Goal: Task Accomplishment & Management: Manage account settings

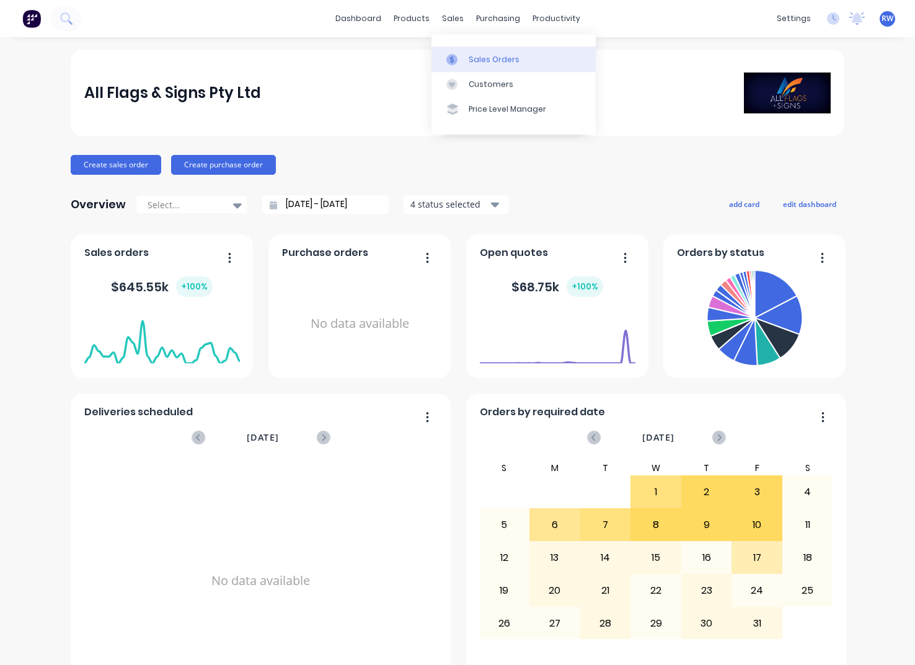
click at [483, 59] on div "Sales Orders" at bounding box center [493, 59] width 51 height 11
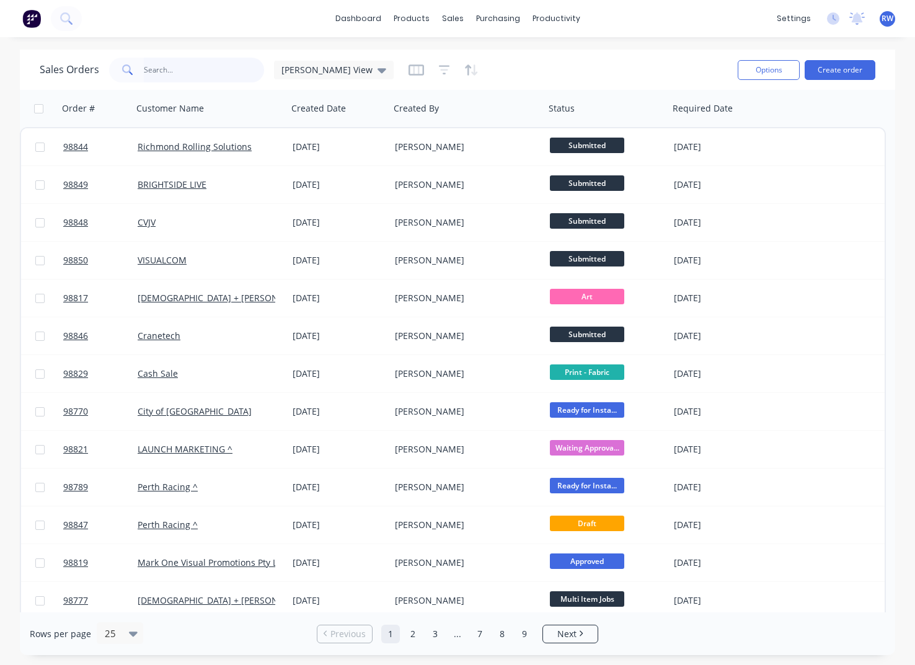
click at [172, 65] on input "text" at bounding box center [204, 70] width 121 height 25
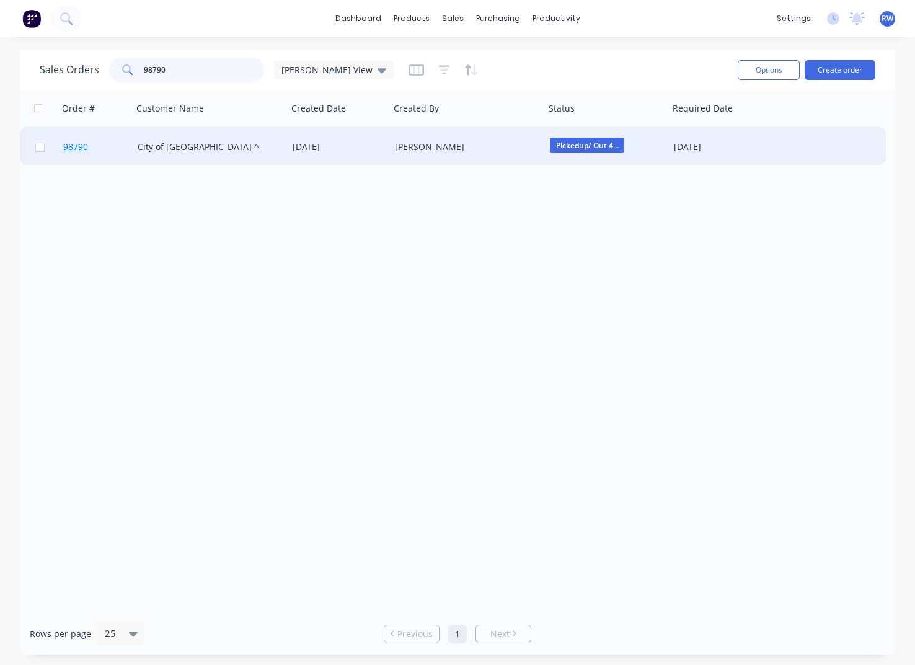
type input "98790"
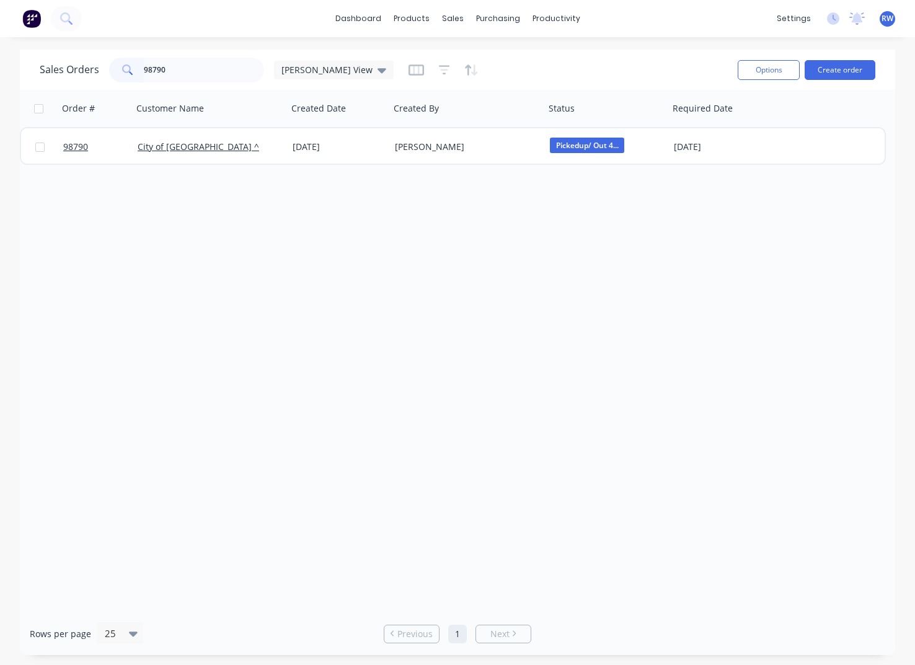
click at [81, 149] on span "98790" at bounding box center [75, 147] width 25 height 12
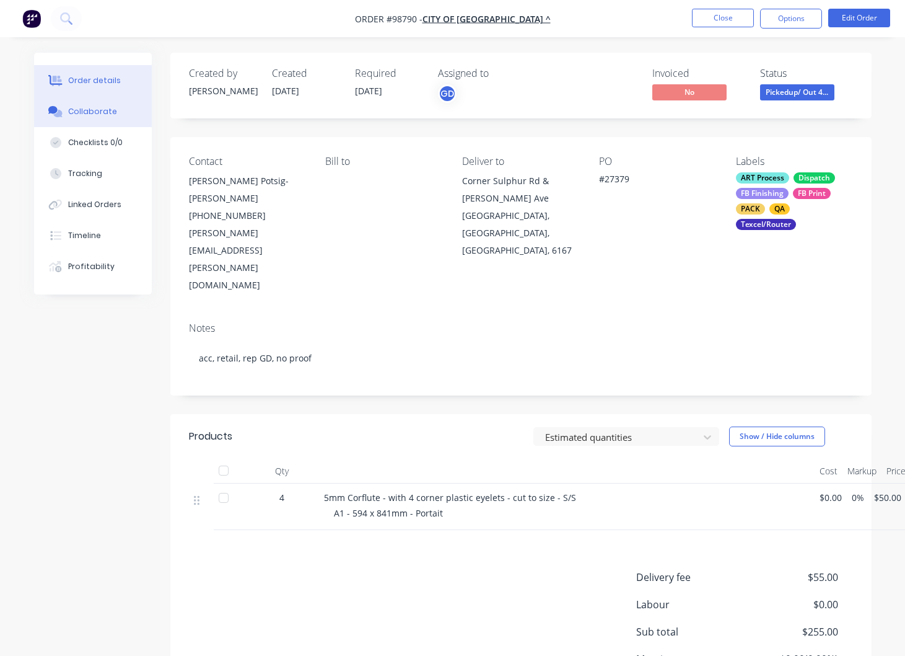
click at [85, 111] on div "Collaborate" at bounding box center [92, 111] width 49 height 11
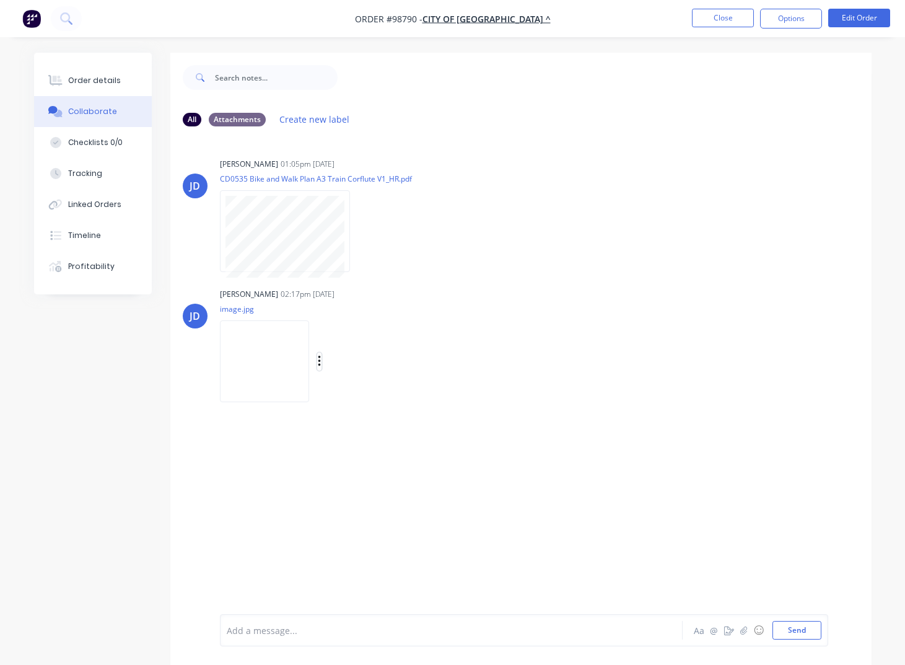
click at [320, 361] on icon "button" at bounding box center [319, 361] width 2 height 11
click at [366, 398] on button "Download" at bounding box center [400, 394] width 139 height 28
click at [720, 16] on button "Close" at bounding box center [723, 18] width 62 height 19
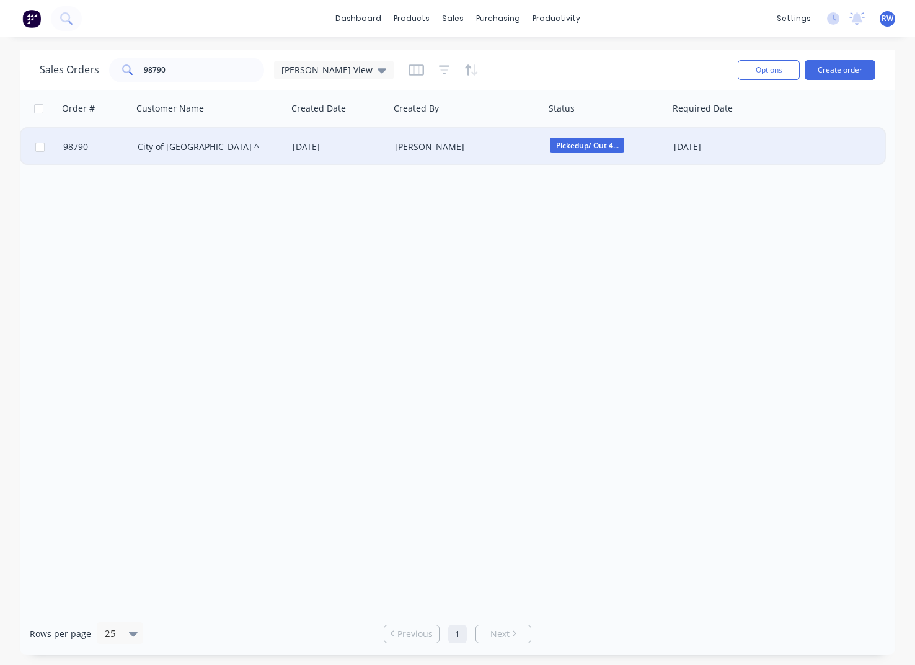
click at [42, 147] on input "checkbox" at bounding box center [39, 147] width 9 height 9
checkbox input "true"
click at [752, 68] on button "Options" at bounding box center [768, 70] width 62 height 20
click at [694, 122] on div "Archive" at bounding box center [731, 126] width 114 height 18
checkbox input "false"
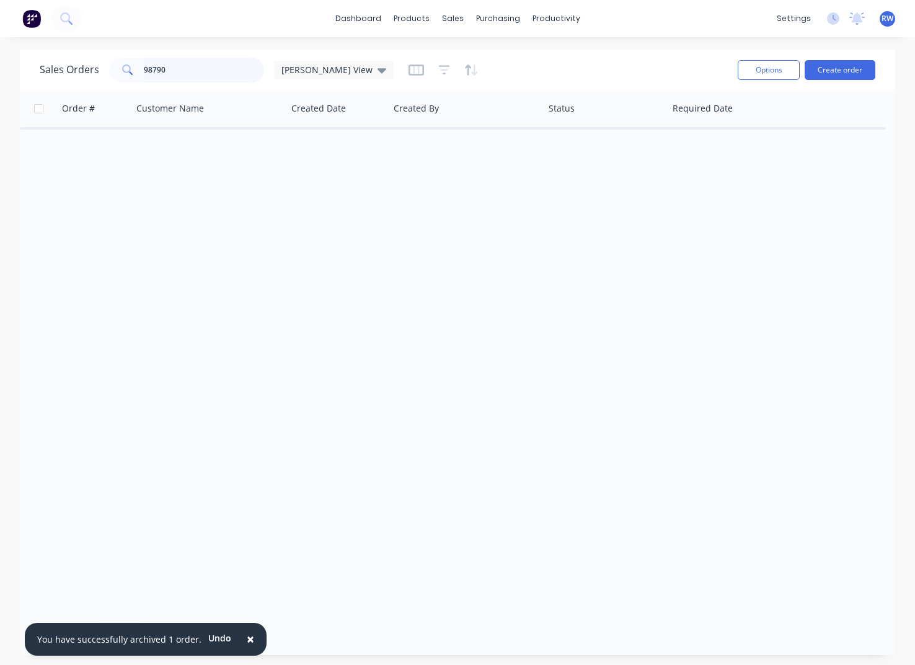
click at [216, 72] on input "98790" at bounding box center [204, 70] width 121 height 25
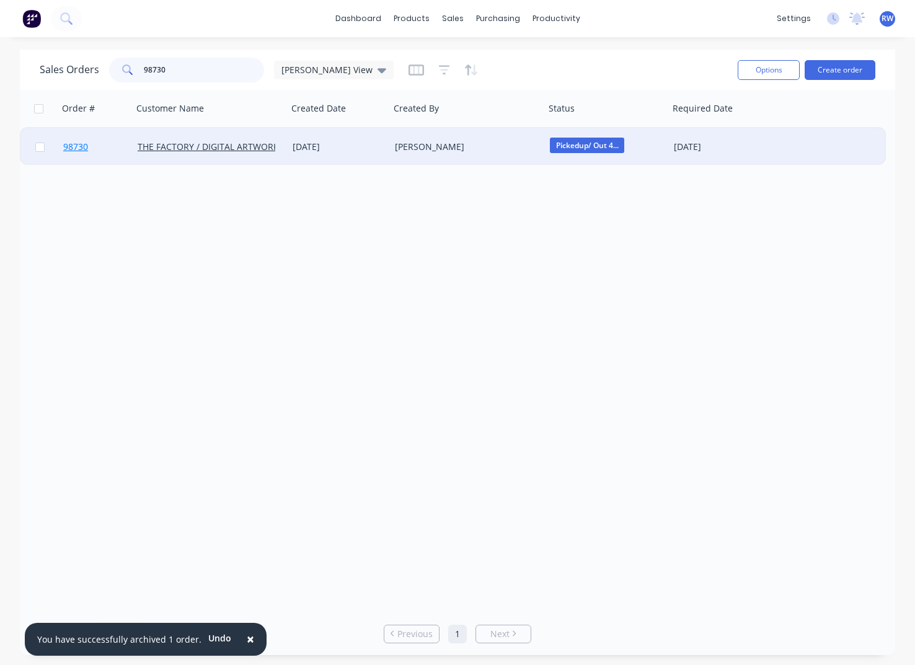
type input "98730"
click at [76, 148] on span "98730" at bounding box center [75, 147] width 25 height 12
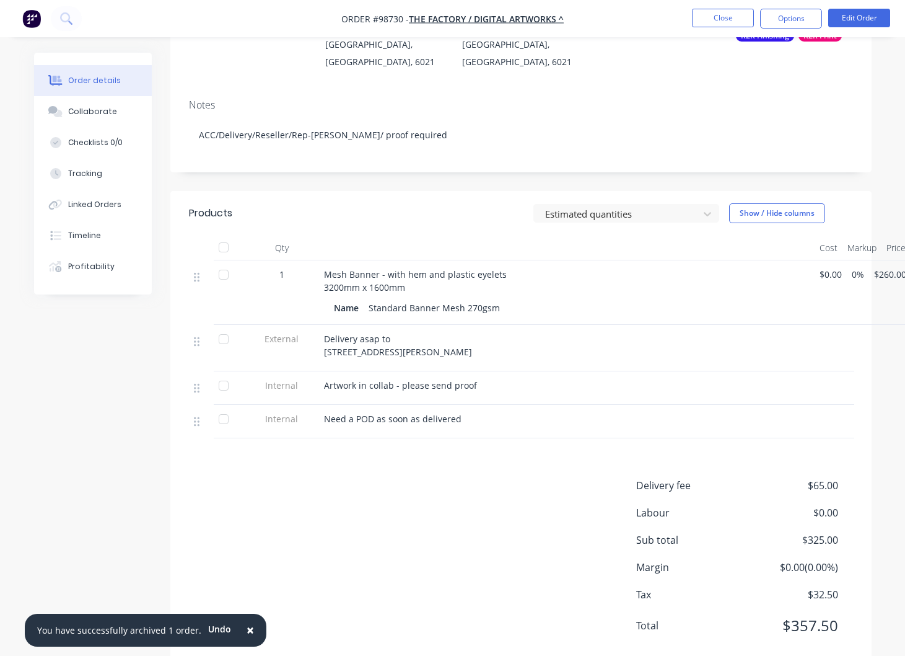
scroll to position [216, 0]
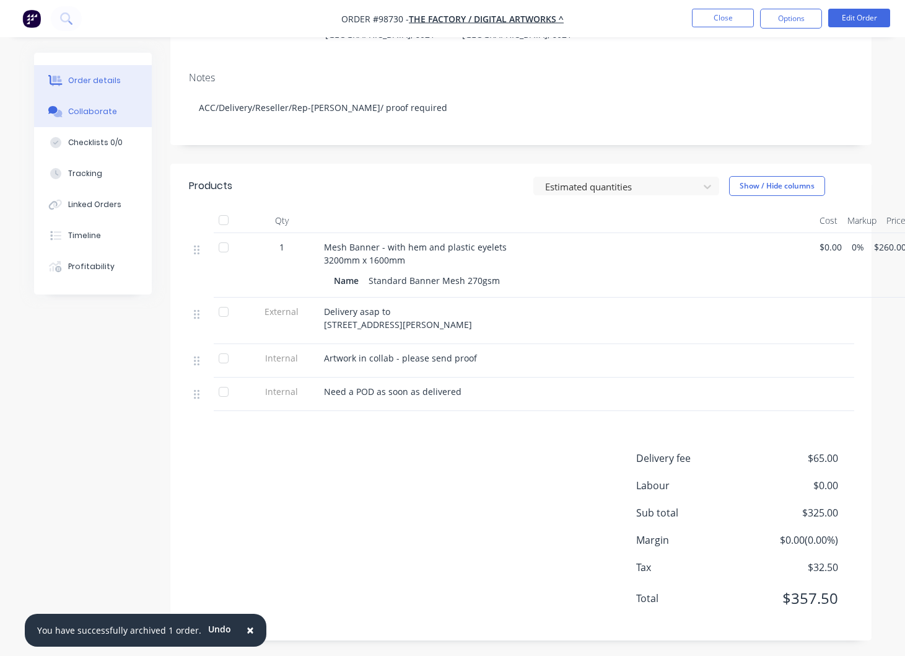
click at [92, 112] on div "Collaborate" at bounding box center [92, 111] width 49 height 11
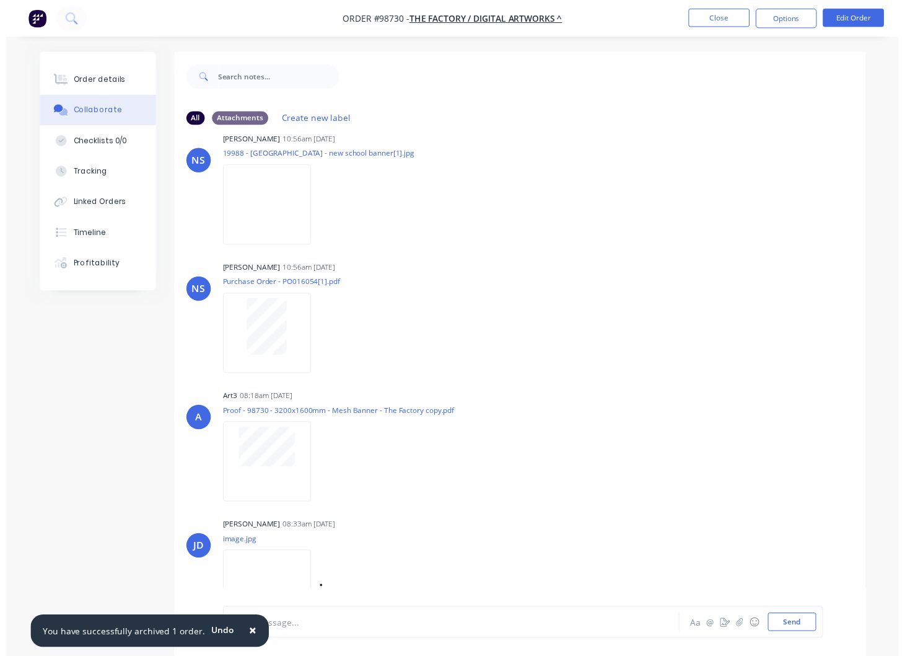
scroll to position [117, 0]
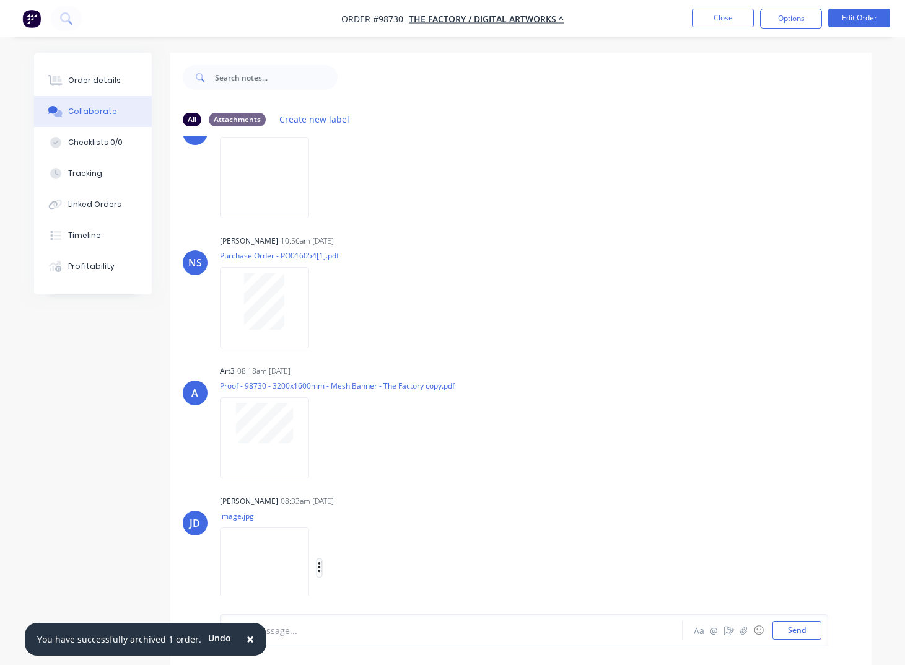
click at [322, 566] on button "button" at bounding box center [319, 568] width 5 height 18
click at [374, 574] on button "Download" at bounding box center [400, 569] width 139 height 28
click at [718, 20] on button "Close" at bounding box center [723, 18] width 62 height 19
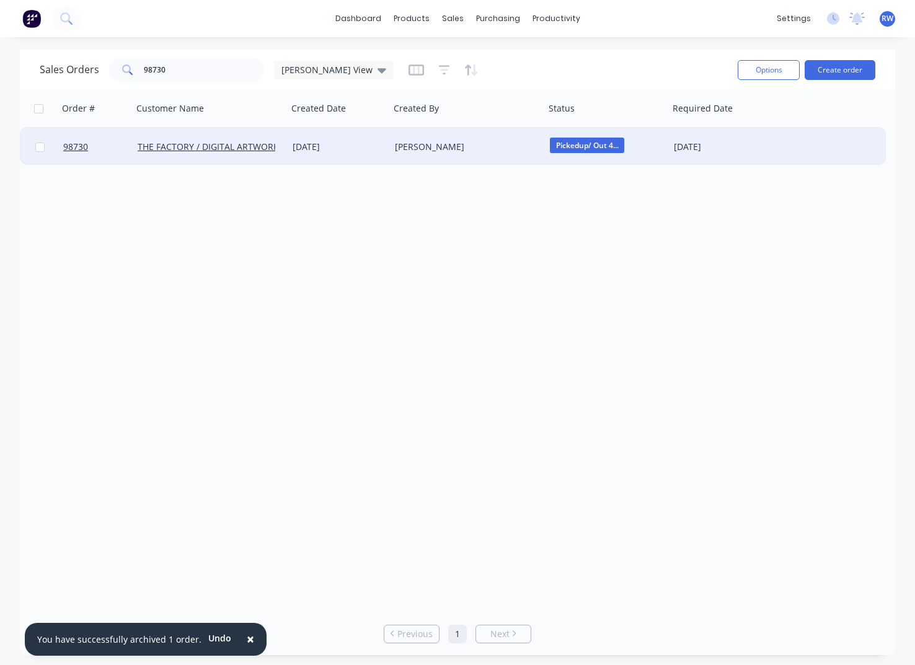
drag, startPoint x: 43, startPoint y: 149, endPoint x: 56, endPoint y: 148, distance: 12.4
click at [44, 148] on input "checkbox" at bounding box center [39, 147] width 9 height 9
checkbox input "true"
click at [783, 70] on button "Options" at bounding box center [768, 70] width 62 height 20
click at [723, 129] on div "Archive" at bounding box center [731, 126] width 114 height 18
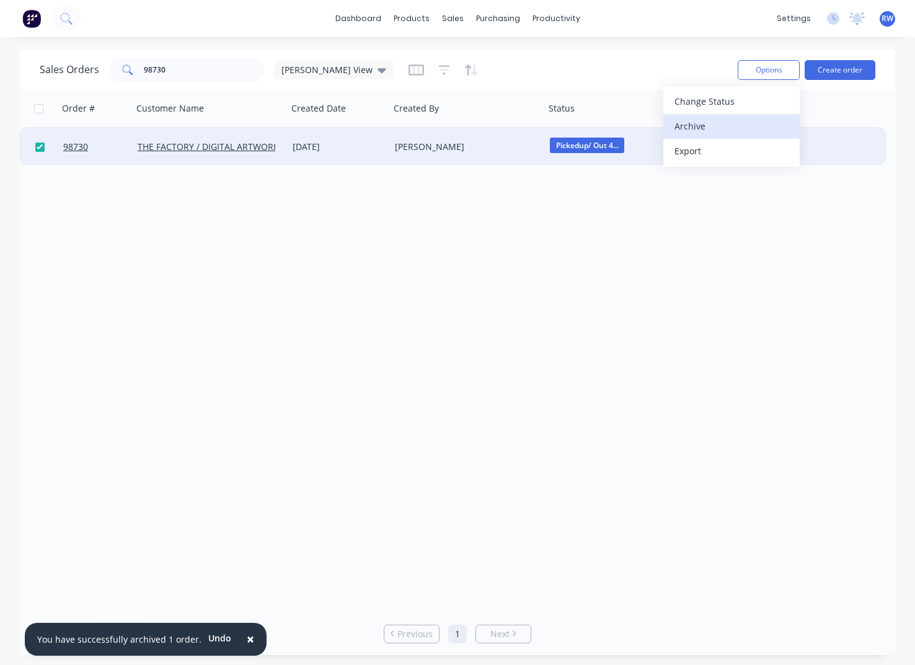
checkbox input "false"
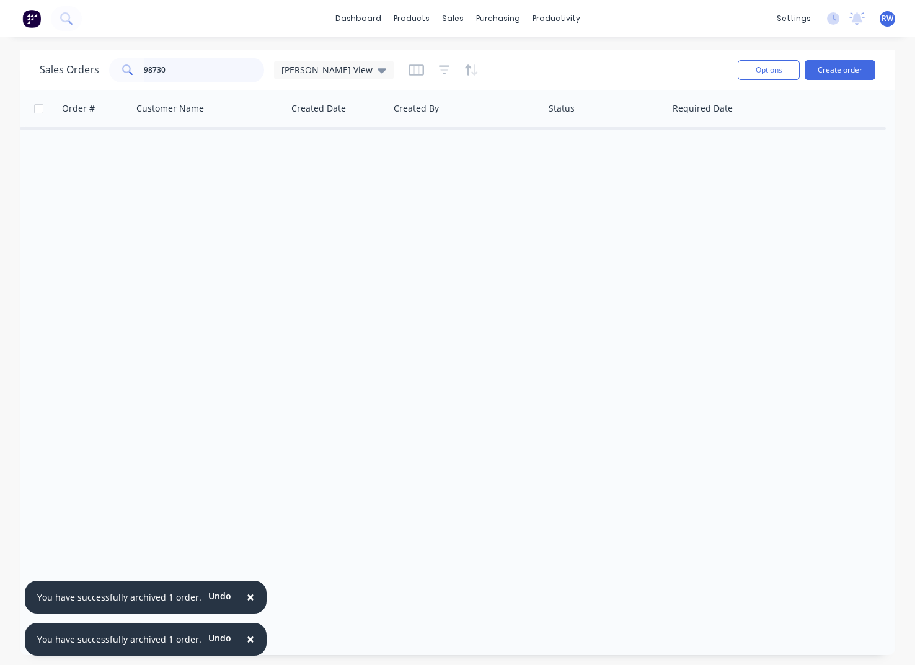
click at [190, 74] on input "98730" at bounding box center [204, 70] width 121 height 25
click at [185, 71] on input "98620" at bounding box center [204, 70] width 121 height 25
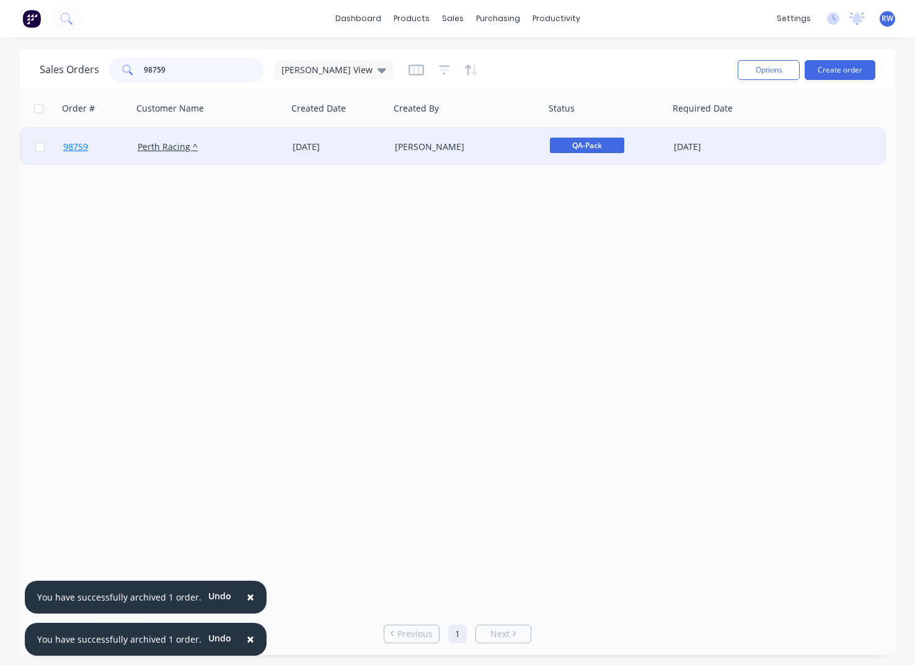
type input "98759"
click at [69, 146] on span "98759" at bounding box center [75, 147] width 25 height 12
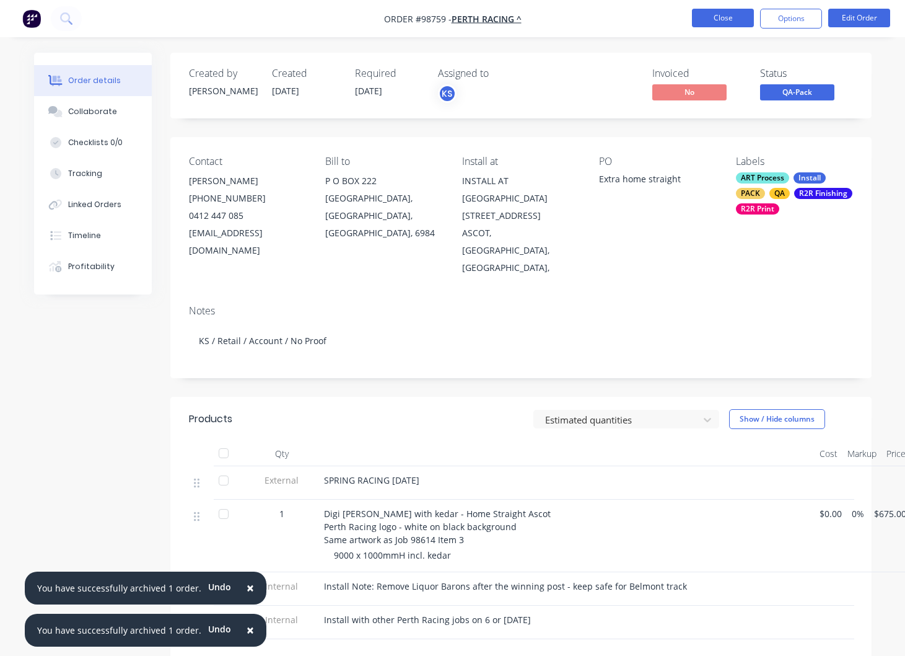
click at [710, 14] on button "Close" at bounding box center [723, 18] width 62 height 19
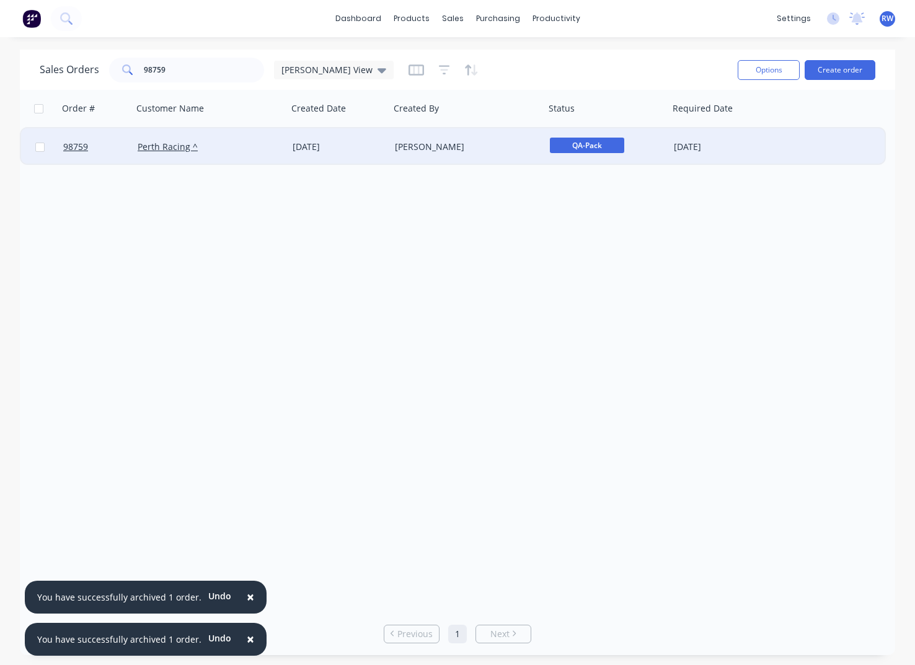
drag, startPoint x: 37, startPoint y: 146, endPoint x: 45, endPoint y: 149, distance: 8.6
click at [38, 146] on input "checkbox" at bounding box center [39, 147] width 9 height 9
checkbox input "true"
drag, startPoint x: 754, startPoint y: 66, endPoint x: 755, endPoint y: 77, distance: 10.6
click at [754, 66] on button "Options" at bounding box center [768, 70] width 62 height 20
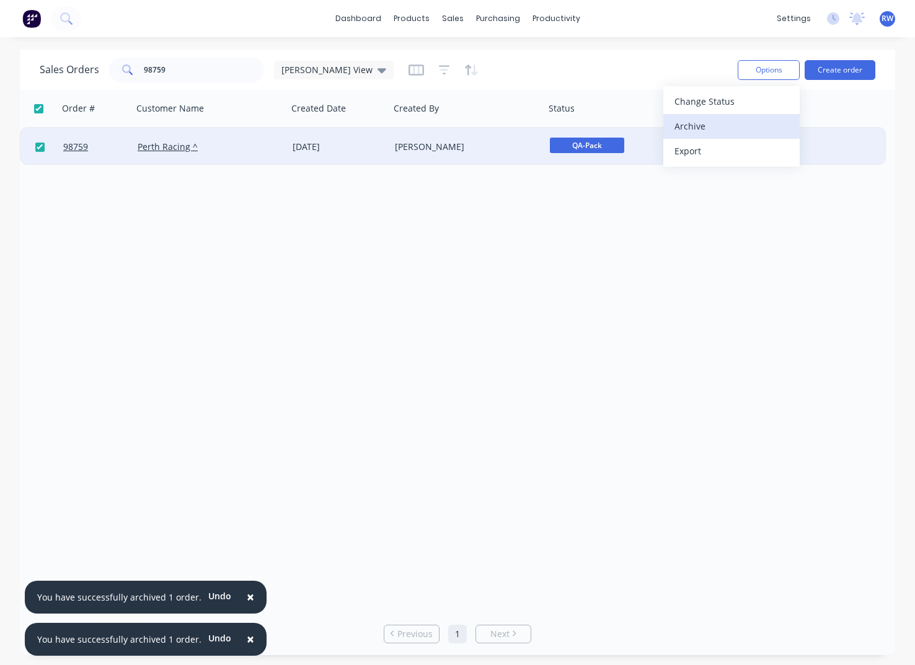
click at [691, 129] on div "Archive" at bounding box center [731, 126] width 114 height 18
checkbox input "false"
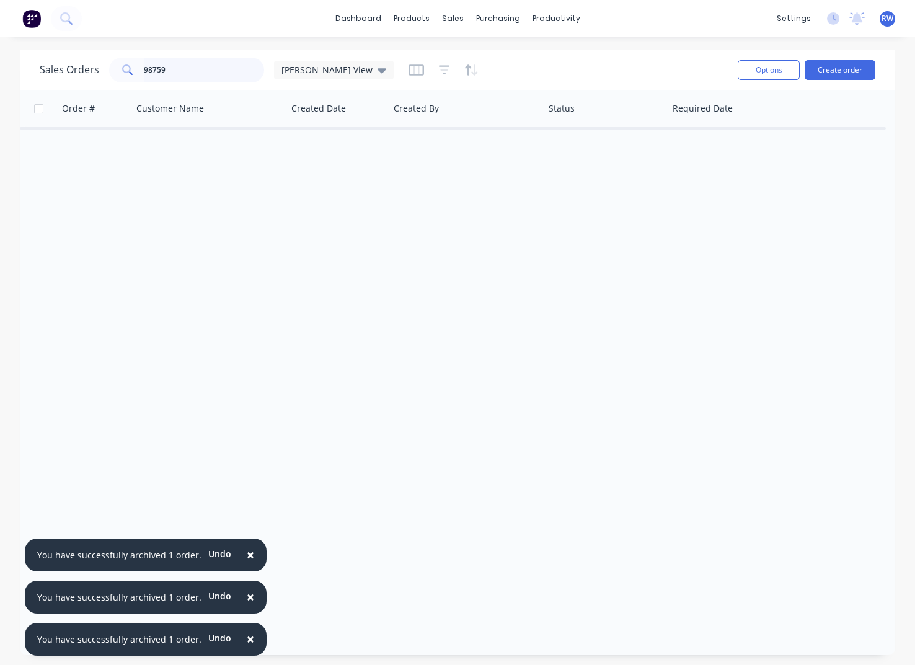
click at [175, 68] on input "98759" at bounding box center [204, 70] width 121 height 25
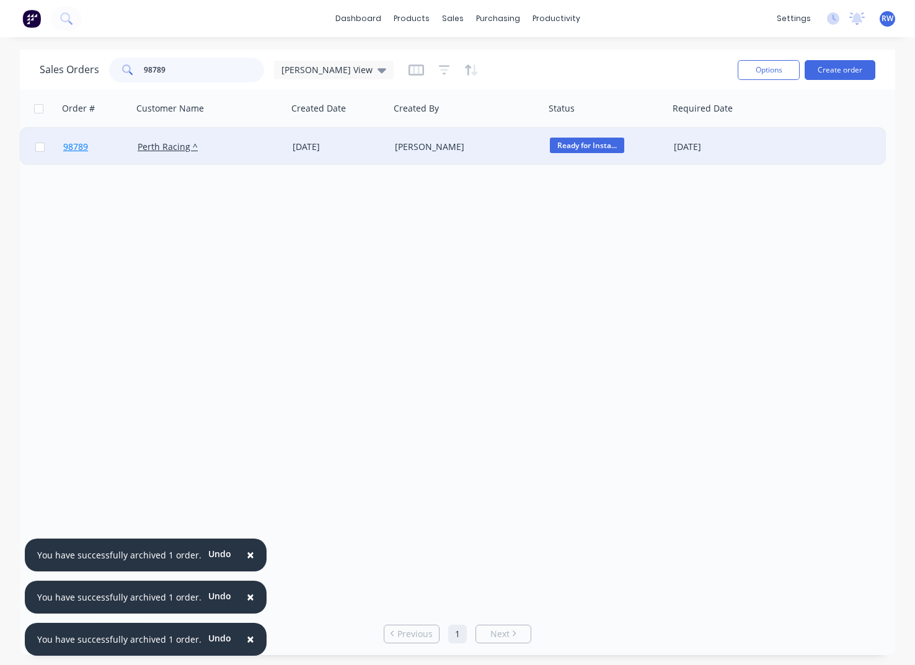
type input "98789"
click at [80, 148] on span "98789" at bounding box center [75, 147] width 25 height 12
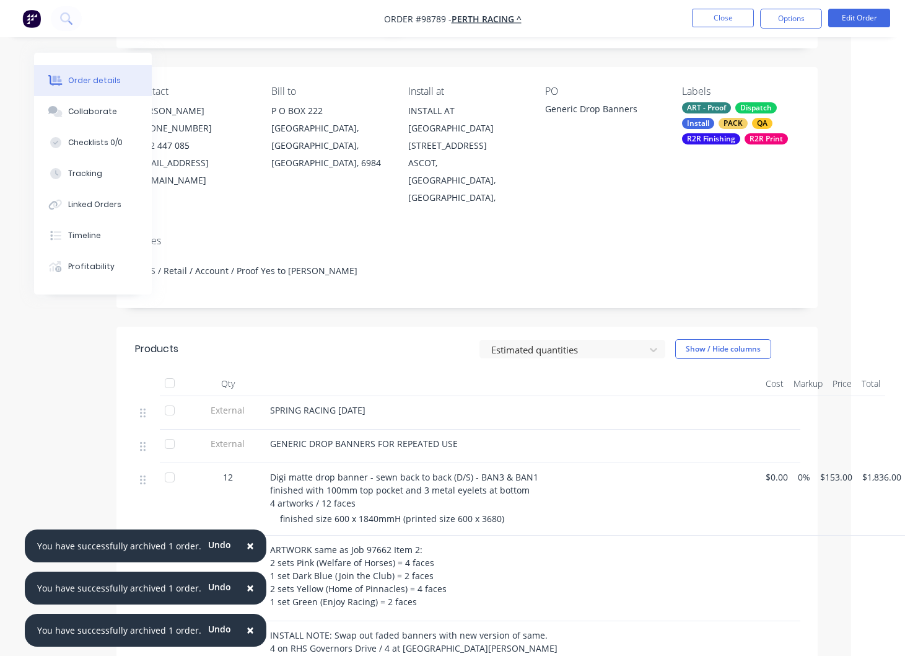
scroll to position [53, 54]
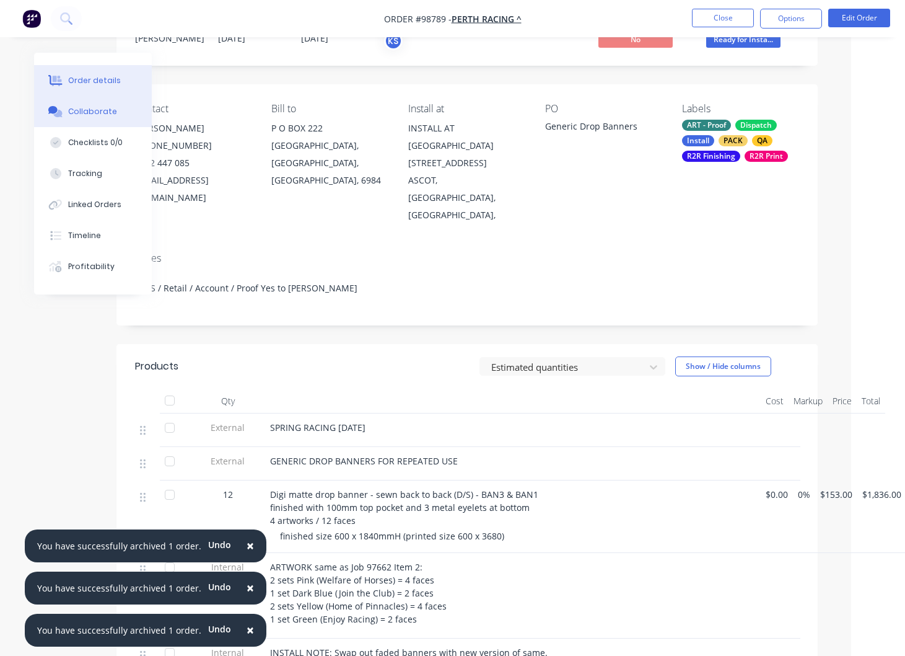
click at [89, 112] on div "Collaborate" at bounding box center [92, 111] width 49 height 11
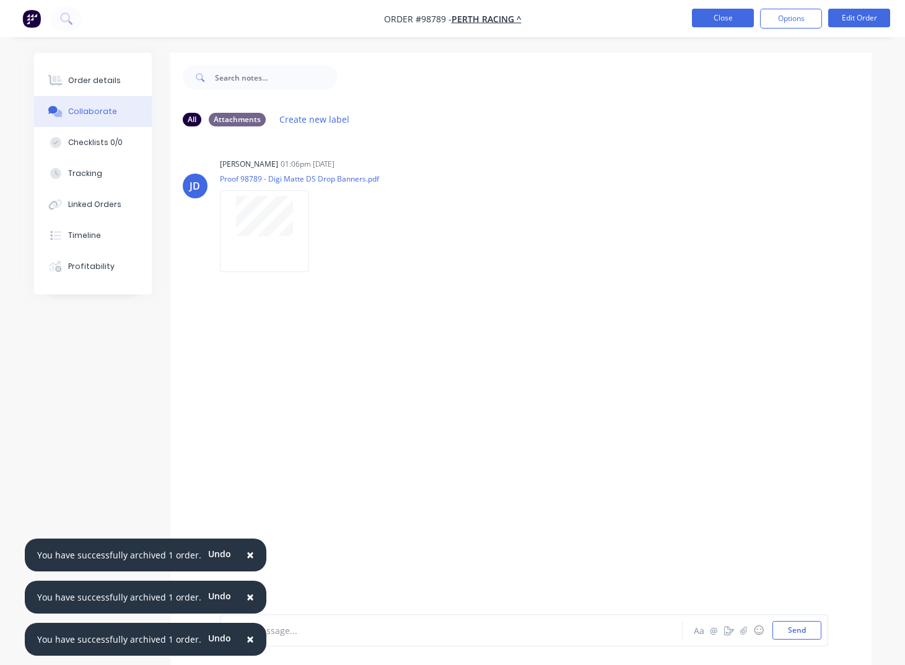
click at [728, 20] on button "Close" at bounding box center [723, 18] width 62 height 19
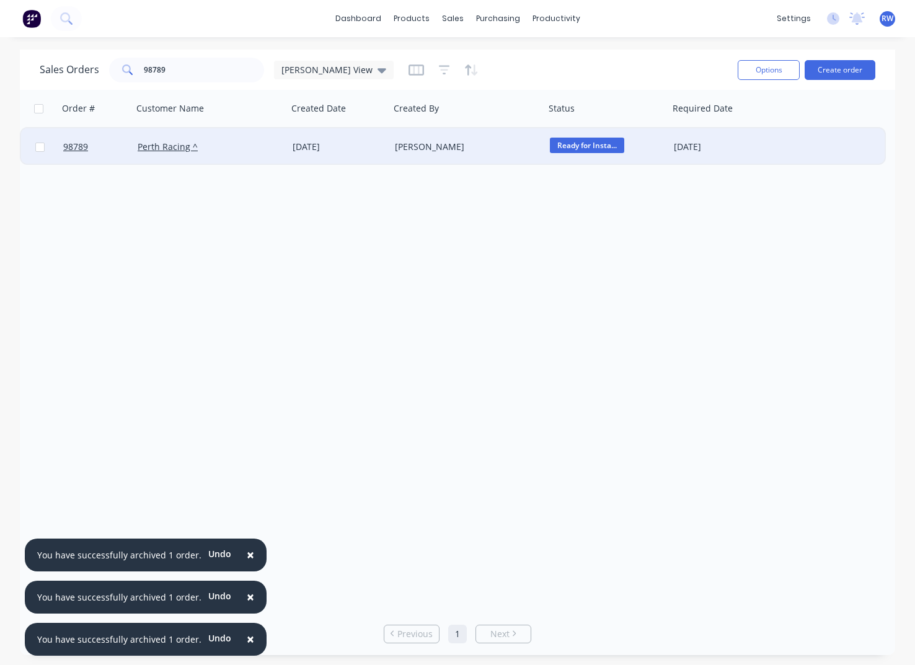
click at [43, 148] on input "checkbox" at bounding box center [39, 147] width 9 height 9
checkbox input "true"
click at [764, 71] on button "Options" at bounding box center [768, 70] width 62 height 20
click at [720, 125] on div "Archive" at bounding box center [731, 126] width 114 height 18
checkbox input "false"
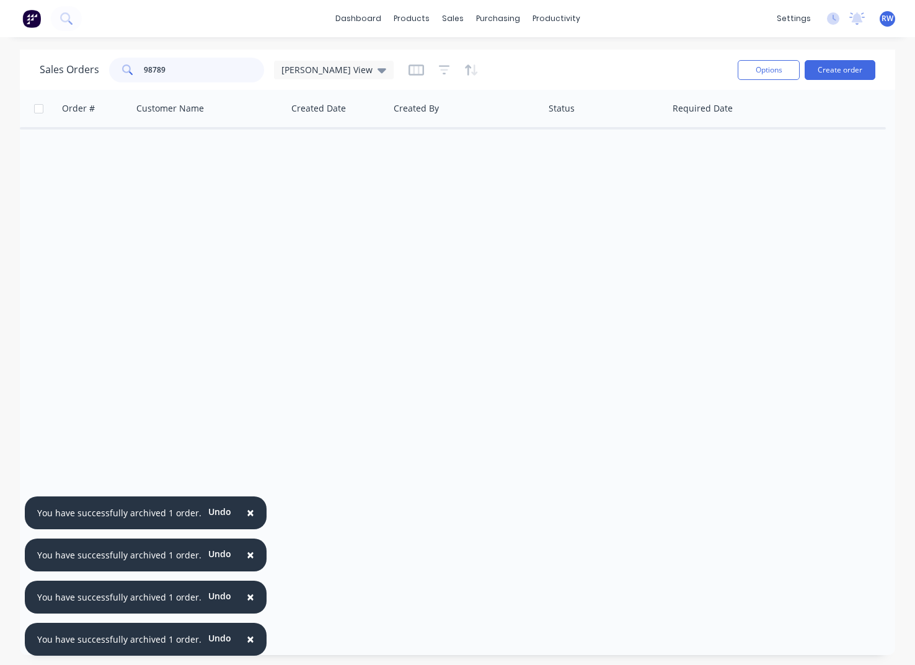
click at [204, 68] on input "98789" at bounding box center [204, 70] width 121 height 25
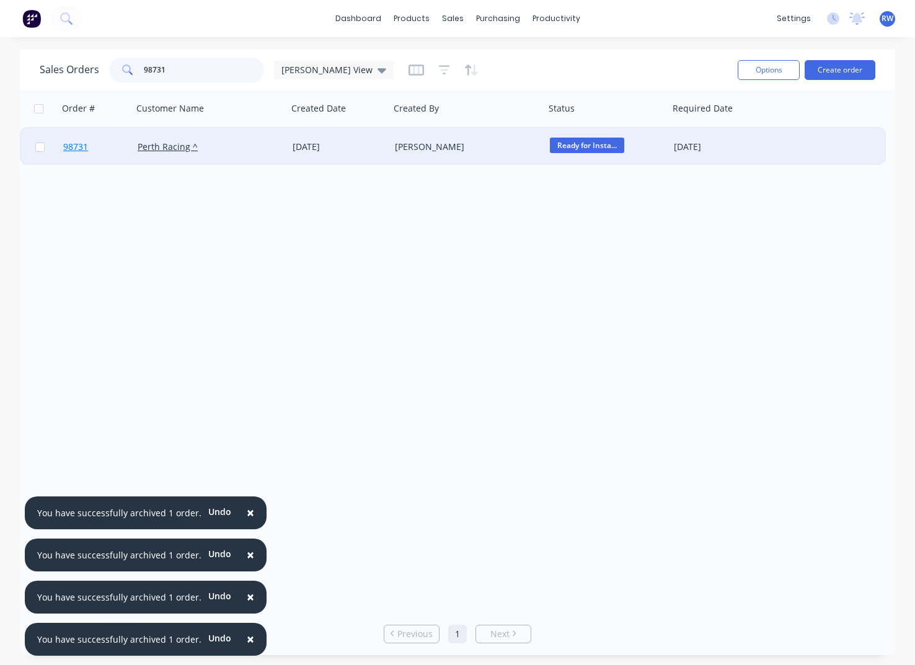
type input "98731"
click at [74, 144] on span "98731" at bounding box center [75, 147] width 25 height 12
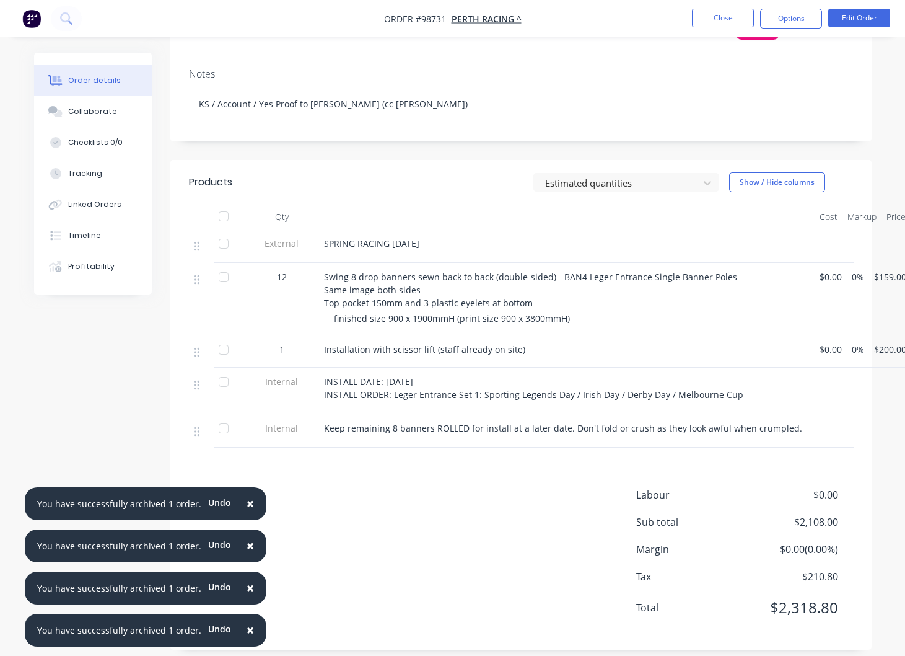
scroll to position [218, 0]
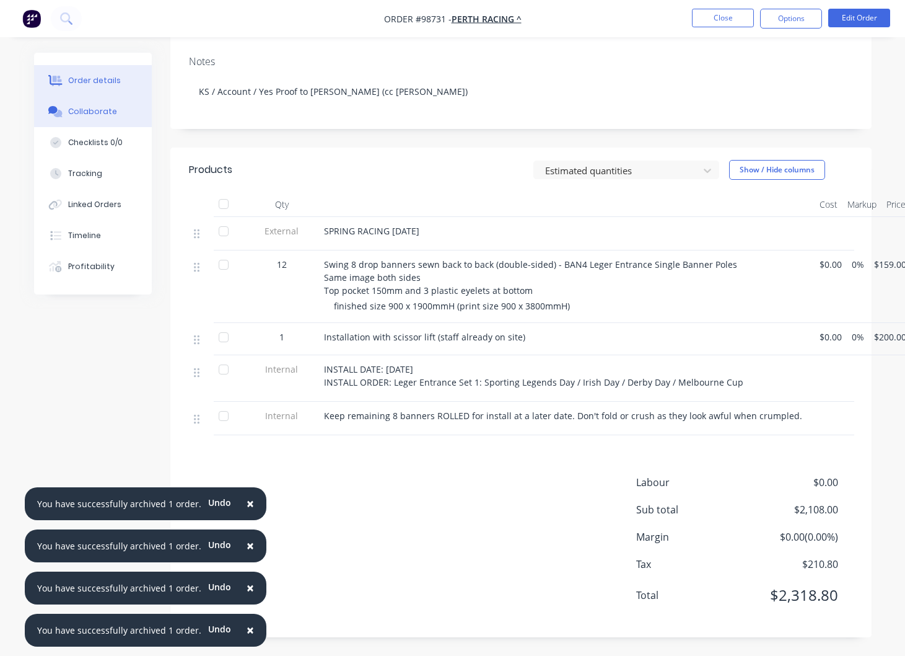
click at [99, 115] on div "Collaborate" at bounding box center [92, 111] width 49 height 11
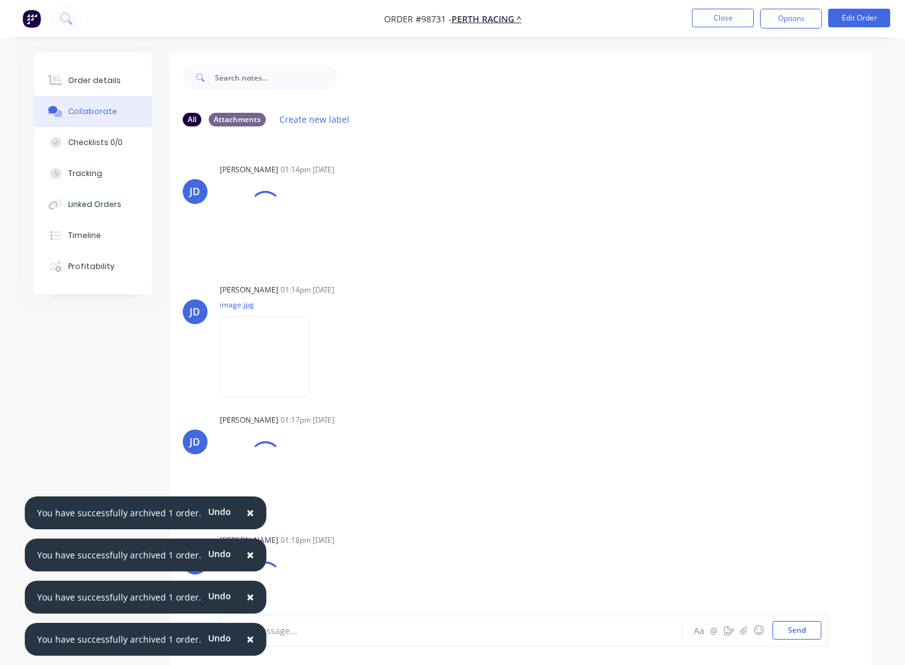
scroll to position [512, 0]
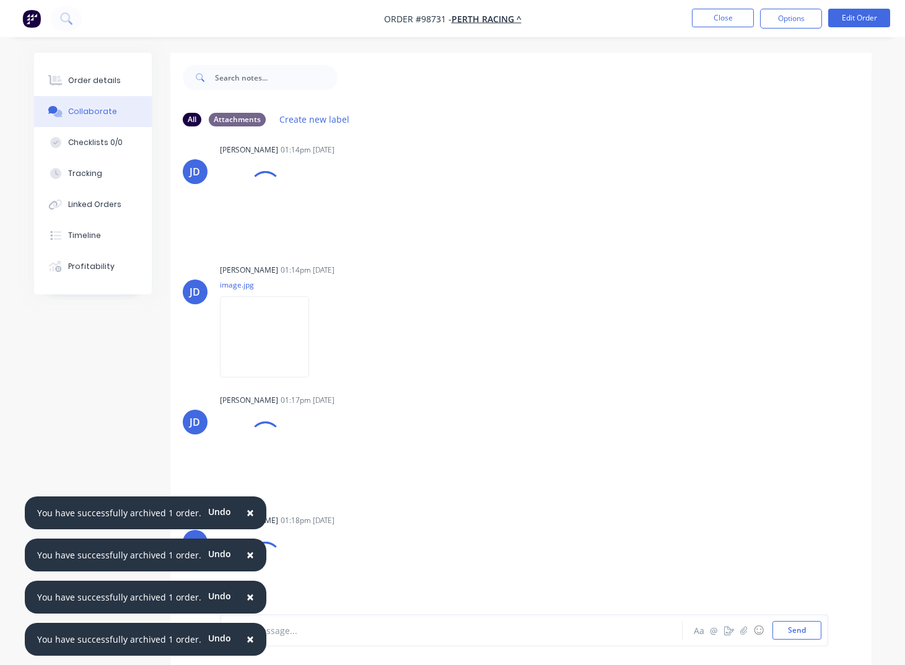
click at [247, 516] on span "×" at bounding box center [250, 512] width 7 height 17
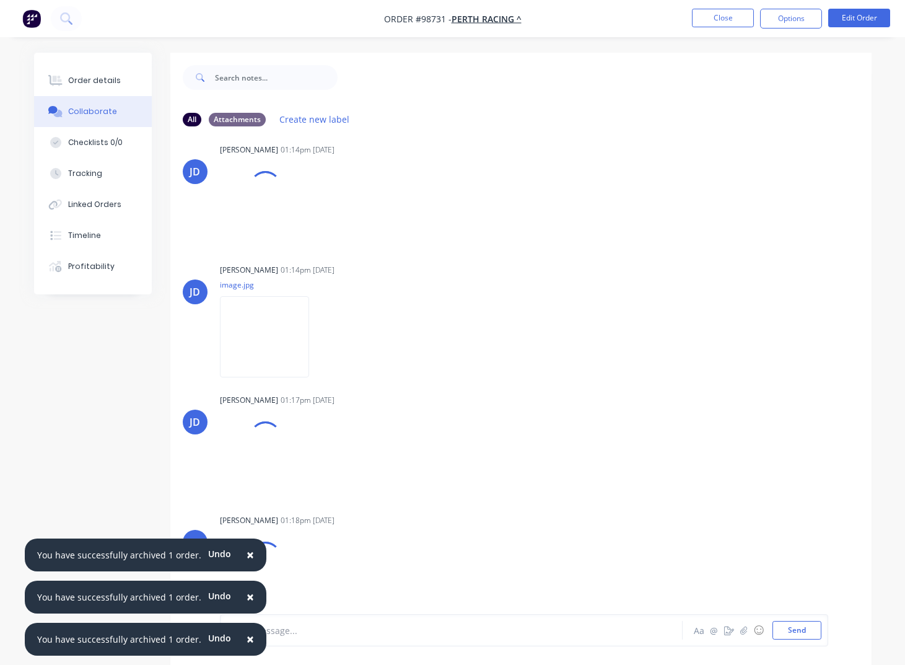
drag, startPoint x: 243, startPoint y: 556, endPoint x: 242, endPoint y: 584, distance: 27.9
click at [247, 557] on span "×" at bounding box center [250, 554] width 7 height 17
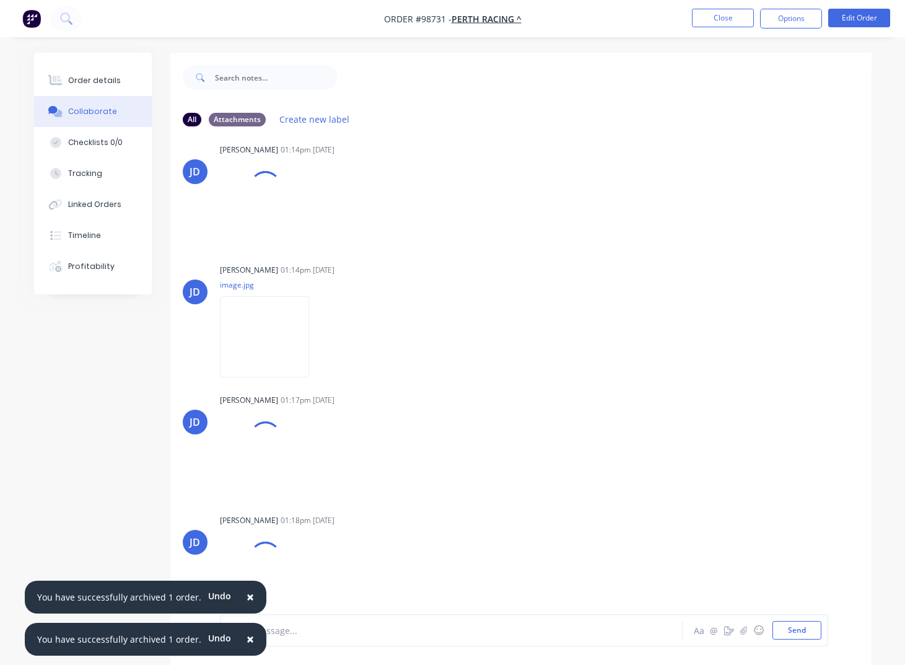
click at [247, 598] on span "×" at bounding box center [250, 596] width 7 height 17
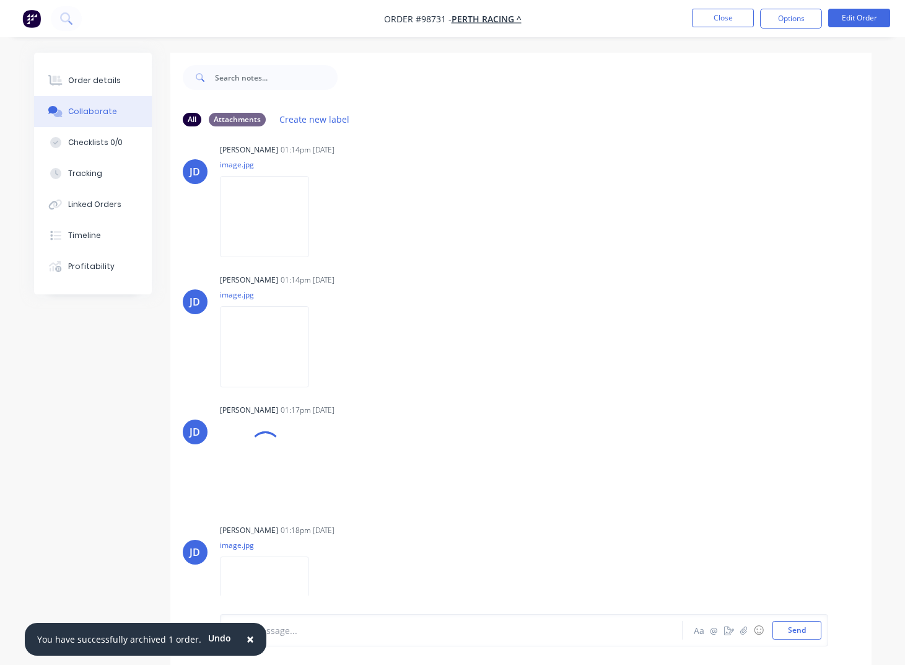
click at [247, 640] on button "×" at bounding box center [250, 640] width 32 height 30
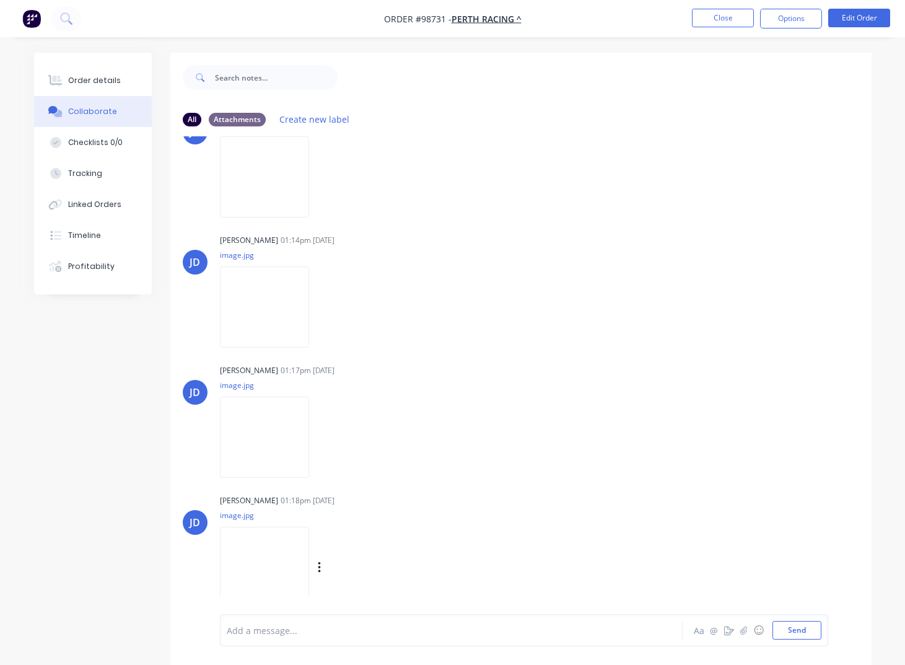
scroll to position [581, 0]
click at [322, 569] on icon "button" at bounding box center [320, 568] width 4 height 14
click at [374, 573] on button "Download" at bounding box center [400, 569] width 139 height 28
click at [320, 437] on icon "button" at bounding box center [319, 437] width 2 height 11
click at [379, 468] on button "Download" at bounding box center [400, 471] width 139 height 28
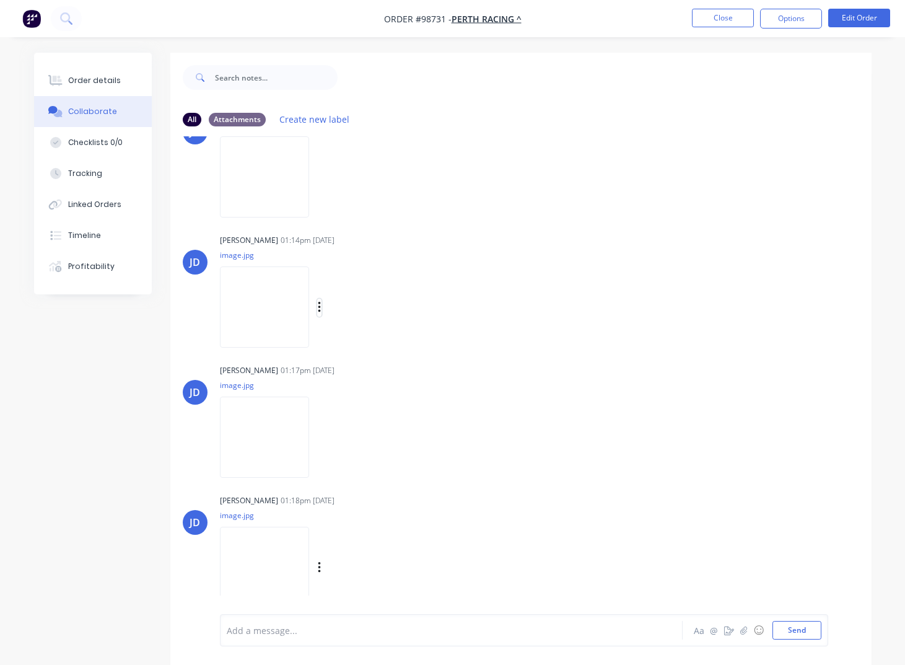
click at [320, 307] on icon "button" at bounding box center [319, 307] width 2 height 11
click at [379, 341] on button "Download" at bounding box center [400, 341] width 139 height 28
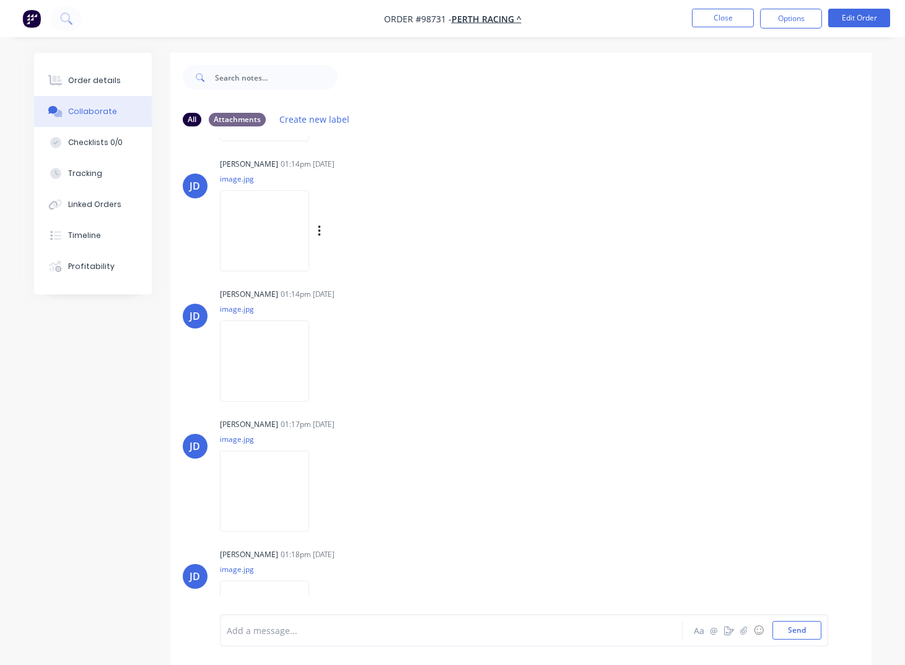
scroll to position [524, 0]
click at [320, 239] on icon "button" at bounding box center [319, 234] width 2 height 11
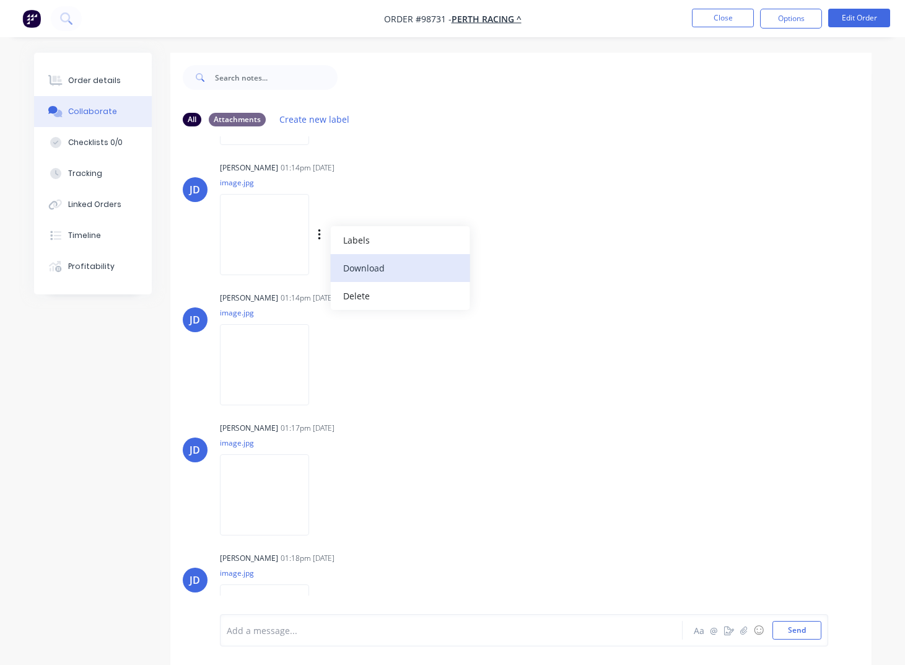
click at [384, 265] on button "Download" at bounding box center [400, 268] width 139 height 28
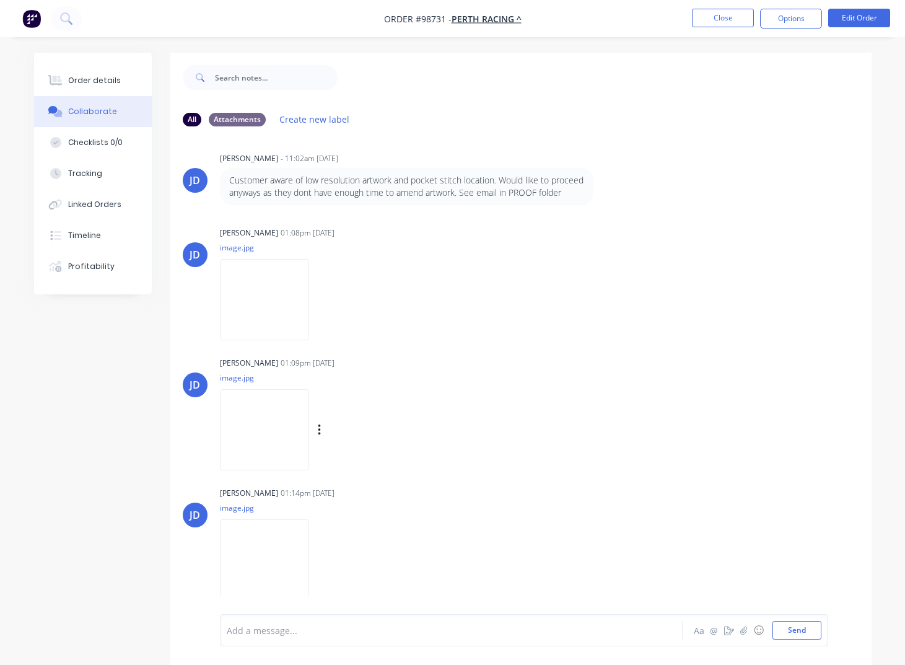
scroll to position [193, 0]
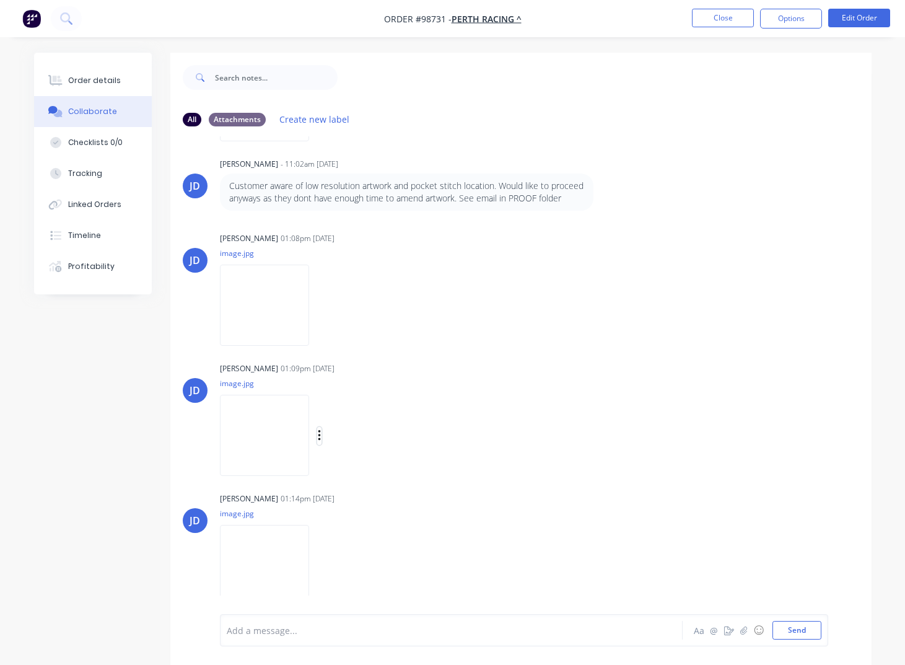
drag, startPoint x: 333, startPoint y: 437, endPoint x: 340, endPoint y: 441, distance: 6.9
click at [322, 437] on icon "button" at bounding box center [320, 436] width 4 height 14
click at [379, 470] on button "Download" at bounding box center [400, 469] width 139 height 28
click at [320, 307] on icon "button" at bounding box center [319, 305] width 2 height 11
click at [377, 340] on button "Download" at bounding box center [400, 339] width 139 height 28
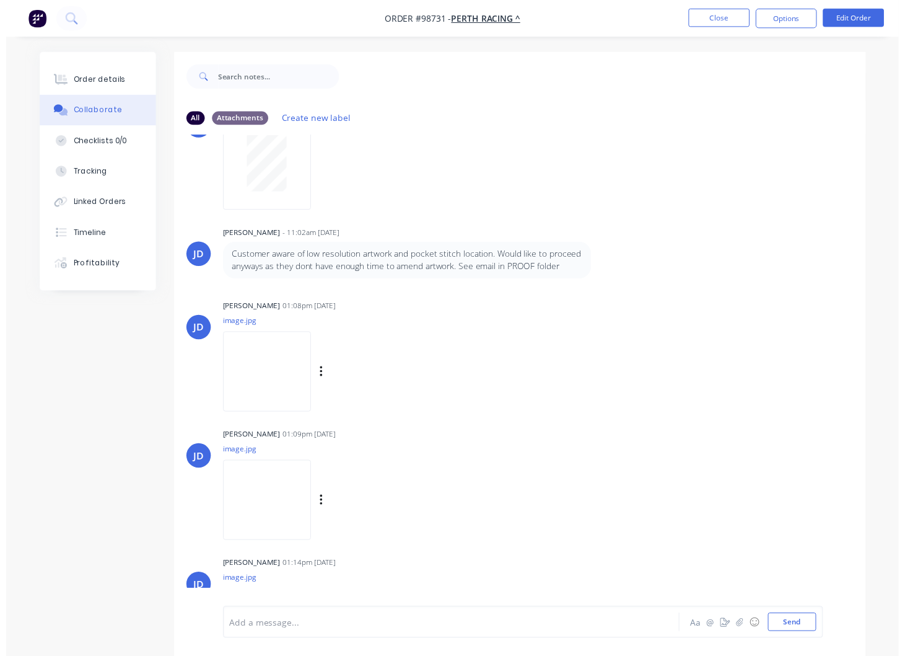
scroll to position [0, 0]
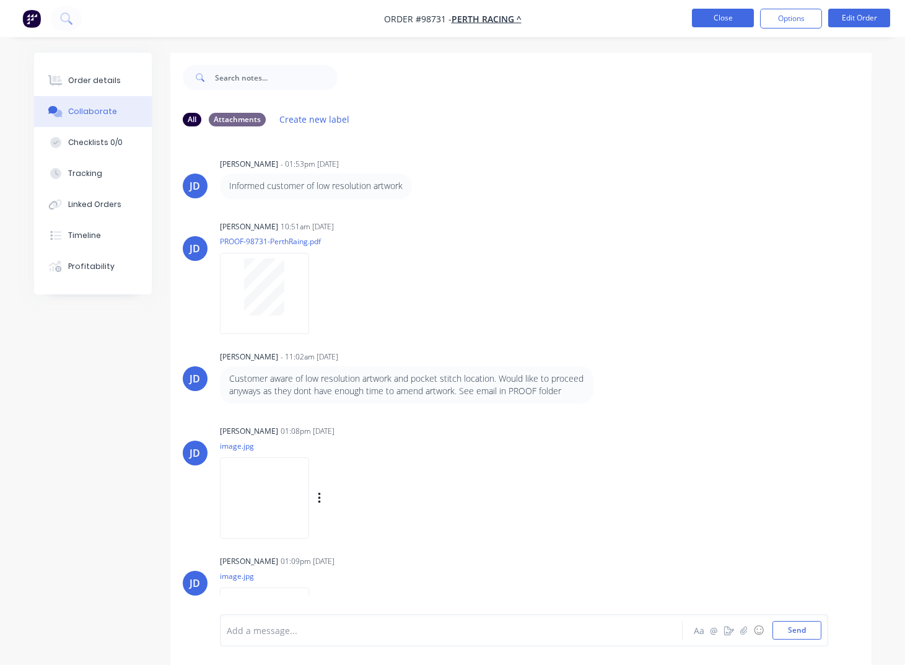
click at [711, 18] on button "Close" at bounding box center [723, 18] width 62 height 19
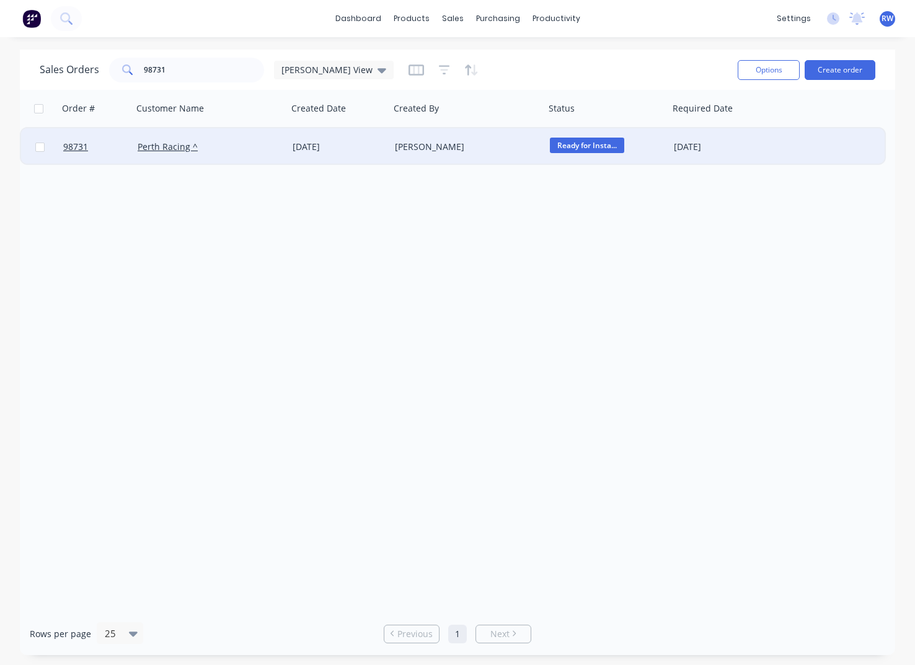
click at [41, 151] on input "checkbox" at bounding box center [39, 147] width 9 height 9
checkbox input "true"
click at [755, 74] on button "Options" at bounding box center [768, 70] width 62 height 20
click at [690, 123] on div "Archive" at bounding box center [731, 126] width 114 height 18
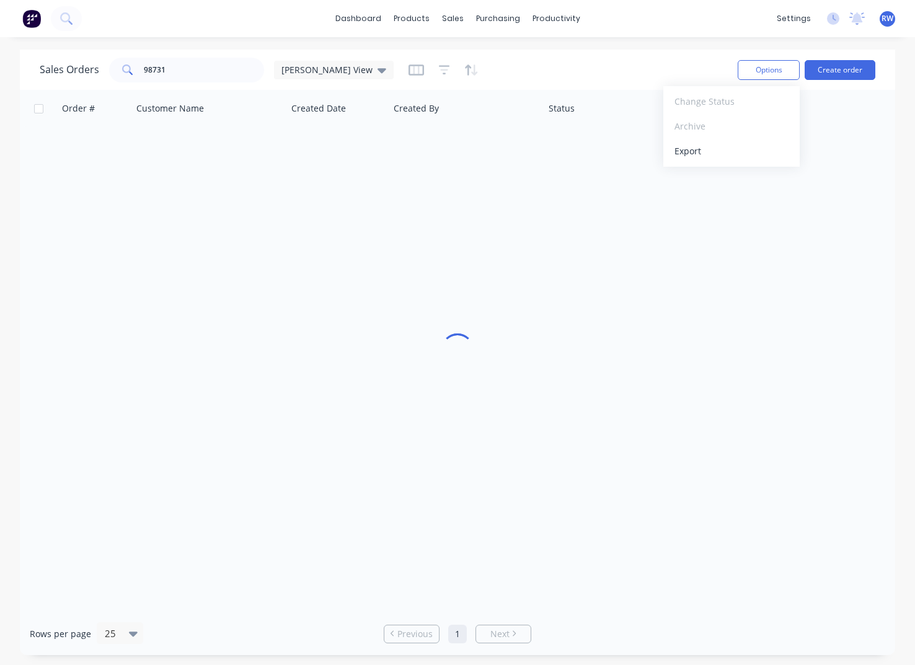
checkbox input "false"
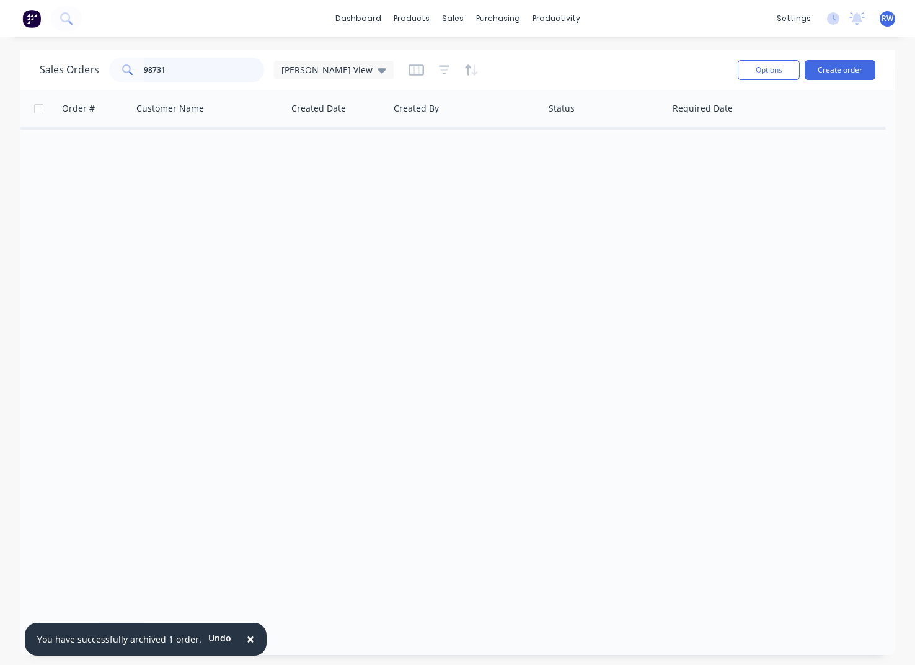
click at [196, 71] on input "98731" at bounding box center [204, 70] width 121 height 25
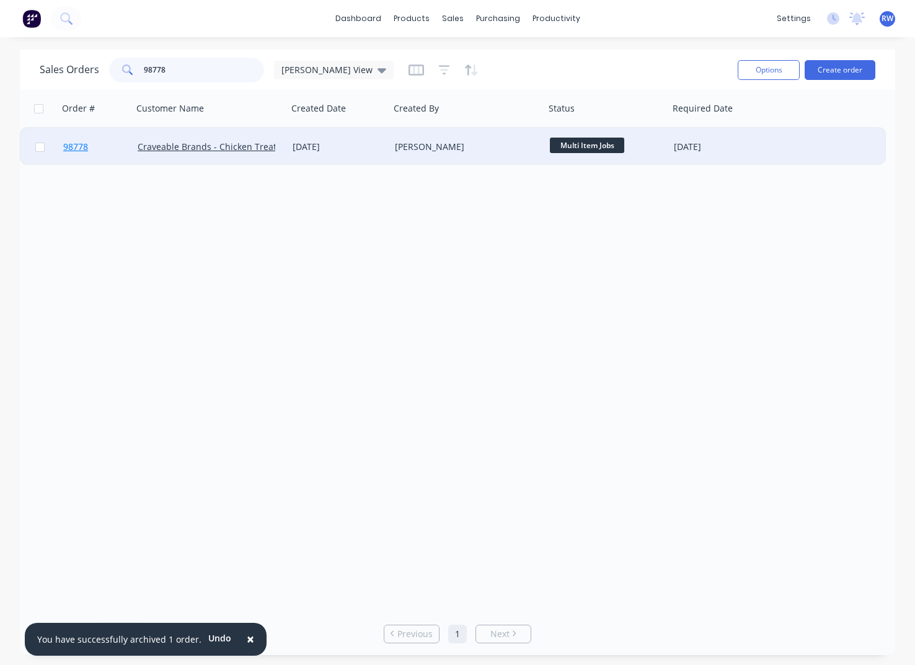
type input "98778"
click at [82, 146] on span "98778" at bounding box center [75, 147] width 25 height 12
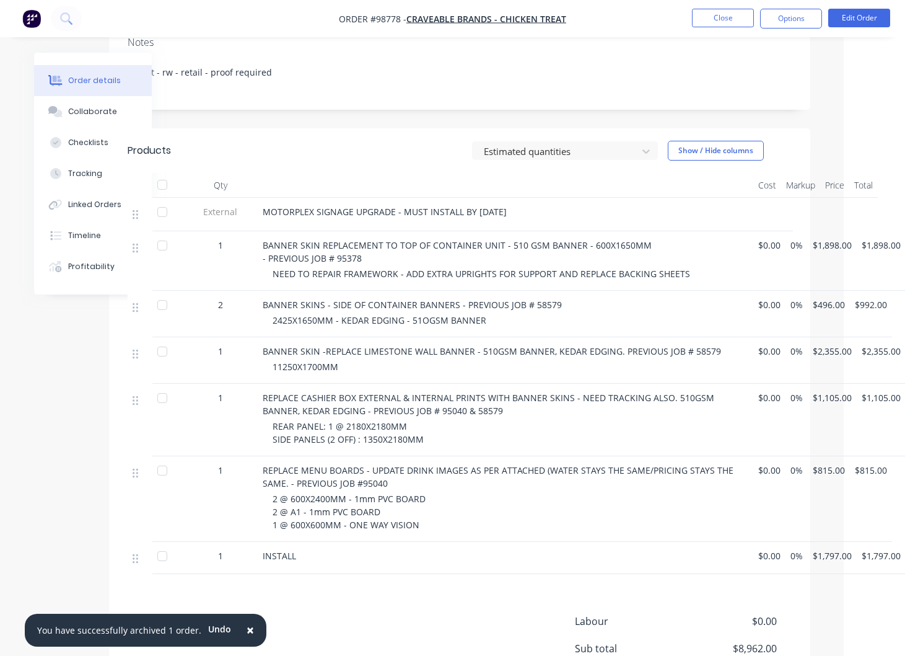
scroll to position [291, 61]
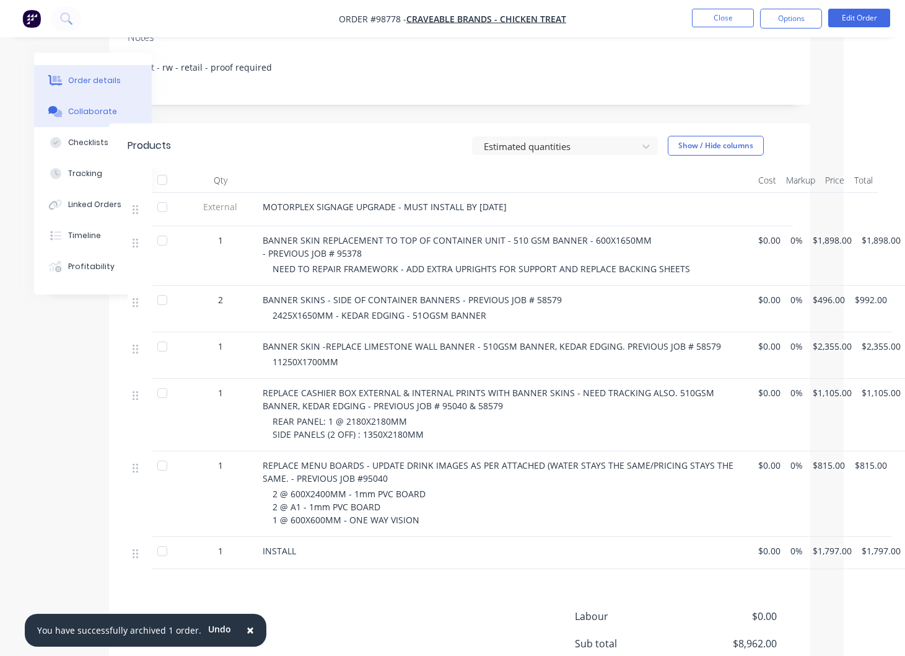
click at [88, 110] on div "Collaborate" at bounding box center [92, 111] width 49 height 11
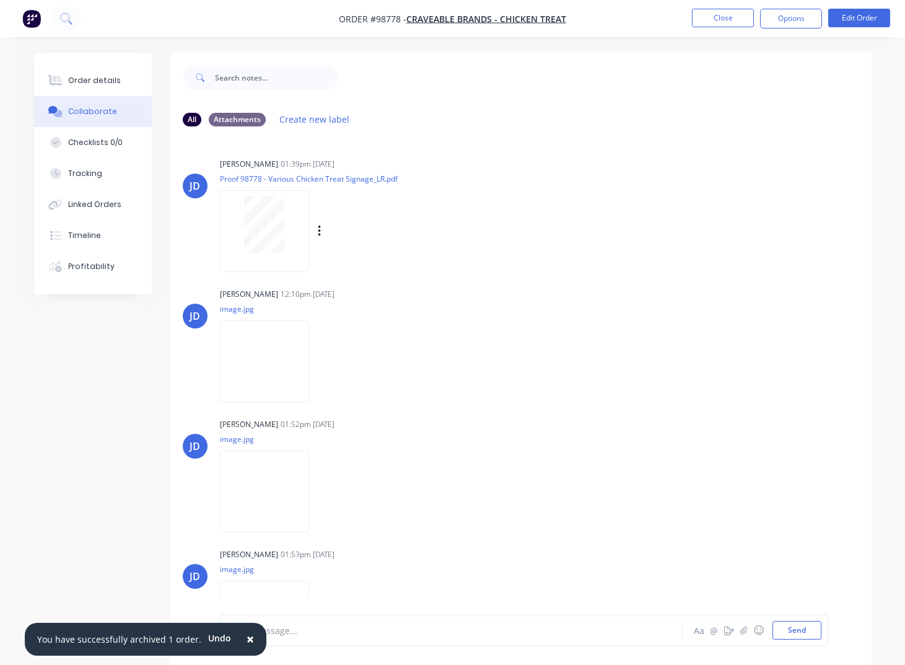
scroll to position [54, 0]
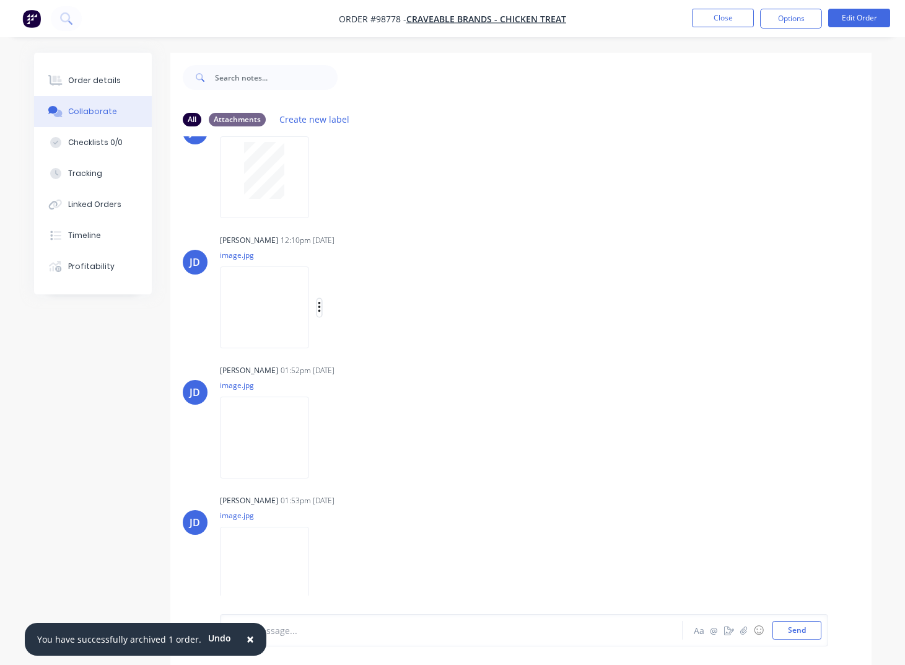
click at [320, 308] on icon "button" at bounding box center [319, 307] width 2 height 11
drag, startPoint x: 377, startPoint y: 336, endPoint x: 374, endPoint y: 343, distance: 6.9
click at [377, 336] on button "Download" at bounding box center [400, 341] width 139 height 28
click at [317, 437] on button "button" at bounding box center [319, 438] width 5 height 18
click at [374, 471] on button "Download" at bounding box center [400, 471] width 139 height 28
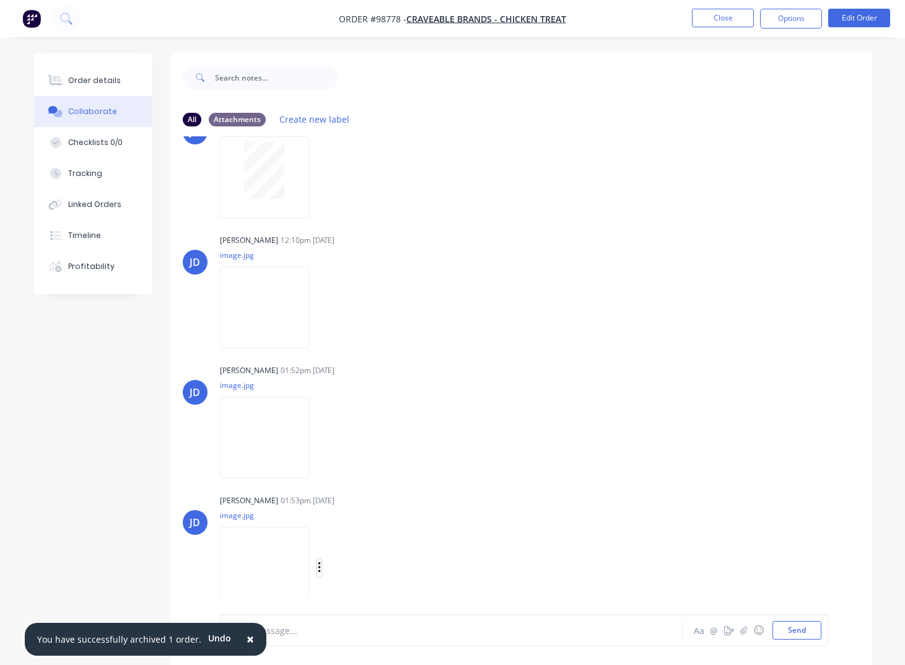
click at [322, 569] on button "button" at bounding box center [319, 568] width 5 height 18
click at [359, 573] on button "Download" at bounding box center [400, 569] width 139 height 28
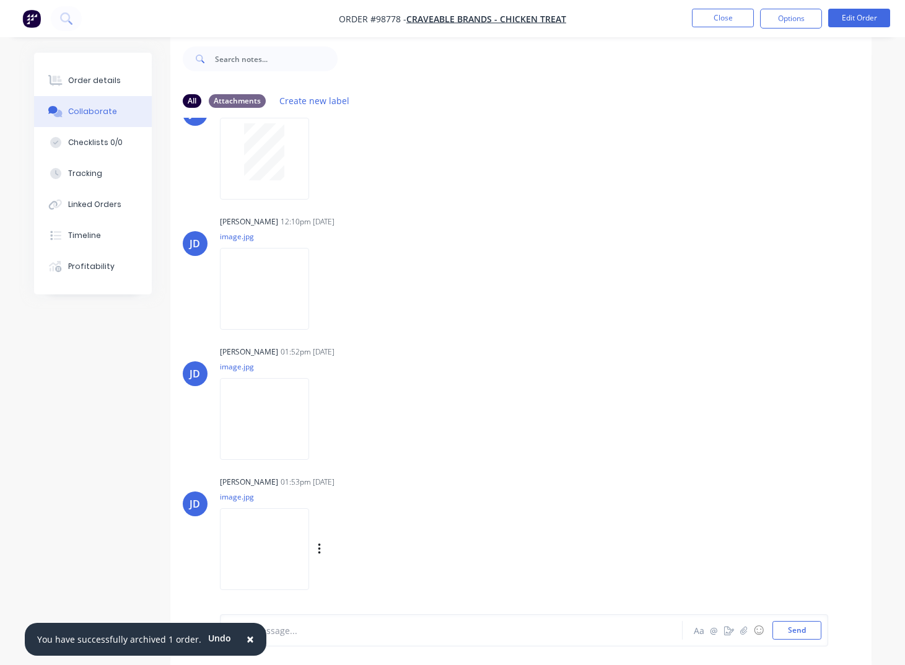
scroll to position [0, 0]
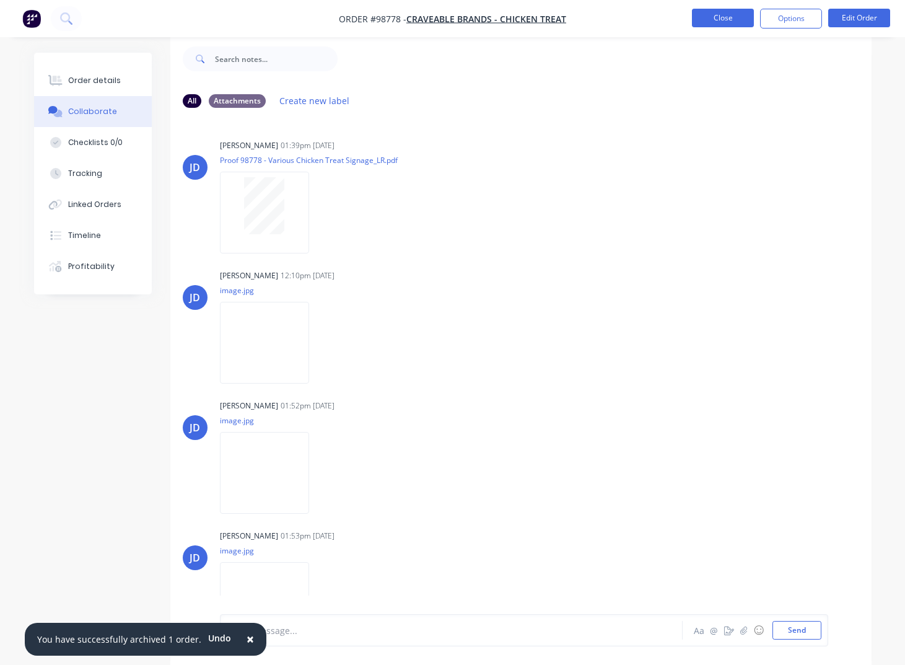
drag, startPoint x: 911, startPoint y: 363, endPoint x: 721, endPoint y: 18, distance: 393.8
click at [721, 18] on button "Close" at bounding box center [723, 18] width 62 height 19
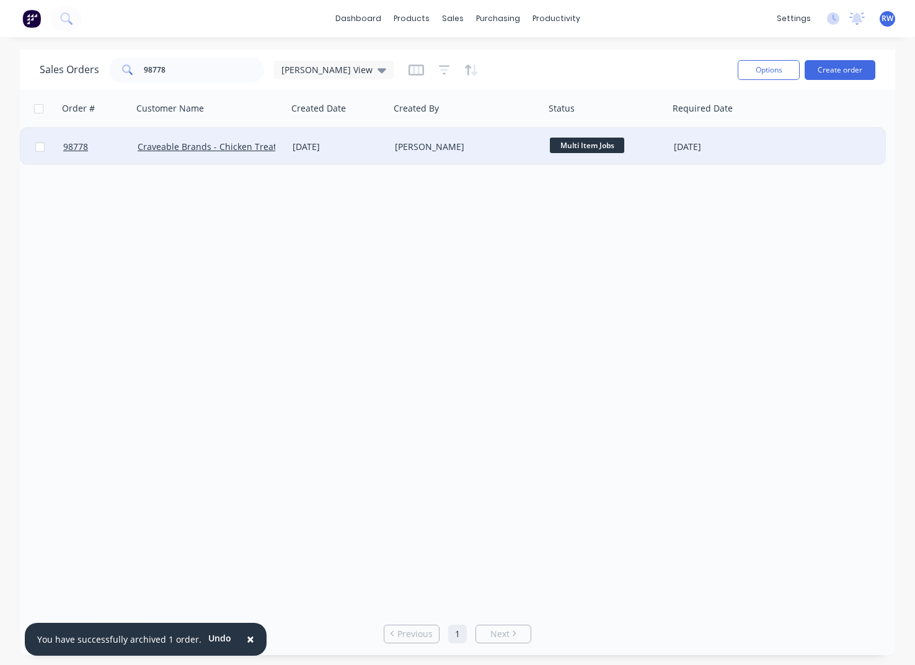
click at [37, 147] on input "checkbox" at bounding box center [39, 147] width 9 height 9
checkbox input "true"
click at [768, 72] on button "Options" at bounding box center [768, 70] width 62 height 20
click at [716, 126] on div "Archive" at bounding box center [731, 126] width 114 height 18
checkbox input "false"
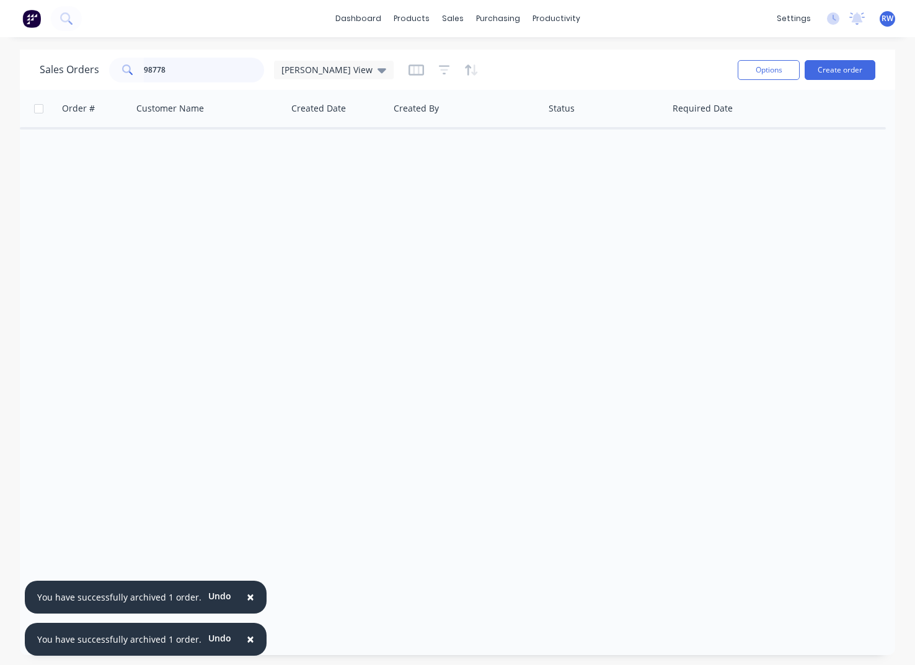
click at [190, 74] on input "98778" at bounding box center [204, 70] width 121 height 25
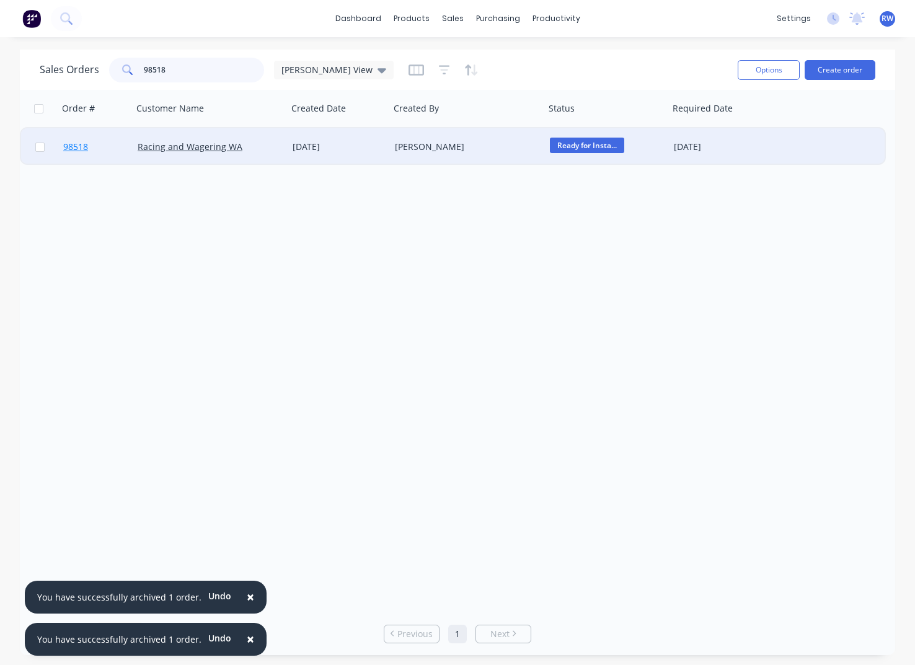
type input "98518"
click at [76, 148] on span "98518" at bounding box center [75, 147] width 25 height 12
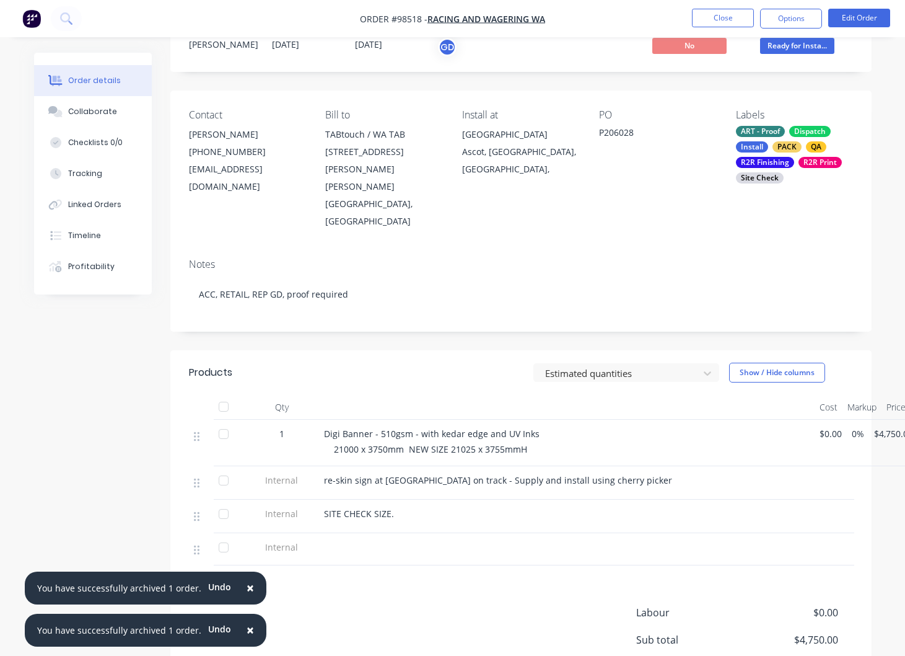
scroll to position [14, 0]
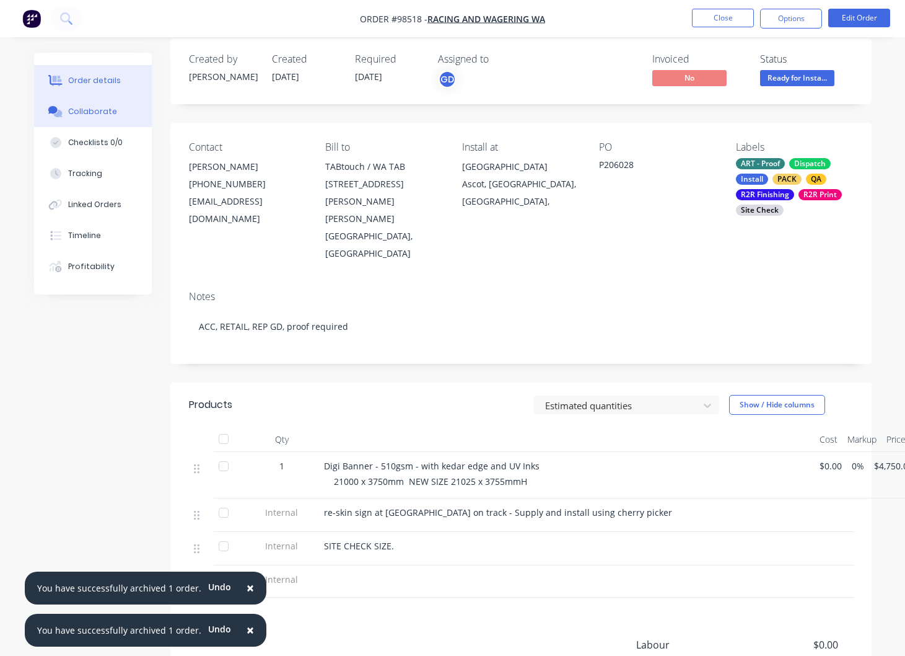
click at [100, 113] on div "Collaborate" at bounding box center [92, 111] width 49 height 11
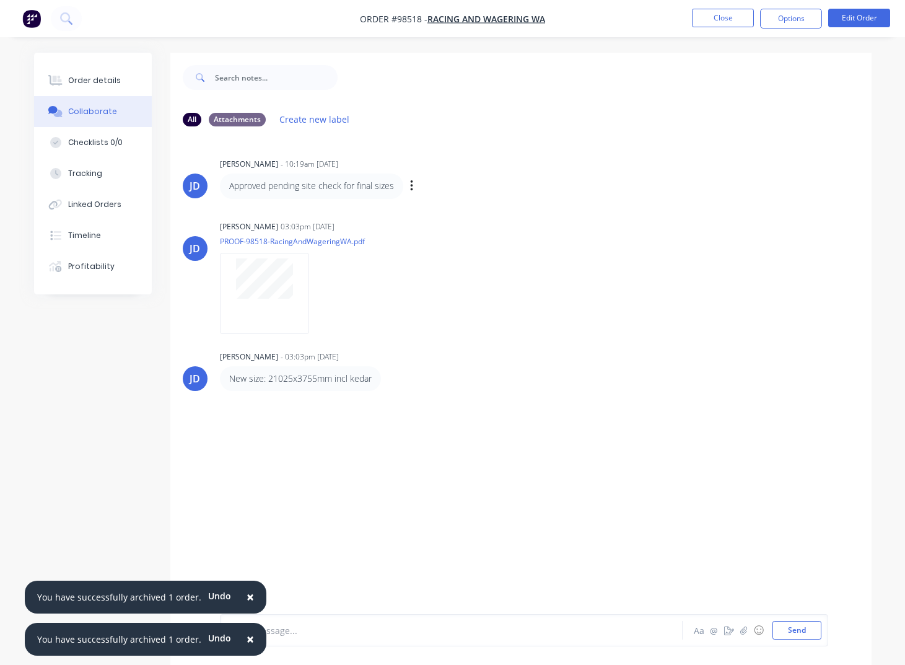
scroll to position [19, 0]
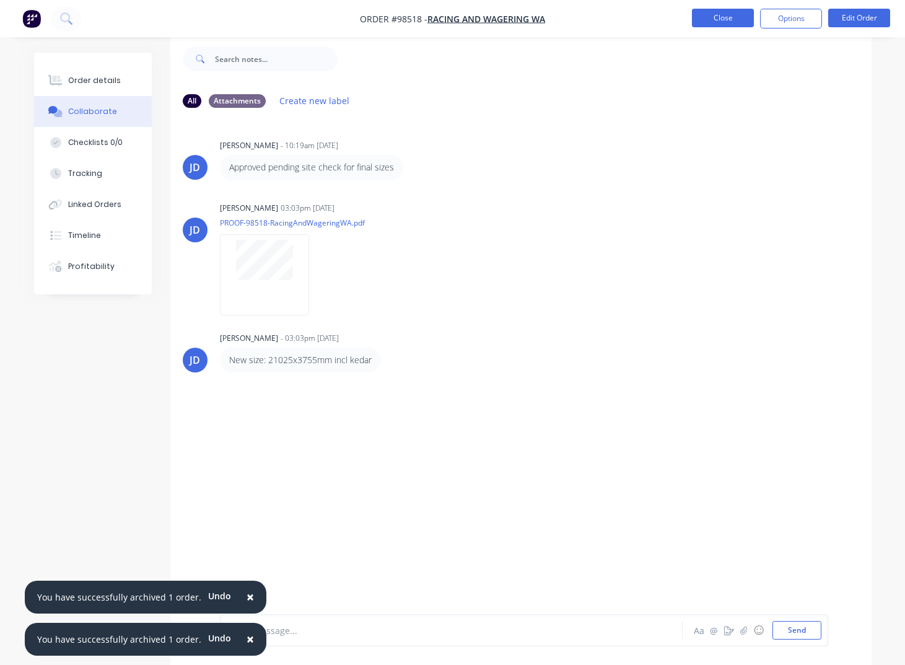
click at [719, 20] on button "Close" at bounding box center [723, 18] width 62 height 19
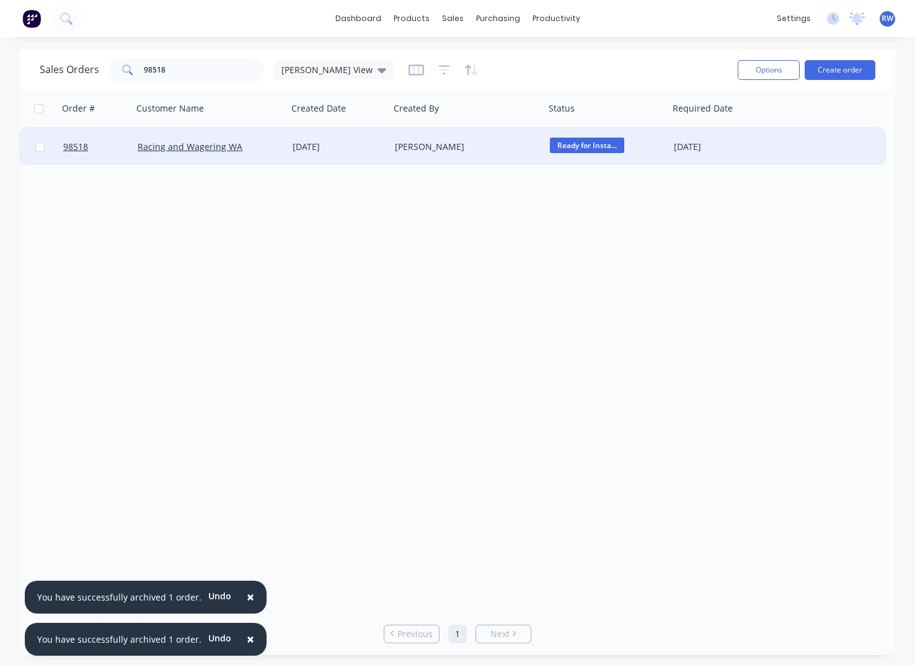
click at [43, 149] on input "checkbox" at bounding box center [39, 147] width 9 height 9
checkbox input "true"
click at [771, 69] on button "Options" at bounding box center [768, 70] width 62 height 20
click at [725, 131] on div "Archive" at bounding box center [731, 126] width 114 height 18
checkbox input "false"
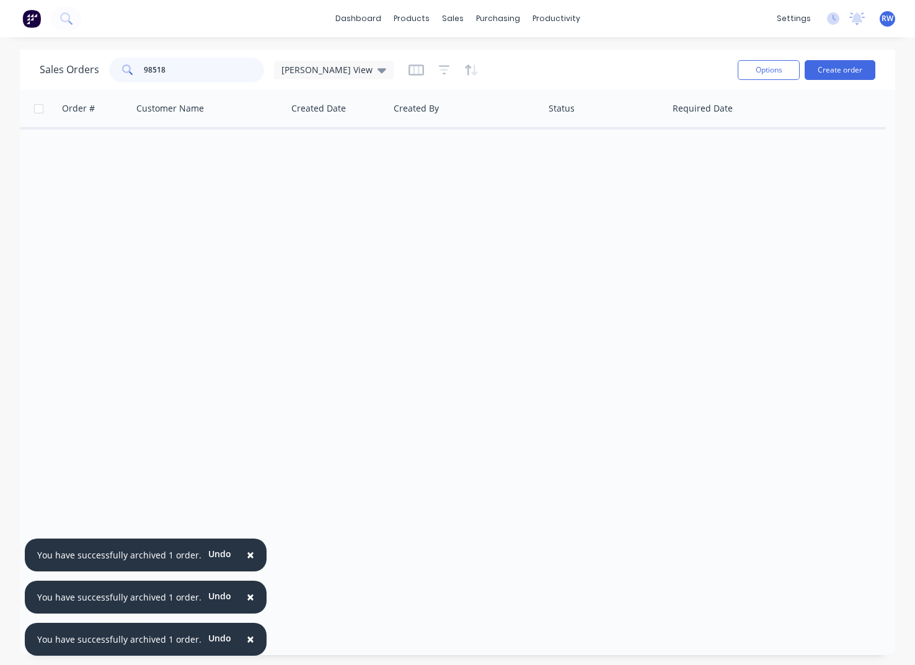
click at [176, 71] on input "98518" at bounding box center [204, 70] width 121 height 25
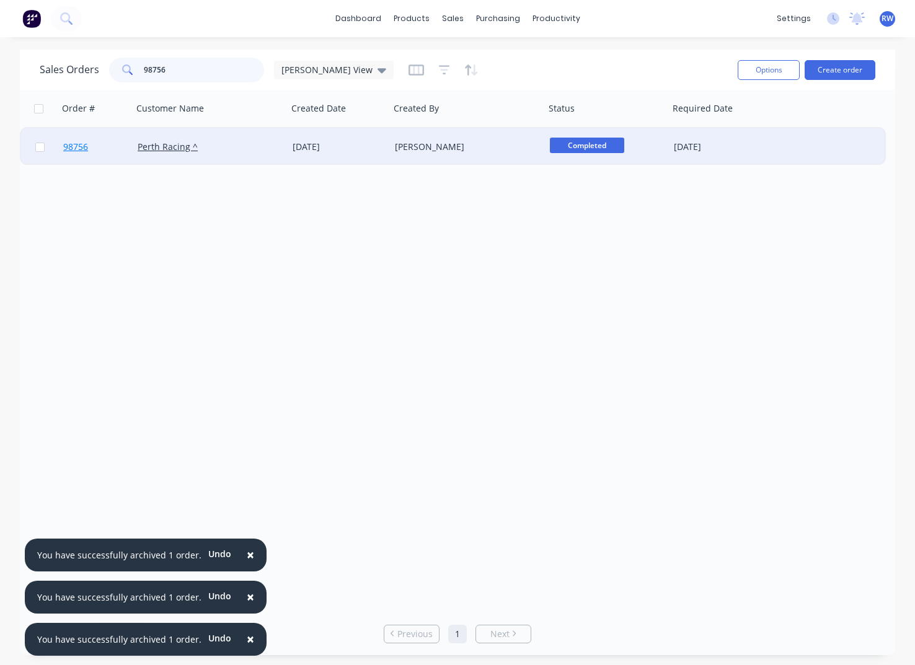
type input "98756"
click at [81, 148] on span "98756" at bounding box center [75, 147] width 25 height 12
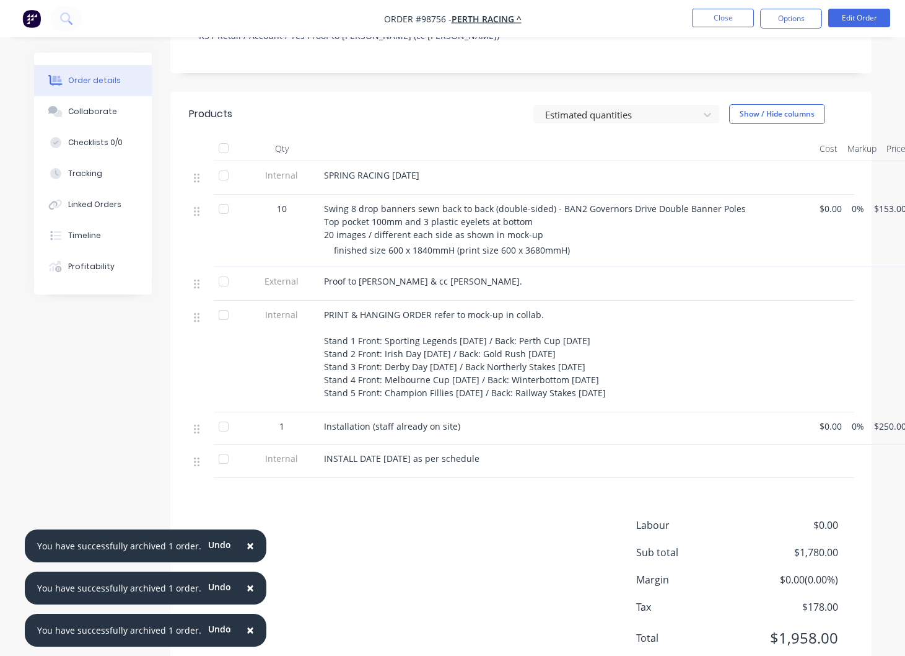
scroll to position [272, 0]
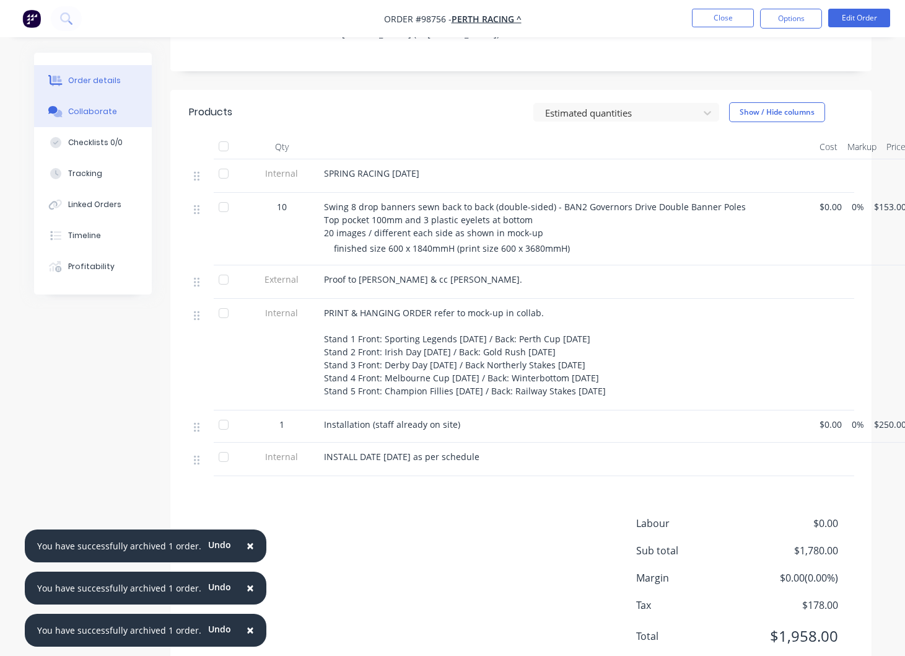
click at [87, 116] on div "Collaborate" at bounding box center [92, 111] width 49 height 11
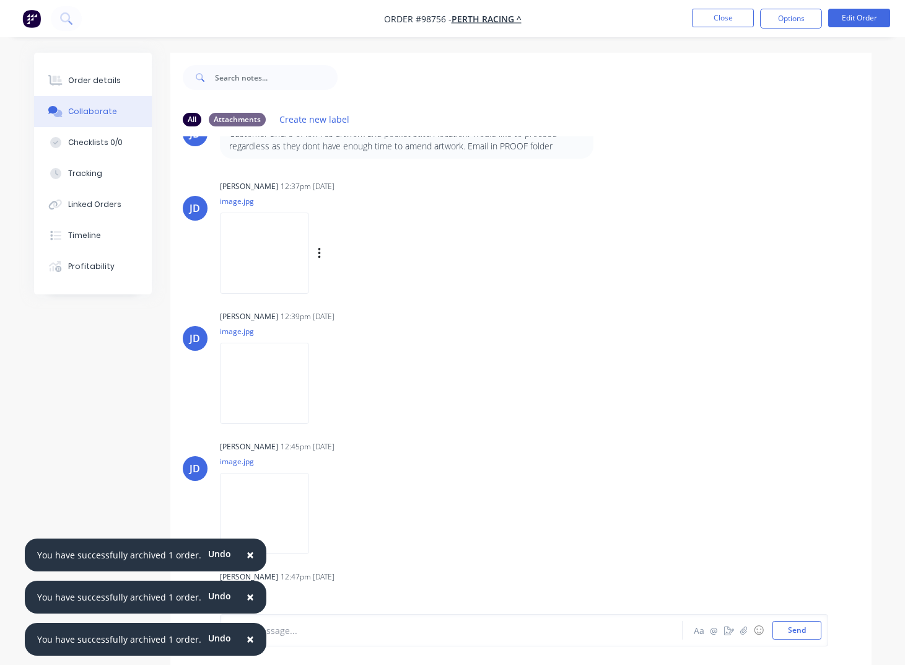
scroll to position [378, 0]
click at [322, 250] on icon "button" at bounding box center [320, 251] width 4 height 14
click at [374, 283] on button "Download" at bounding box center [400, 284] width 139 height 28
click at [320, 382] on icon "button" at bounding box center [319, 380] width 2 height 11
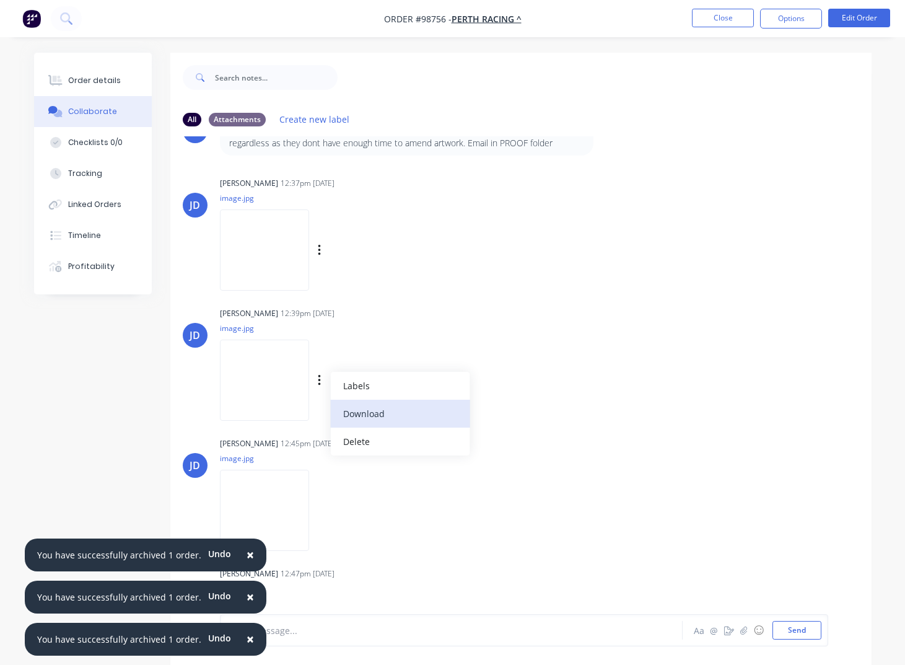
click at [365, 418] on button "Download" at bounding box center [400, 414] width 139 height 28
drag, startPoint x: 336, startPoint y: 511, endPoint x: 342, endPoint y: 518, distance: 9.7
click at [320, 511] on icon "button" at bounding box center [319, 510] width 2 height 11
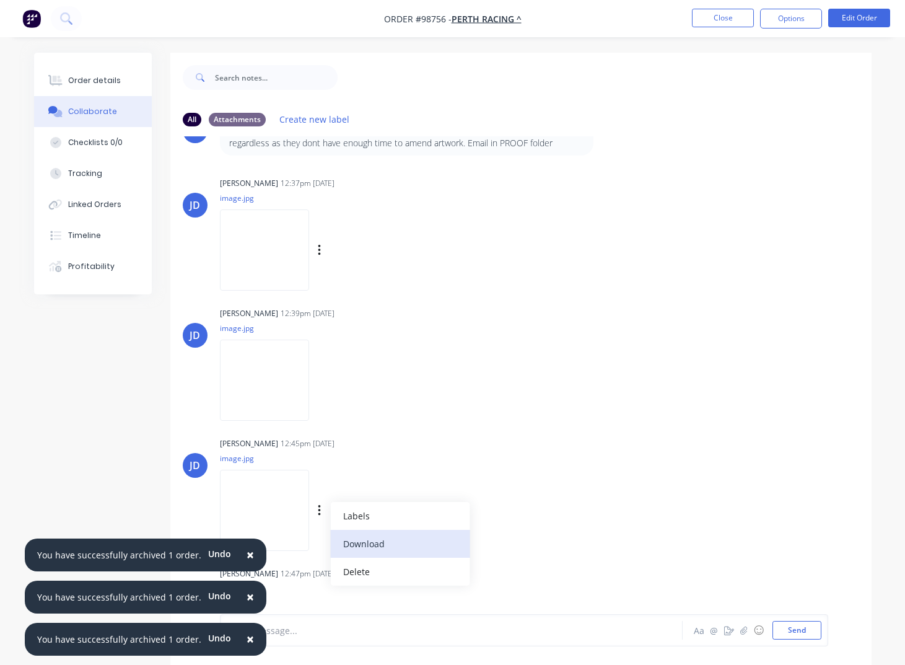
click at [371, 543] on button "Download" at bounding box center [400, 544] width 139 height 28
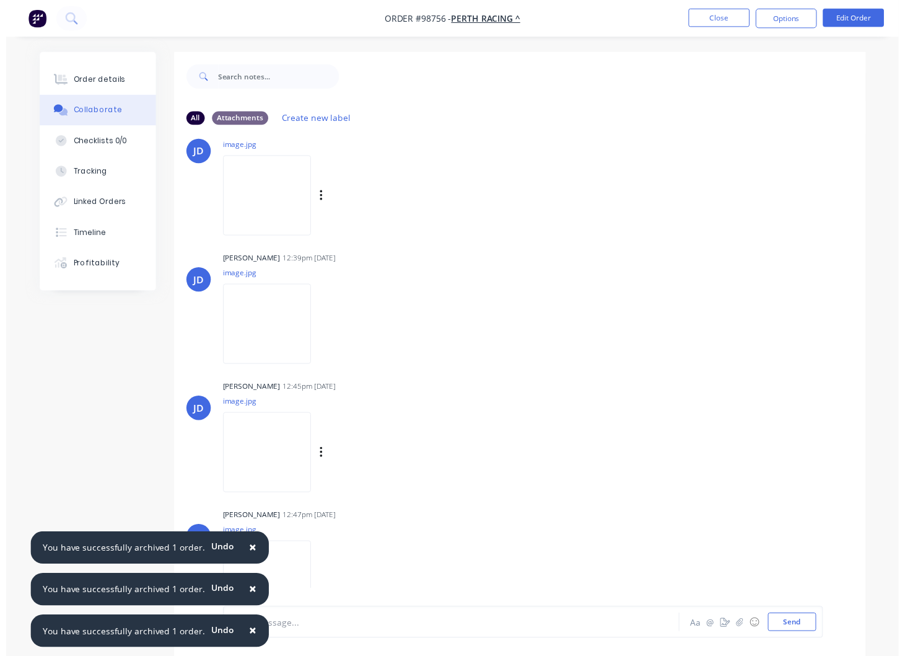
scroll to position [451, 0]
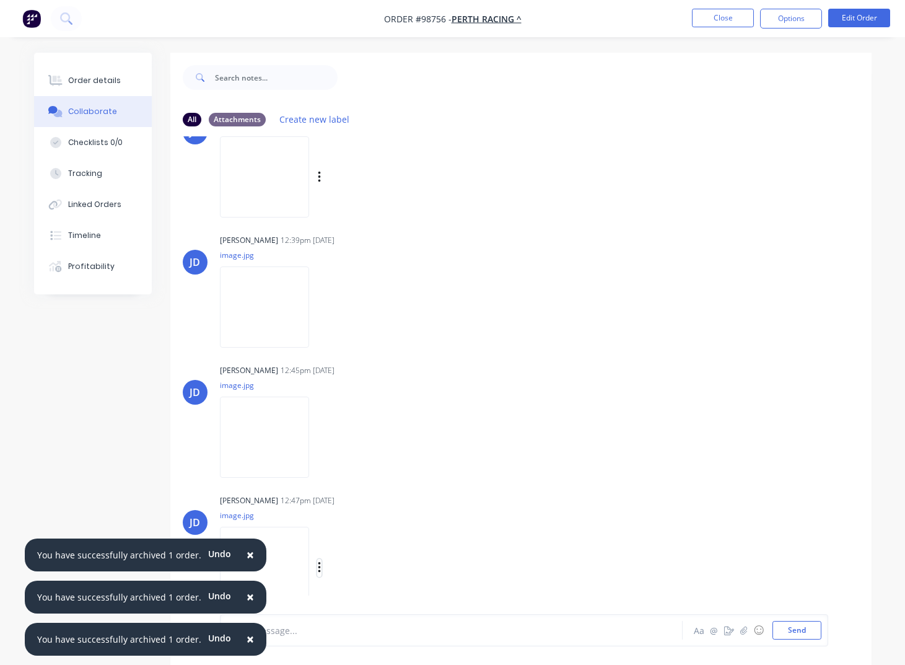
click at [322, 569] on icon "button" at bounding box center [320, 568] width 4 height 14
click at [375, 573] on button "Download" at bounding box center [400, 569] width 139 height 28
click at [709, 20] on button "Close" at bounding box center [723, 18] width 62 height 19
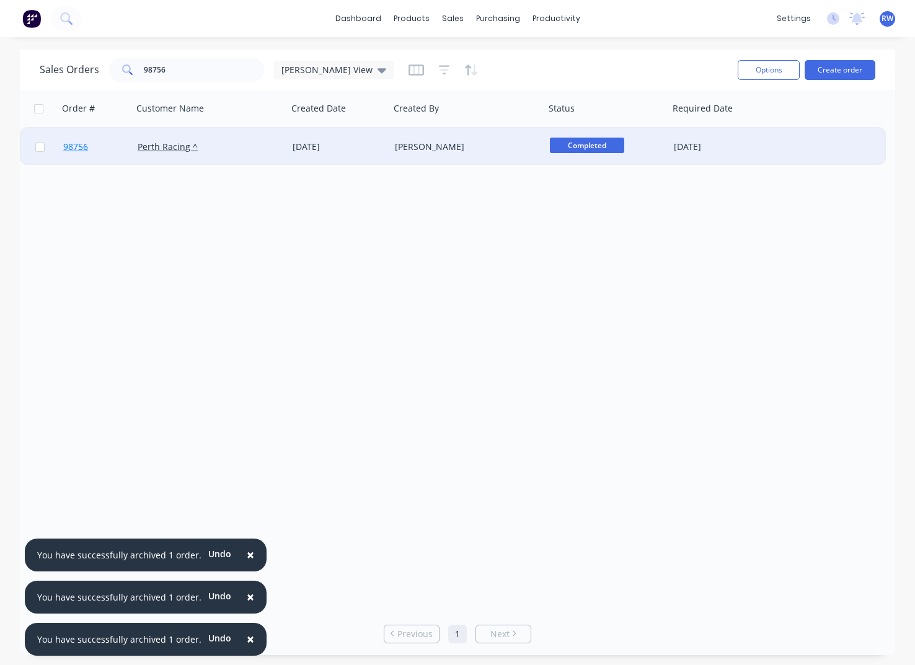
drag, startPoint x: 42, startPoint y: 148, endPoint x: 120, endPoint y: 155, distance: 78.4
click at [43, 148] on input "checkbox" at bounding box center [39, 147] width 9 height 9
checkbox input "true"
click at [755, 69] on button "Options" at bounding box center [768, 70] width 62 height 20
click at [736, 128] on div "Archive" at bounding box center [731, 126] width 114 height 18
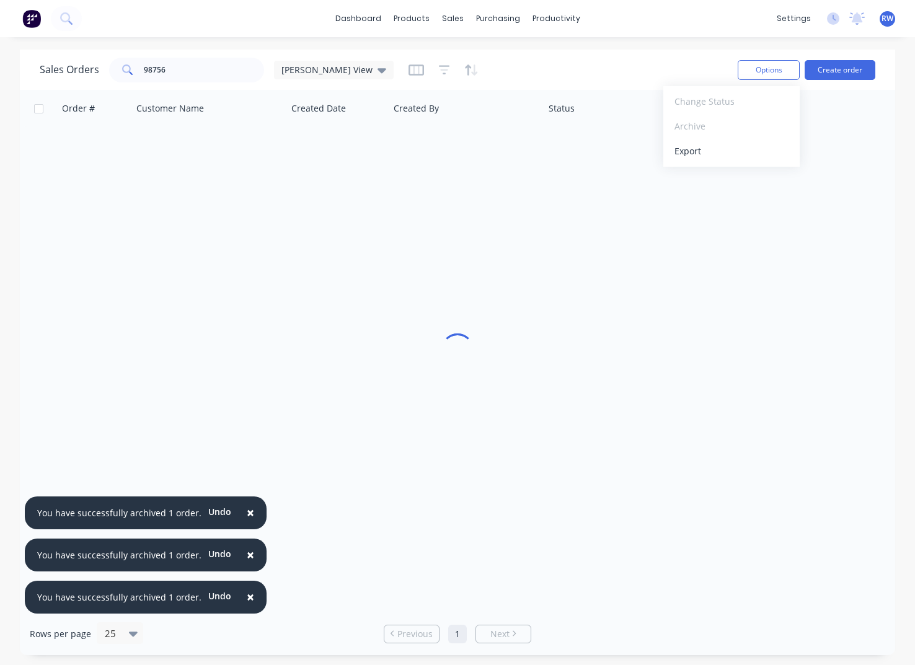
checkbox input "false"
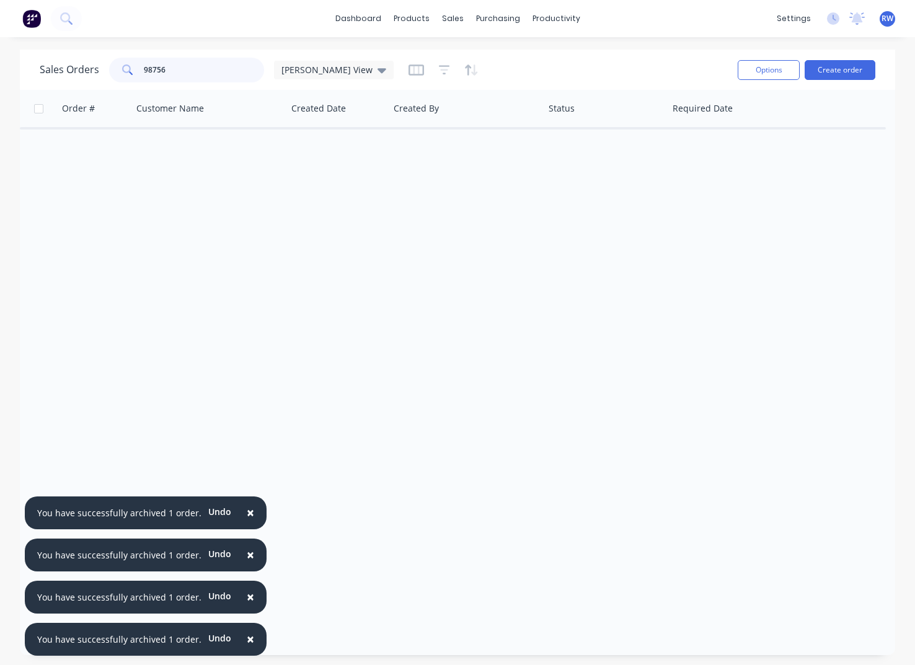
click at [180, 66] on input "98756" at bounding box center [204, 70] width 121 height 25
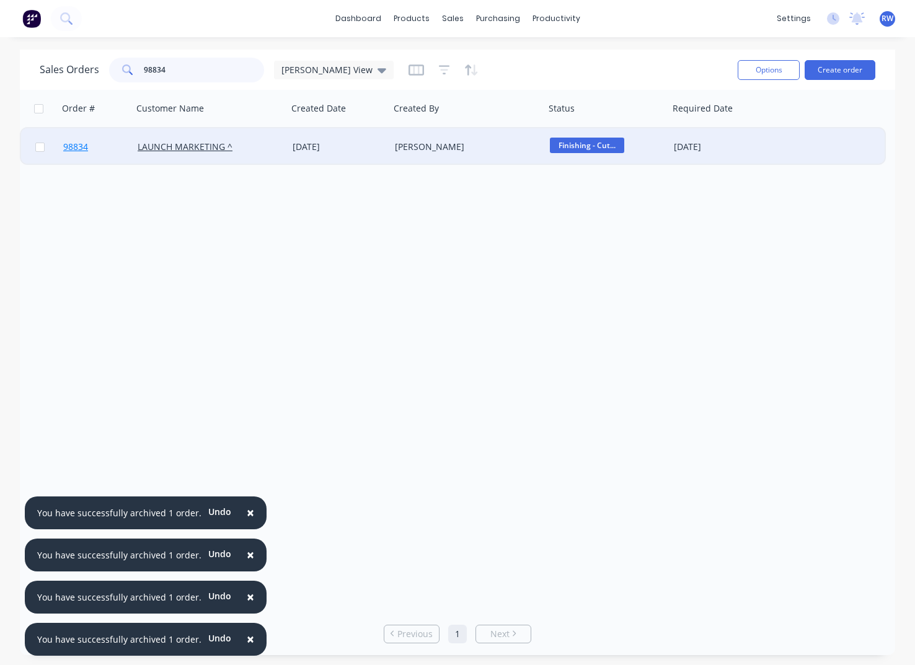
type input "98834"
click at [72, 147] on span "98834" at bounding box center [75, 147] width 25 height 12
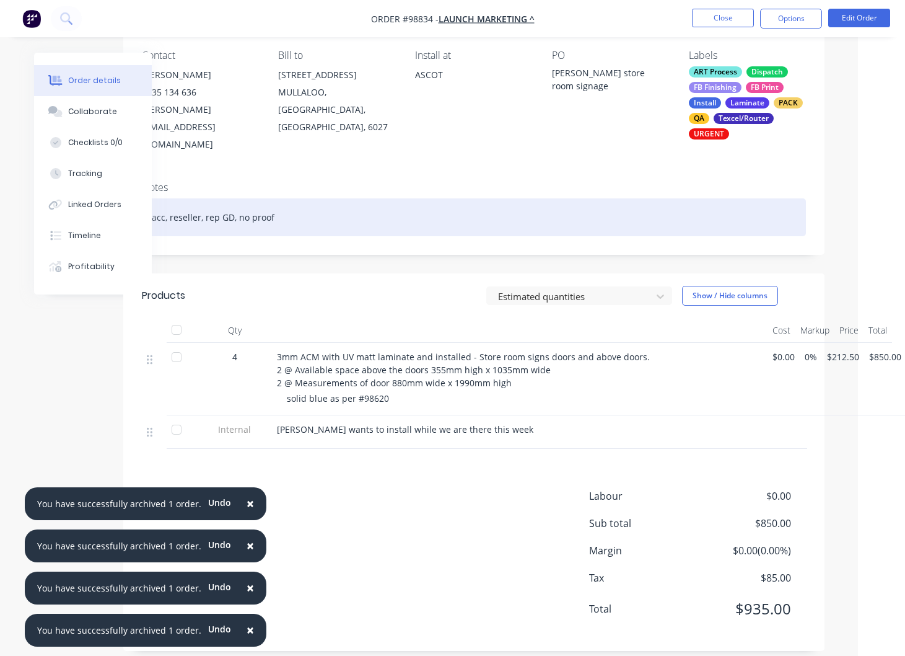
scroll to position [0, 47]
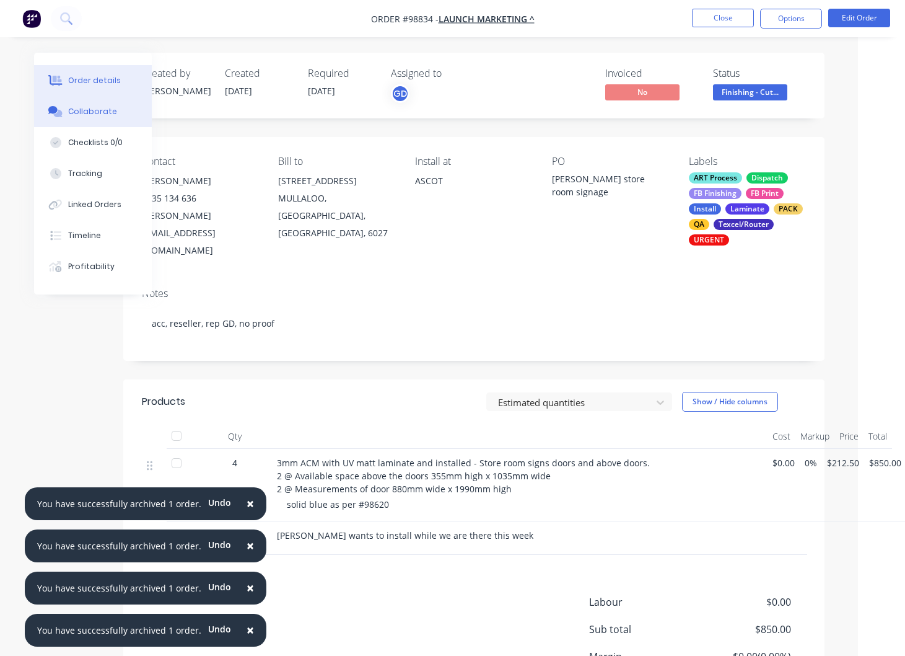
click at [96, 112] on div "Collaborate" at bounding box center [92, 111] width 49 height 11
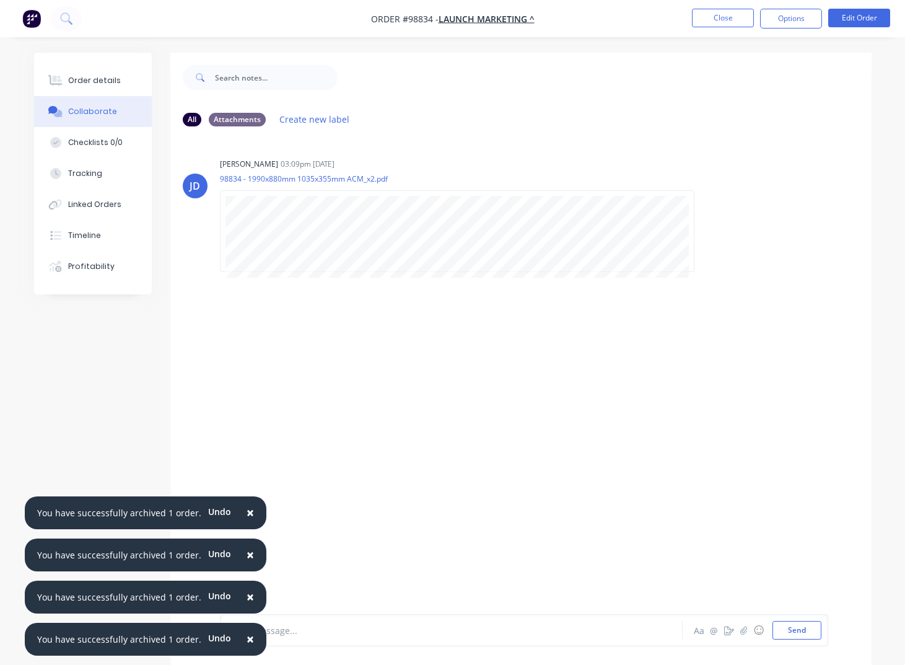
click at [723, 19] on button "Close" at bounding box center [723, 18] width 62 height 19
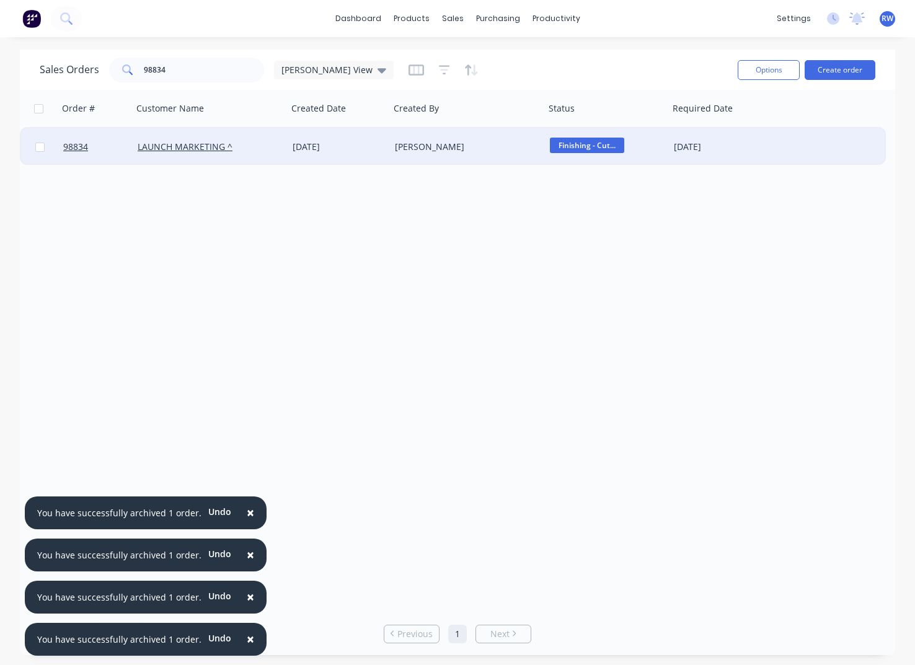
click at [40, 147] on input "checkbox" at bounding box center [39, 147] width 9 height 9
checkbox input "true"
click at [777, 70] on button "Options" at bounding box center [768, 70] width 62 height 20
click at [714, 131] on div "Archive" at bounding box center [731, 126] width 114 height 18
checkbox input "false"
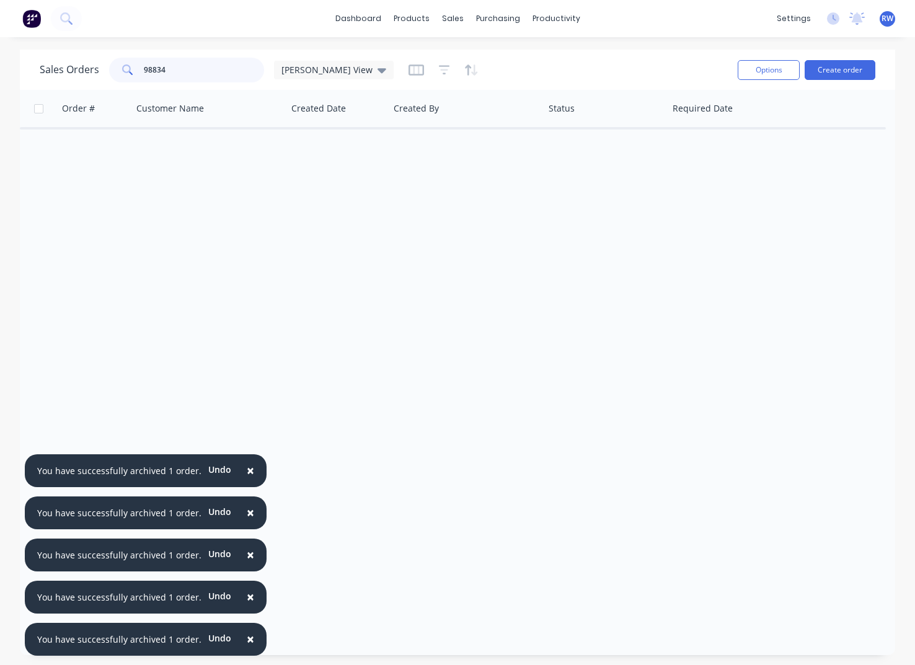
click at [191, 70] on input "98834" at bounding box center [204, 70] width 121 height 25
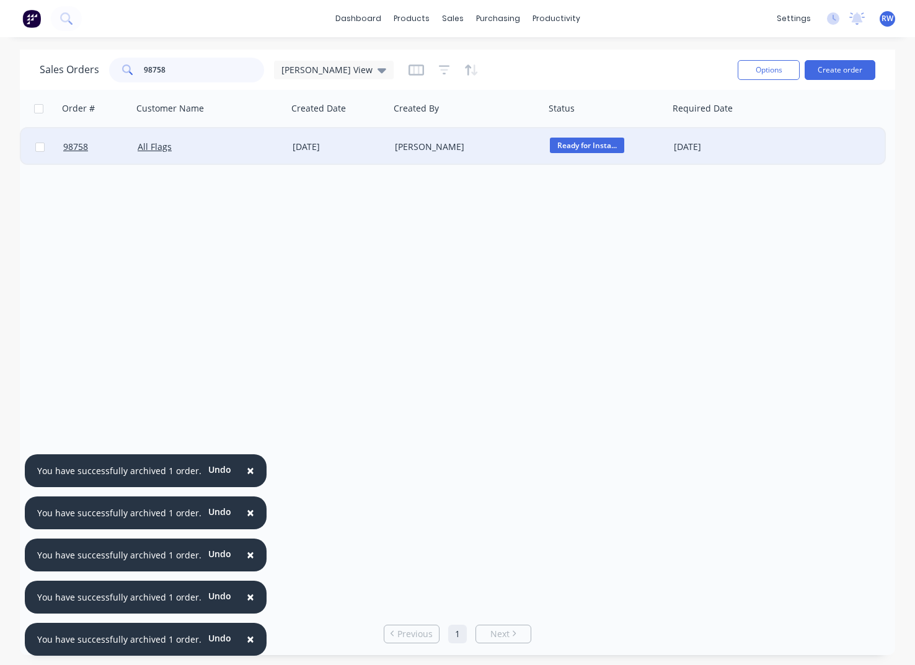
type input "98758"
click at [41, 148] on input "checkbox" at bounding box center [39, 147] width 9 height 9
checkbox input "true"
click at [763, 72] on button "Options" at bounding box center [768, 70] width 62 height 20
click at [736, 127] on div "Archive" at bounding box center [731, 126] width 114 height 18
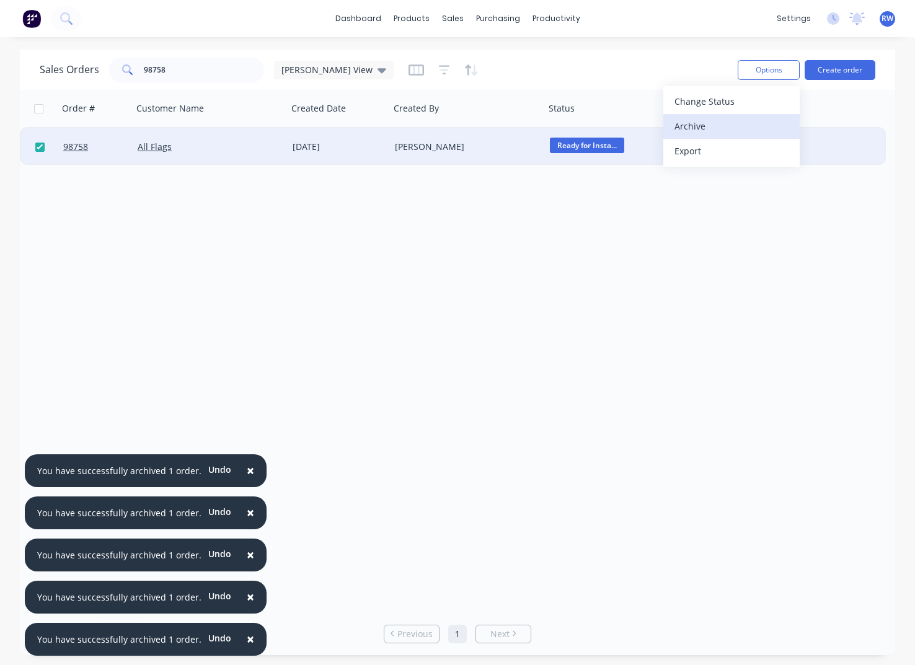
checkbox input "false"
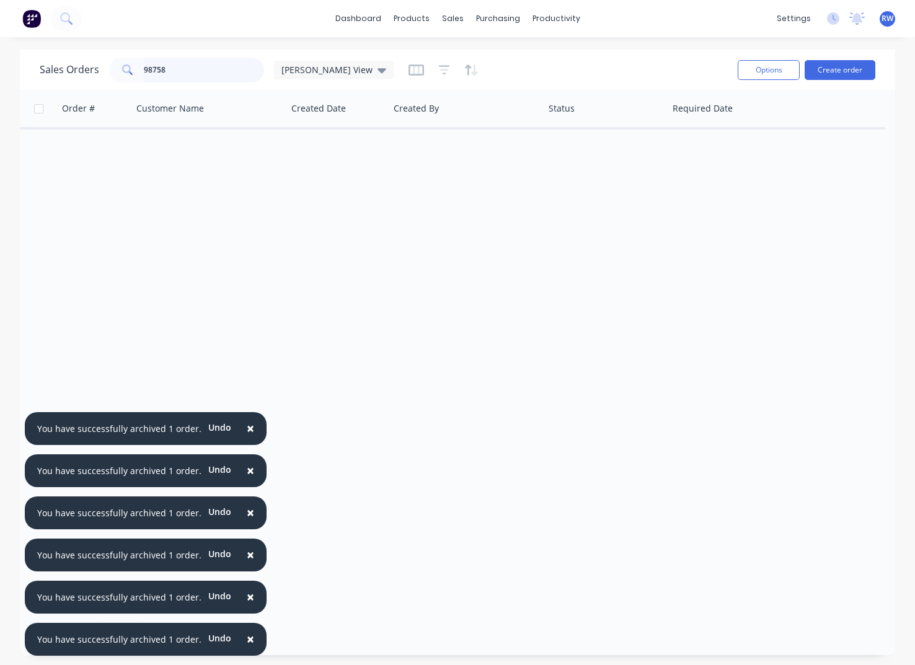
click at [207, 66] on input "98758" at bounding box center [204, 70] width 121 height 25
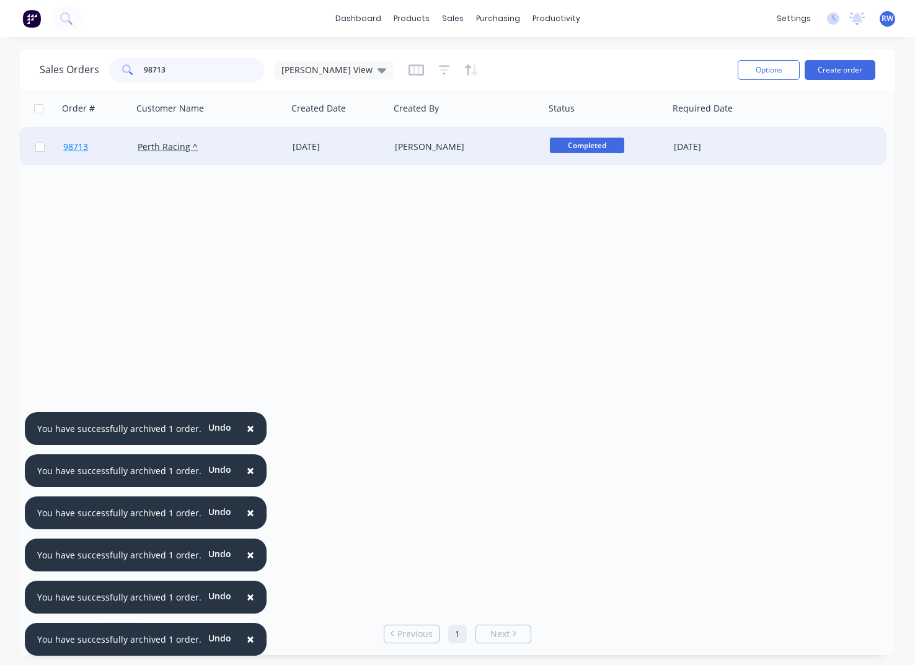
type input "98713"
click at [76, 146] on span "98713" at bounding box center [75, 147] width 25 height 12
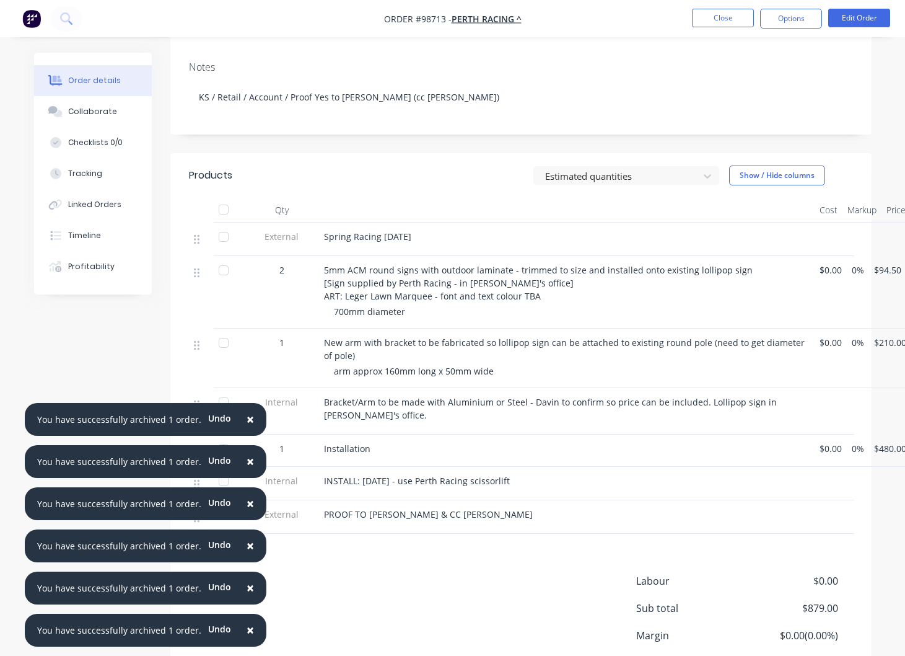
scroll to position [248, 0]
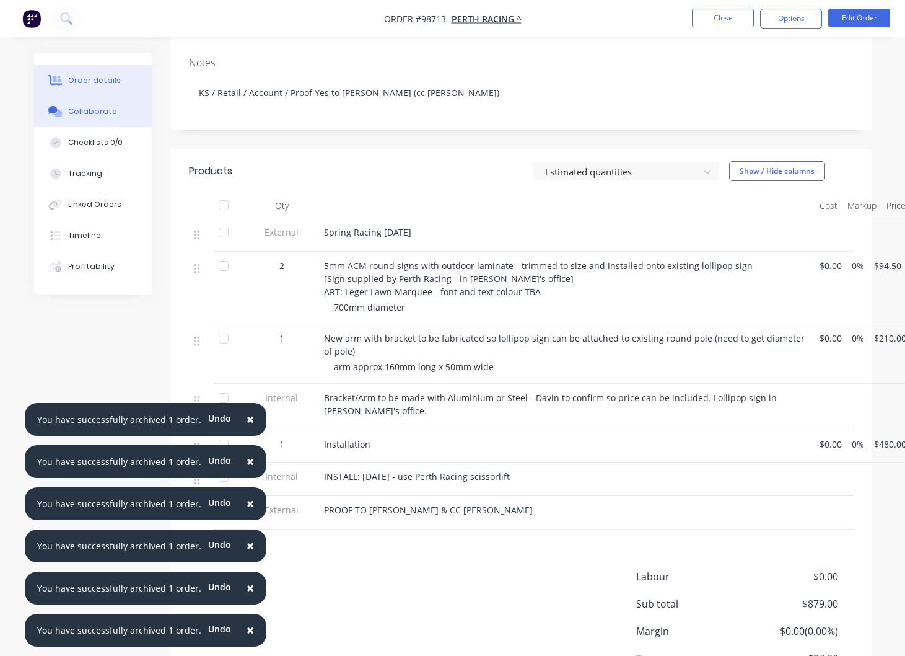
click at [78, 115] on div "Collaborate" at bounding box center [92, 111] width 49 height 11
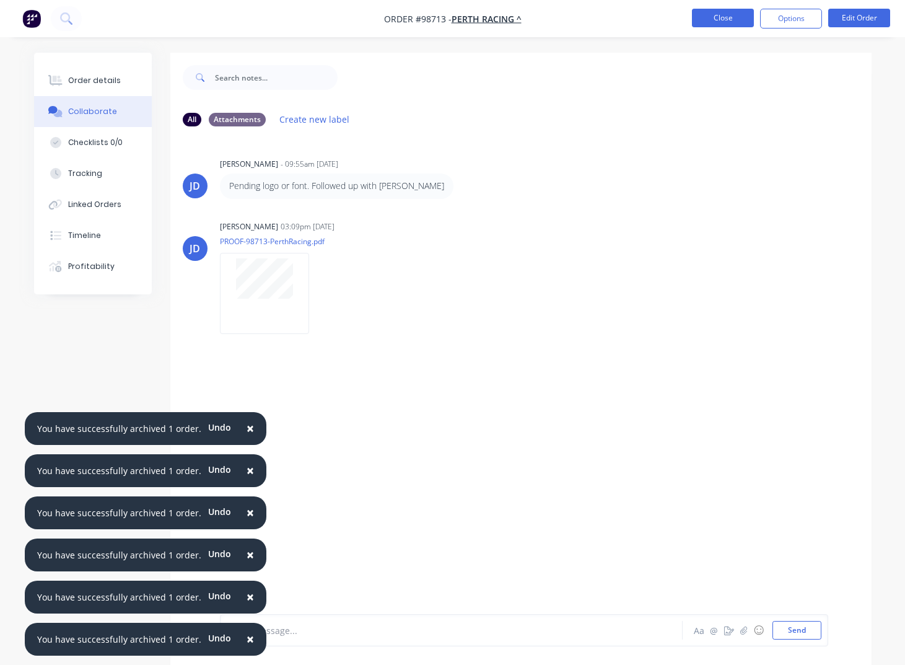
click at [719, 24] on button "Close" at bounding box center [723, 18] width 62 height 19
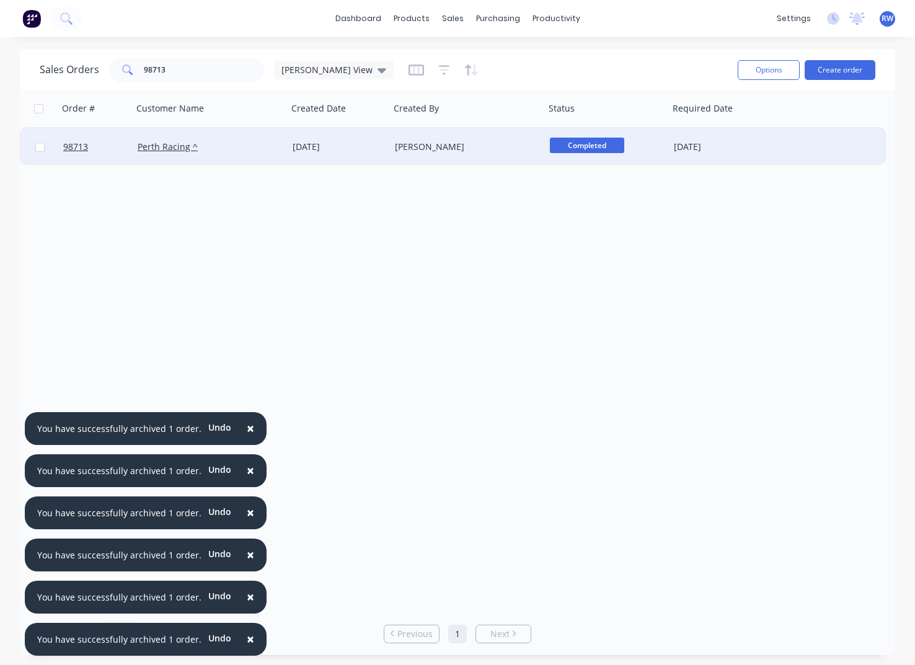
click at [42, 149] on input "checkbox" at bounding box center [39, 147] width 9 height 9
checkbox input "true"
drag, startPoint x: 761, startPoint y: 70, endPoint x: 766, endPoint y: 81, distance: 12.5
click at [761, 69] on button "Options" at bounding box center [768, 70] width 62 height 20
click at [748, 128] on div "Archive" at bounding box center [731, 126] width 114 height 18
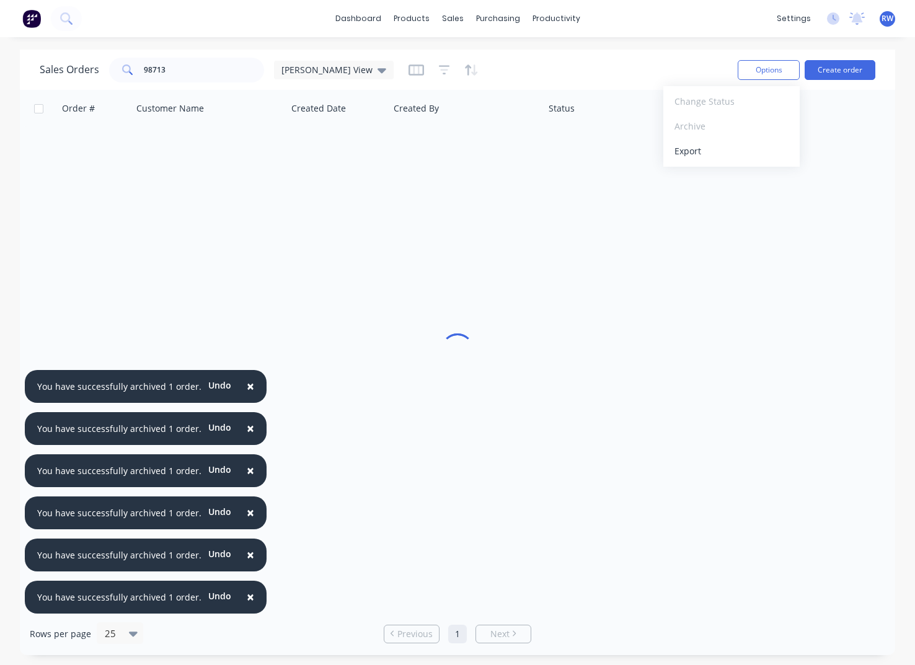
checkbox input "false"
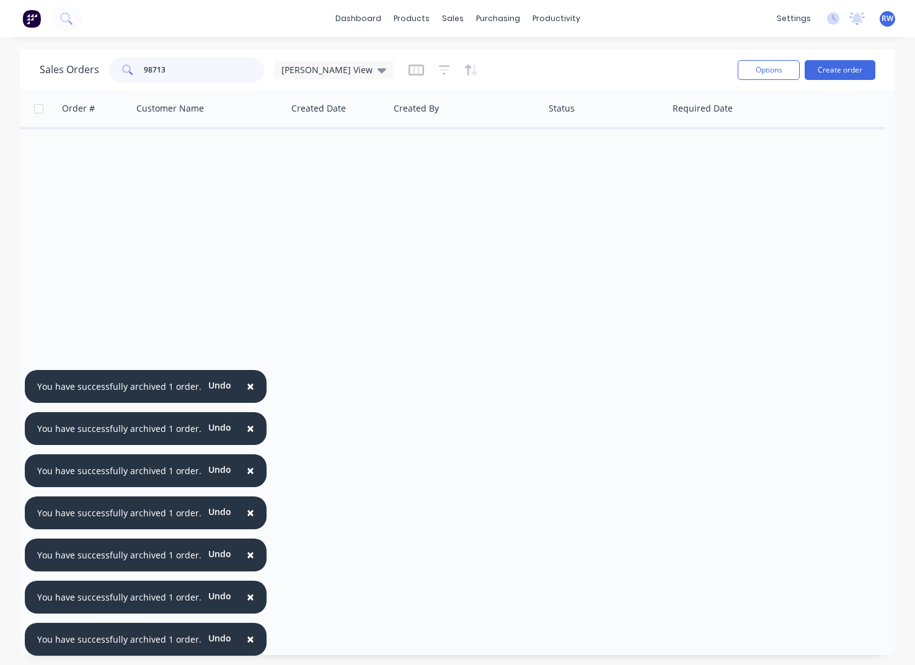
click at [185, 71] on input "98713" at bounding box center [204, 70] width 121 height 25
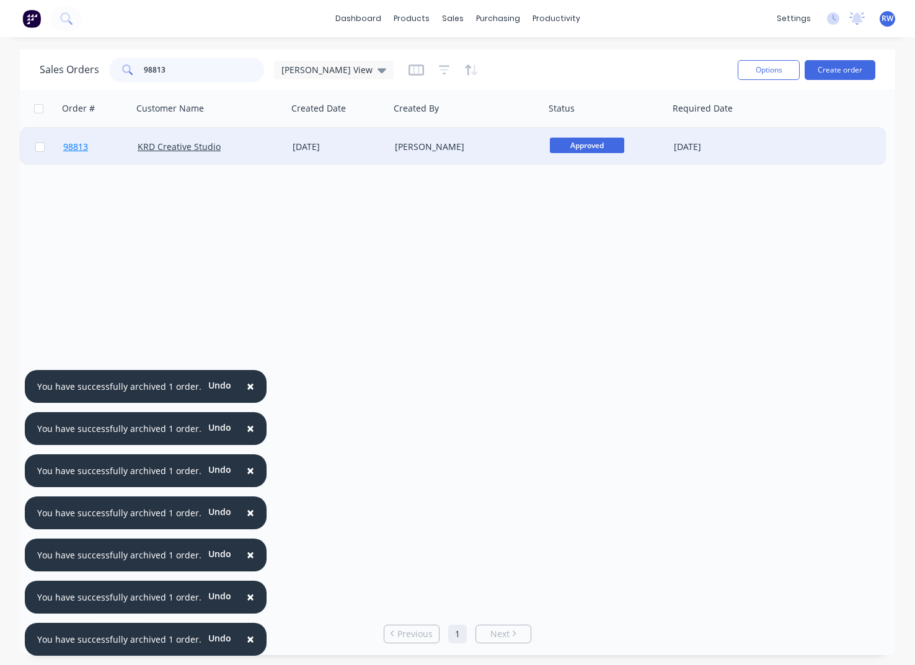
type input "98813"
click at [78, 146] on span "98813" at bounding box center [75, 147] width 25 height 12
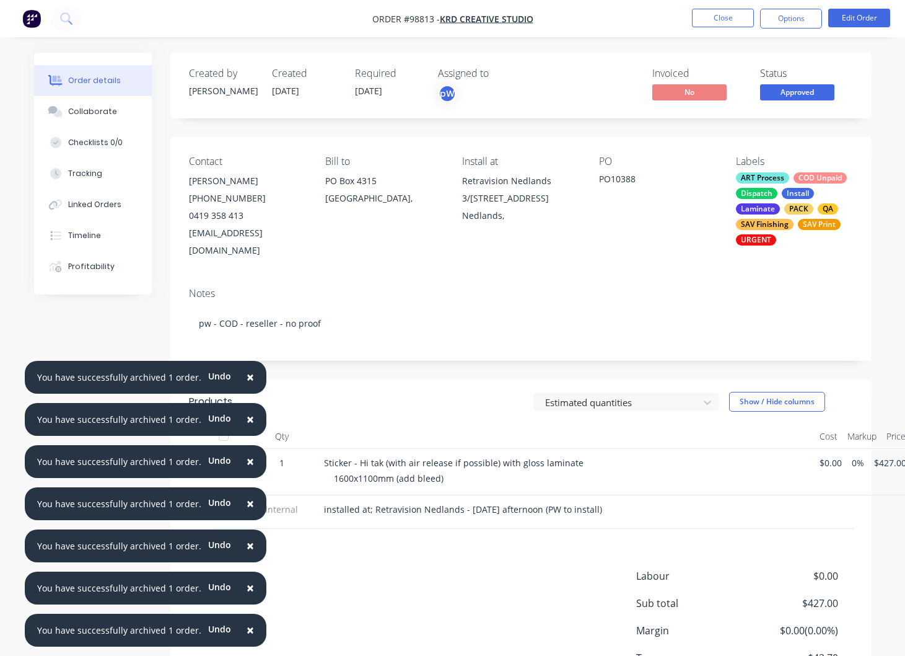
click at [717, 21] on button "Close" at bounding box center [723, 18] width 62 height 19
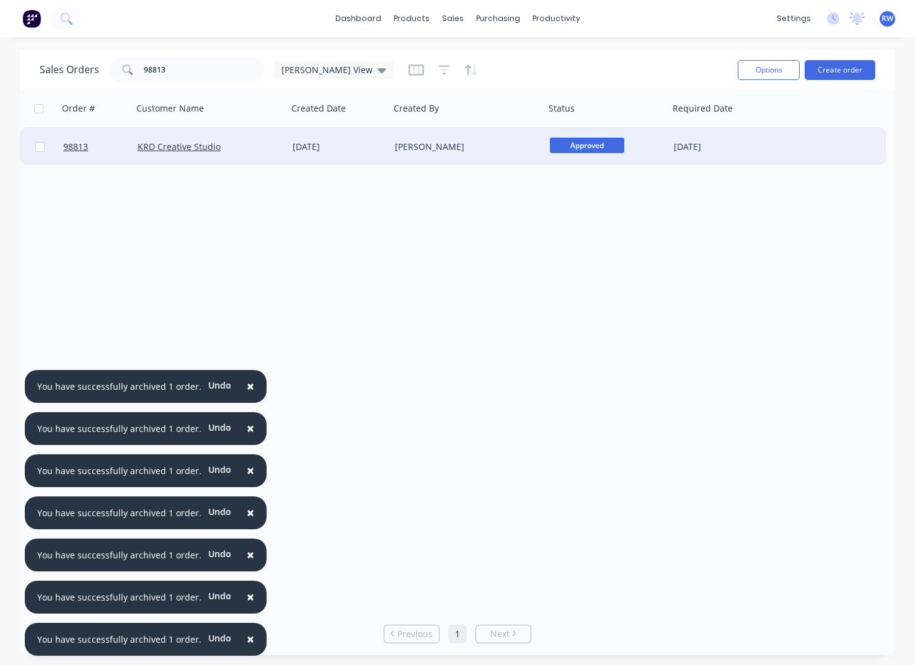
click at [39, 146] on input "checkbox" at bounding box center [39, 147] width 9 height 9
checkbox input "true"
click at [762, 71] on button "Options" at bounding box center [768, 70] width 62 height 20
click at [700, 132] on div "Archive" at bounding box center [731, 126] width 114 height 18
checkbox input "false"
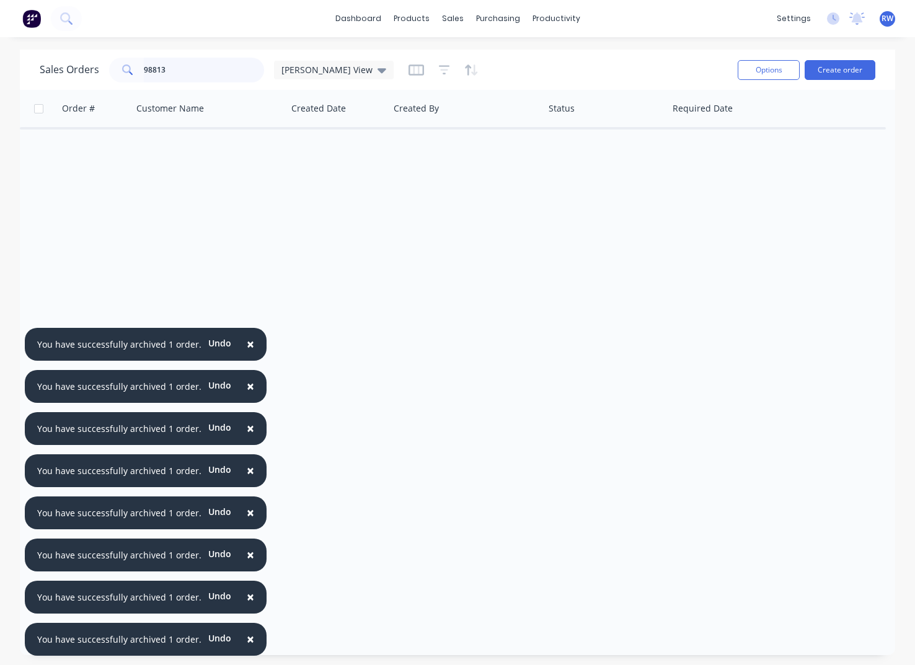
click at [173, 71] on input "98813" at bounding box center [204, 70] width 121 height 25
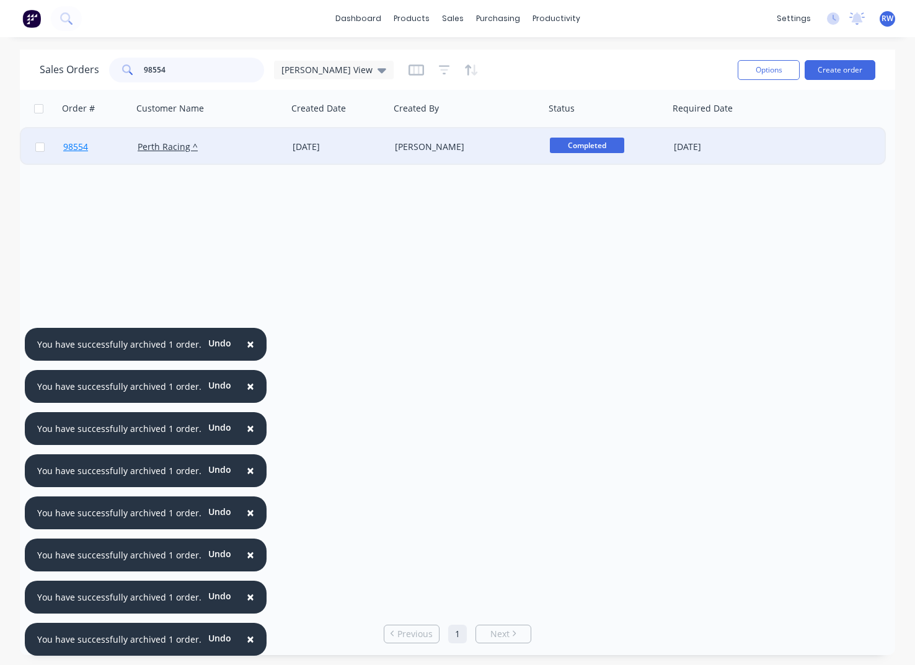
type input "98554"
click at [76, 149] on span "98554" at bounding box center [75, 147] width 25 height 12
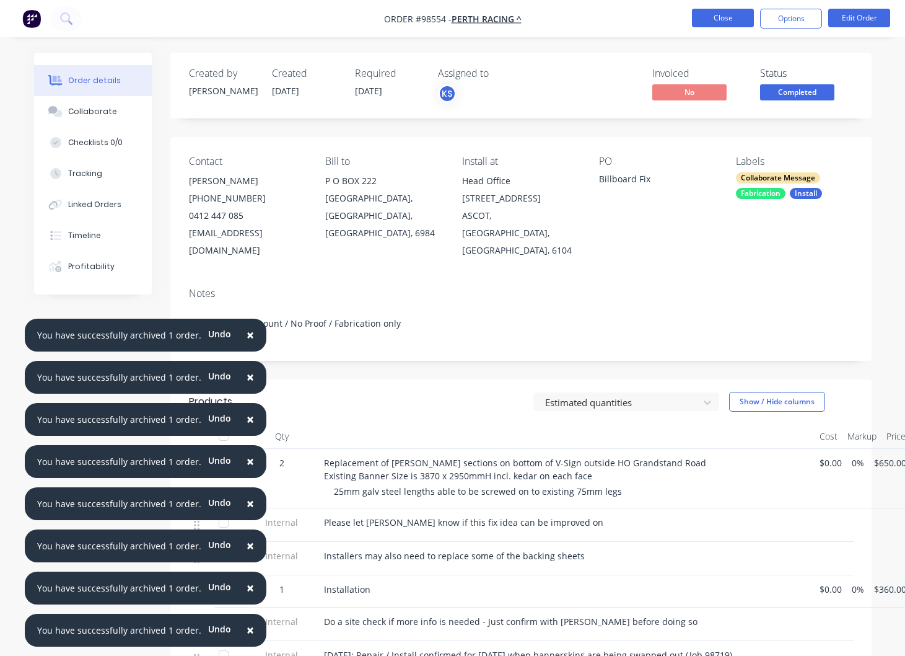
click at [724, 20] on button "Close" at bounding box center [723, 18] width 62 height 19
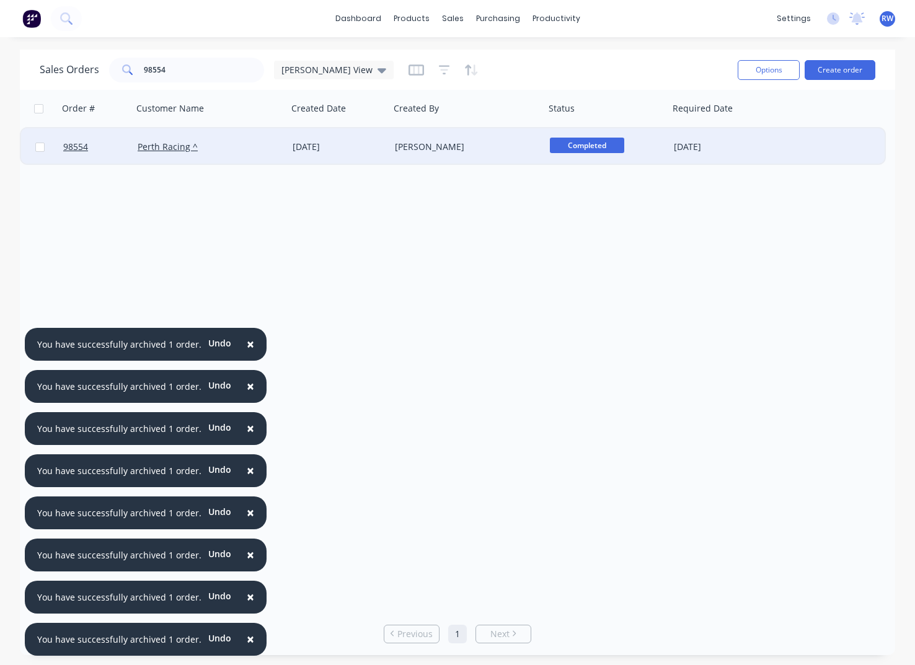
click at [39, 148] on input "checkbox" at bounding box center [39, 147] width 9 height 9
checkbox input "true"
click at [760, 73] on button "Options" at bounding box center [768, 70] width 62 height 20
click at [693, 131] on div "Archive" at bounding box center [731, 126] width 114 height 18
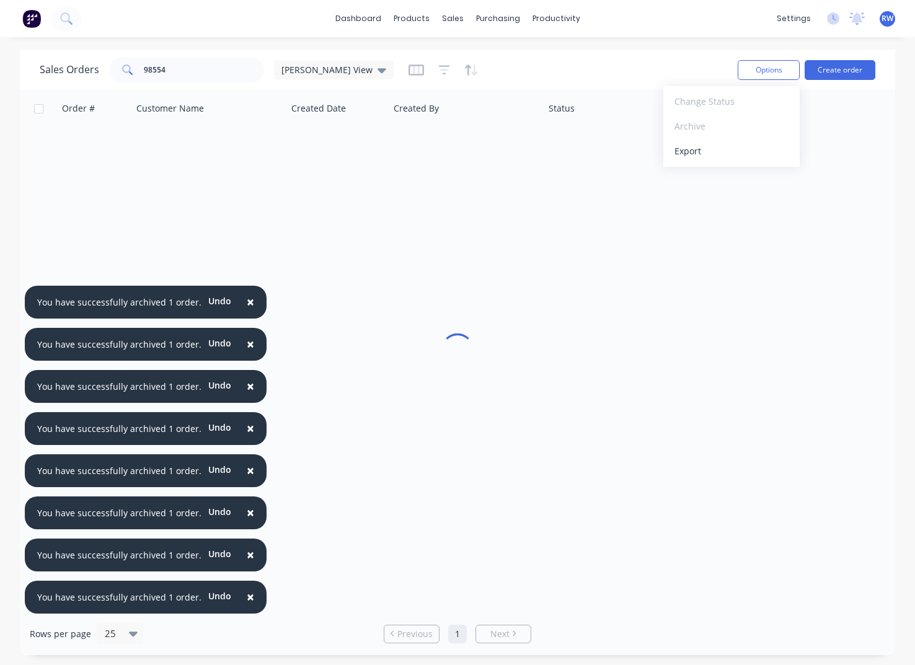
checkbox input "false"
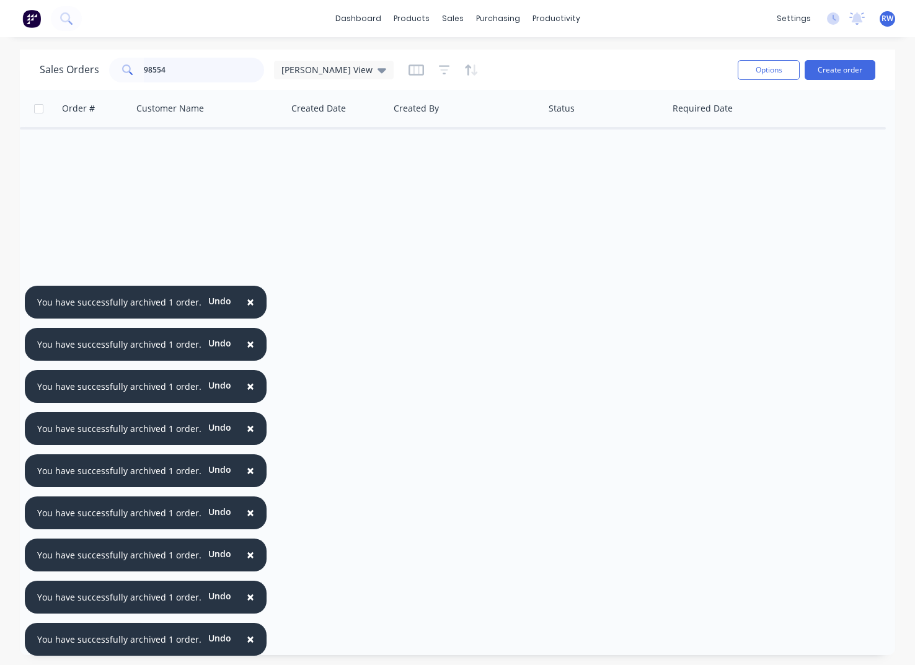
click at [185, 69] on input "98554" at bounding box center [204, 70] width 121 height 25
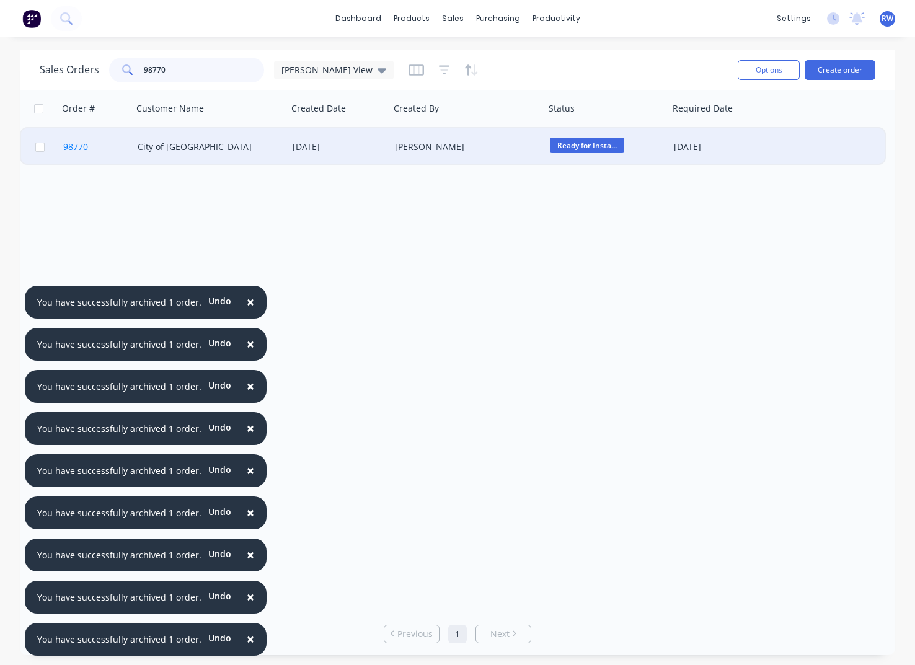
type input "98770"
click at [72, 147] on span "98770" at bounding box center [75, 147] width 25 height 12
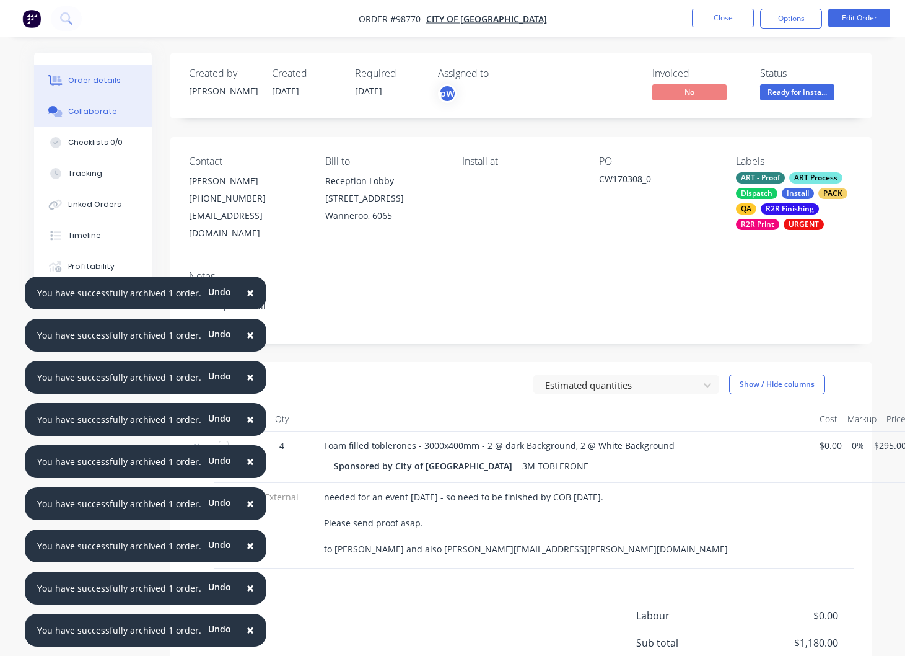
click at [87, 111] on div "Collaborate" at bounding box center [92, 111] width 49 height 11
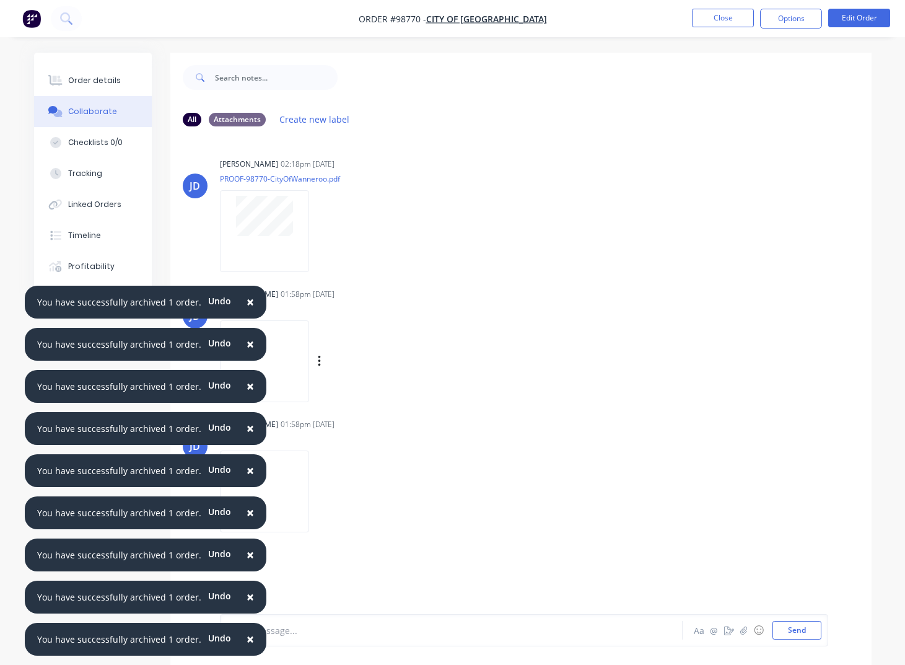
drag, startPoint x: 397, startPoint y: 366, endPoint x: 343, endPoint y: 364, distance: 54.6
click at [390, 365] on div "Labels Download Delete" at bounding box center [383, 362] width 139 height 18
click at [322, 362] on button "button" at bounding box center [319, 362] width 5 height 18
click at [392, 397] on button "Download" at bounding box center [400, 394] width 139 height 28
click at [322, 495] on icon "button" at bounding box center [320, 492] width 4 height 14
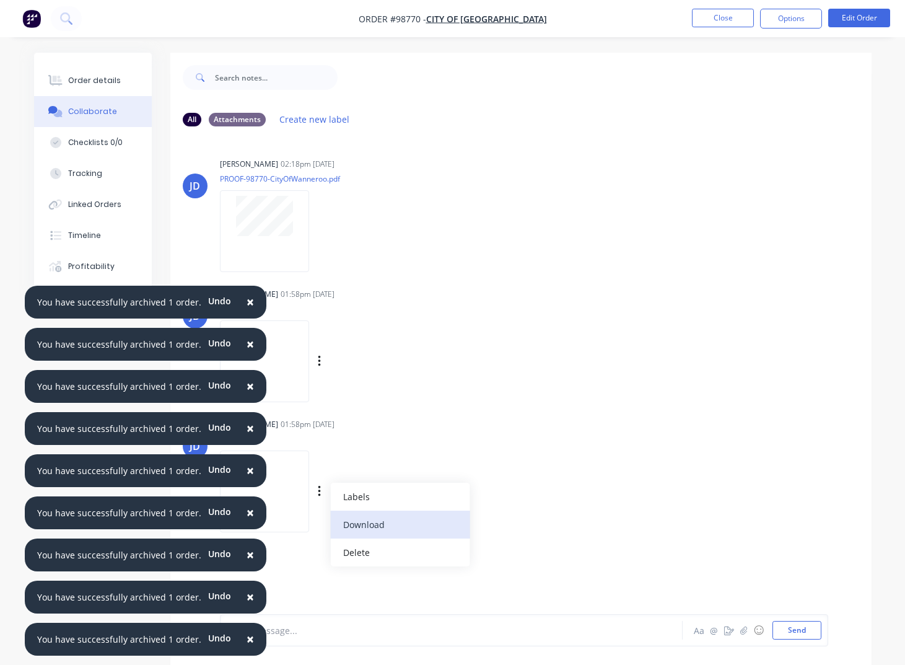
click at [382, 527] on button "Download" at bounding box center [400, 525] width 139 height 28
click at [731, 17] on button "Close" at bounding box center [723, 18] width 62 height 19
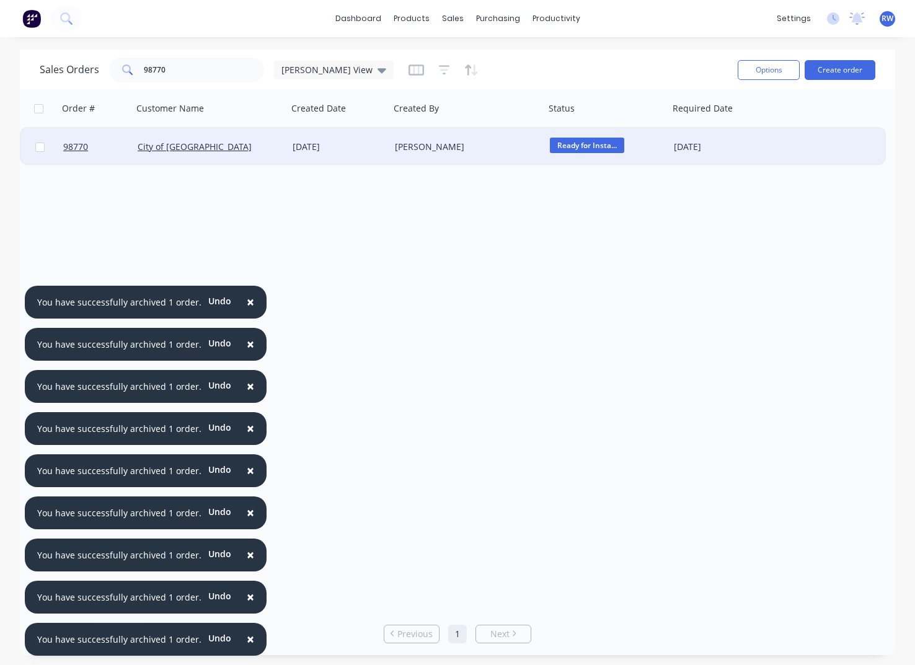
click at [42, 147] on input "checkbox" at bounding box center [39, 147] width 9 height 9
checkbox input "true"
click at [750, 71] on button "Options" at bounding box center [768, 70] width 62 height 20
click at [695, 130] on div "Archive" at bounding box center [731, 126] width 114 height 18
checkbox input "false"
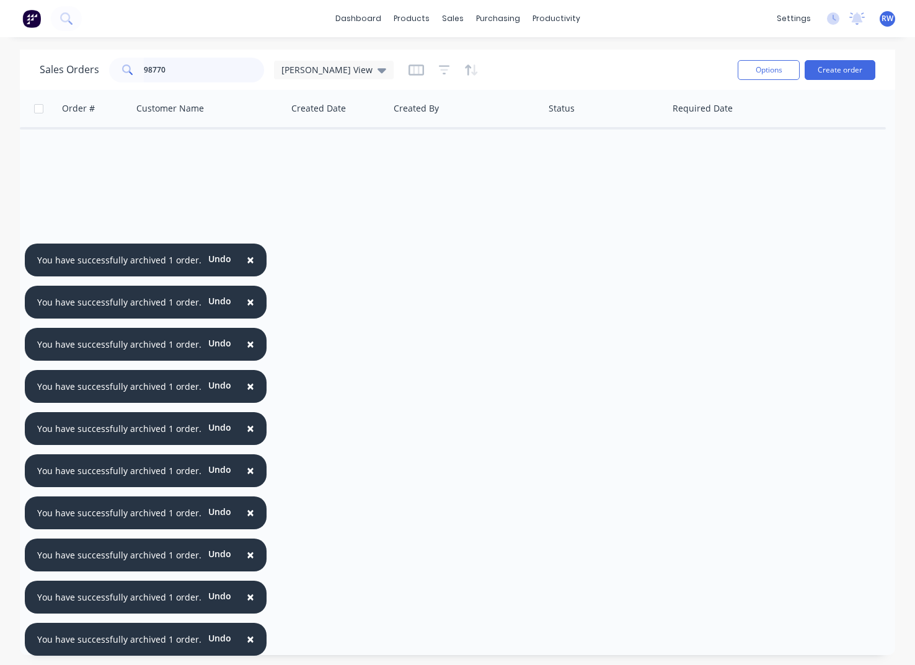
click at [204, 71] on input "98770" at bounding box center [204, 70] width 121 height 25
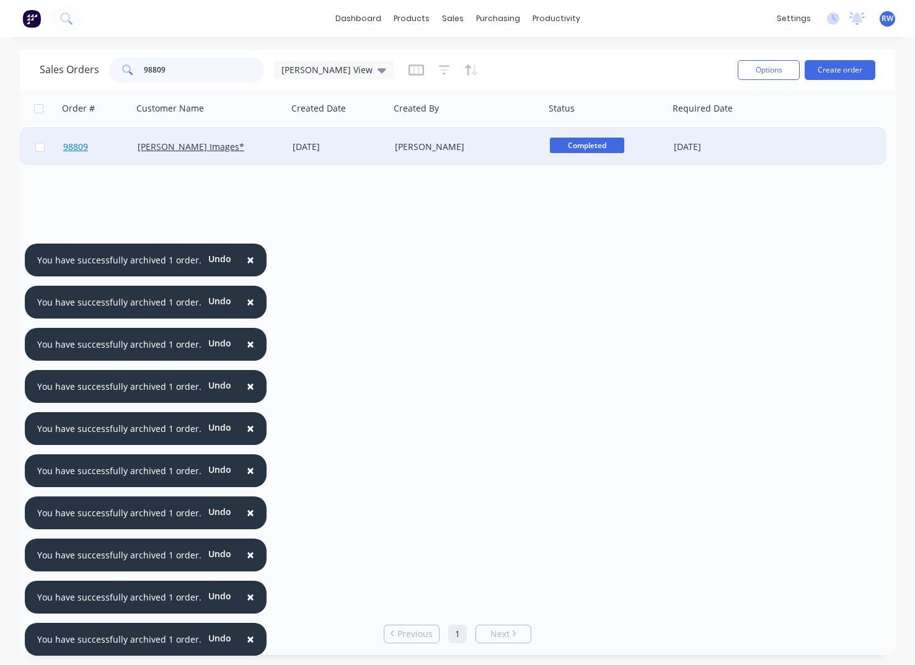
type input "98809"
click at [84, 146] on span "98809" at bounding box center [75, 147] width 25 height 12
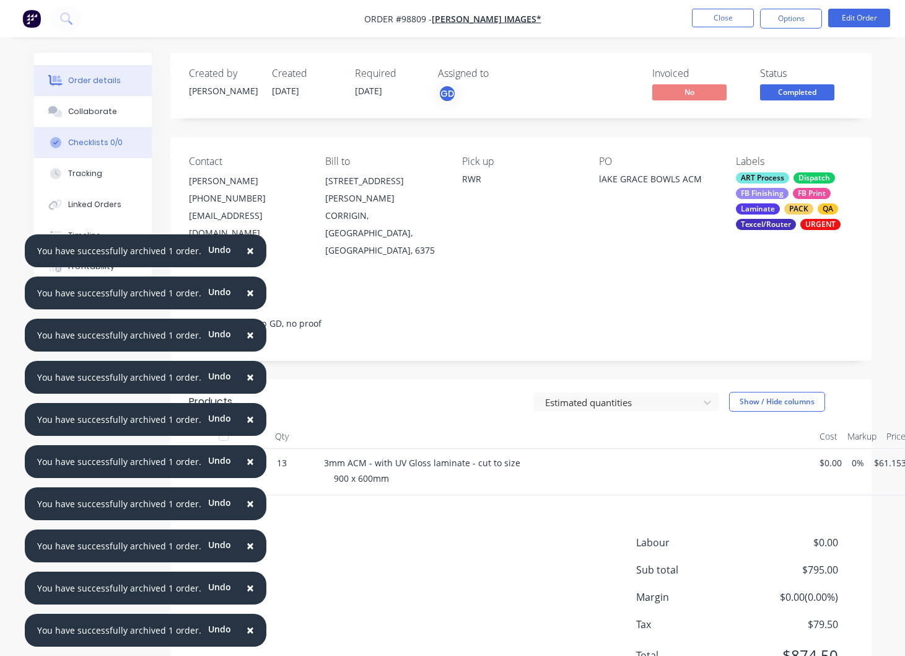
scroll to position [0, 52]
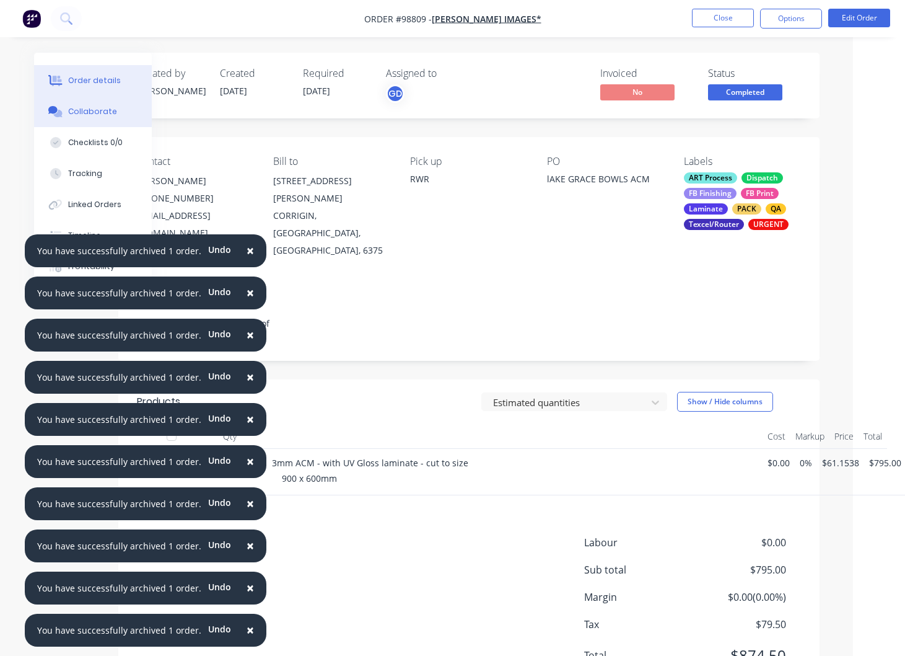
click at [95, 117] on button "Collaborate" at bounding box center [93, 111] width 118 height 31
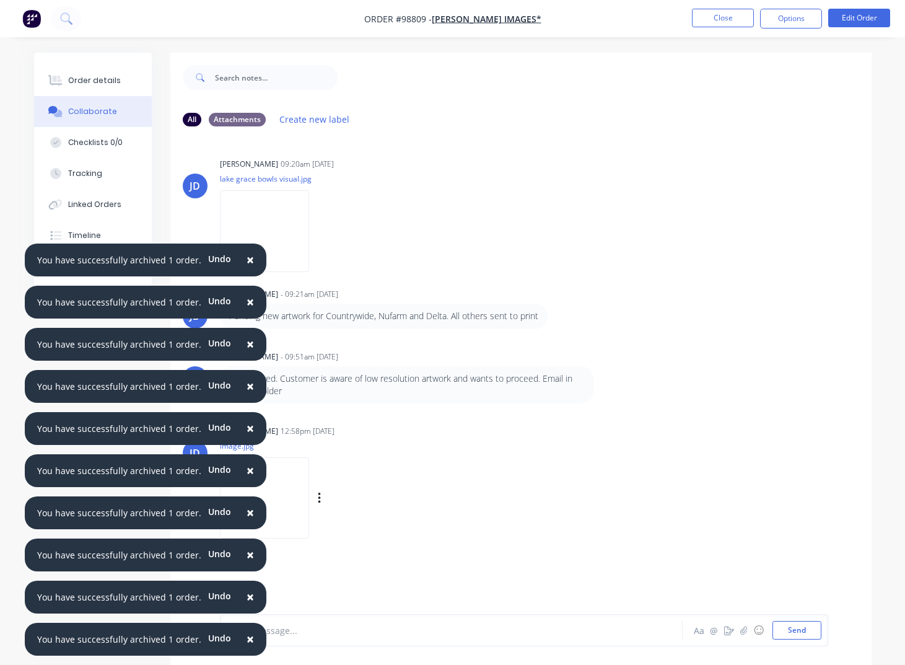
drag, startPoint x: 429, startPoint y: 524, endPoint x: 390, endPoint y: 518, distance: 39.5
click at [427, 523] on div "Labels Download Delete" at bounding box center [333, 498] width 227 height 93
click at [320, 499] on icon "button" at bounding box center [319, 498] width 2 height 11
click at [379, 529] on button "Download" at bounding box center [400, 531] width 139 height 28
click at [732, 19] on button "Close" at bounding box center [723, 18] width 62 height 19
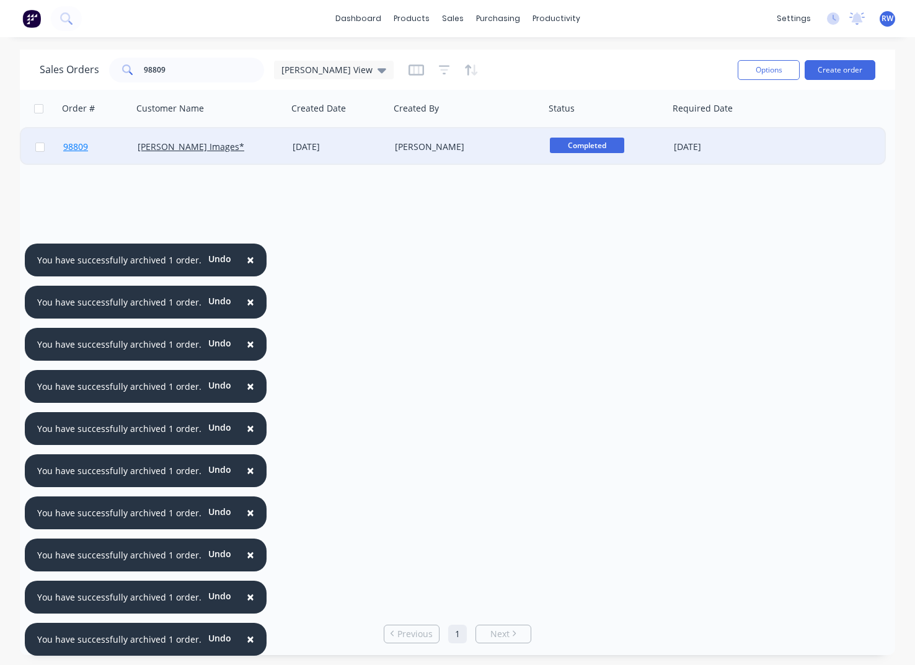
drag, startPoint x: 40, startPoint y: 149, endPoint x: 128, endPoint y: 157, distance: 89.0
click at [40, 149] on input "checkbox" at bounding box center [39, 147] width 9 height 9
checkbox input "true"
click at [764, 71] on button "Options" at bounding box center [768, 70] width 62 height 20
click at [766, 130] on div "Archive" at bounding box center [731, 126] width 114 height 18
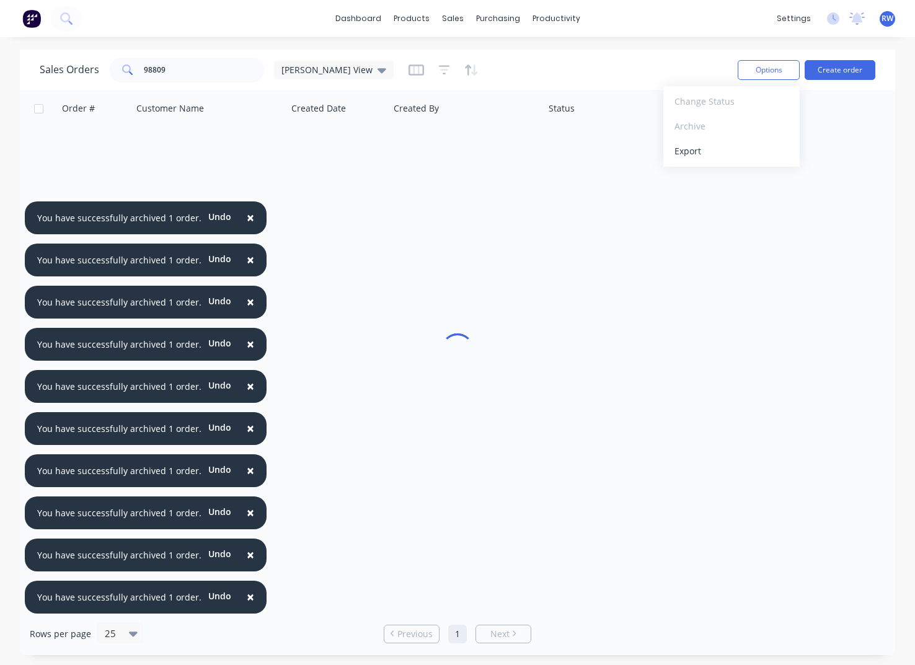
checkbox input "false"
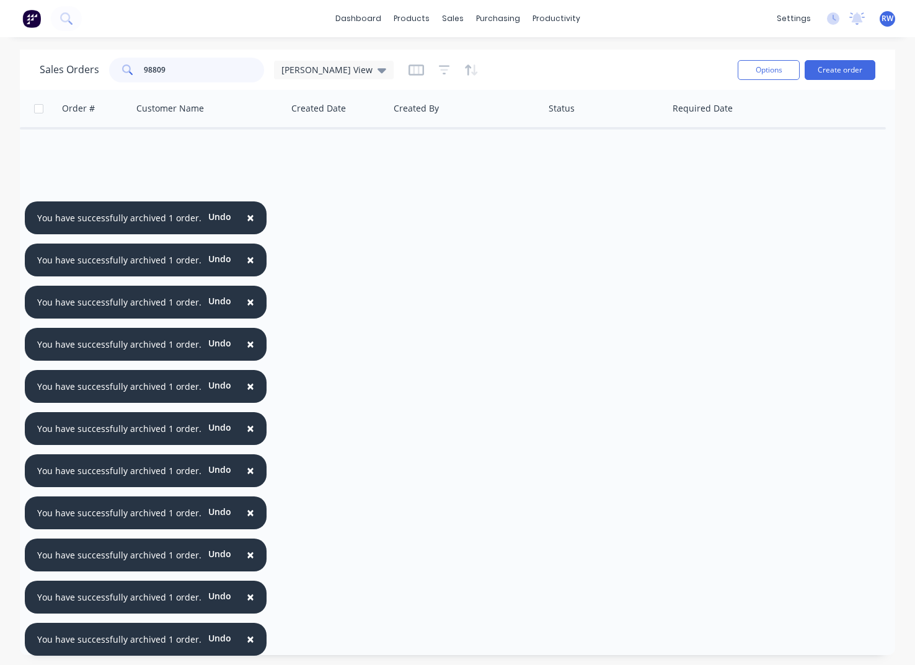
click at [182, 72] on input "98809" at bounding box center [204, 70] width 121 height 25
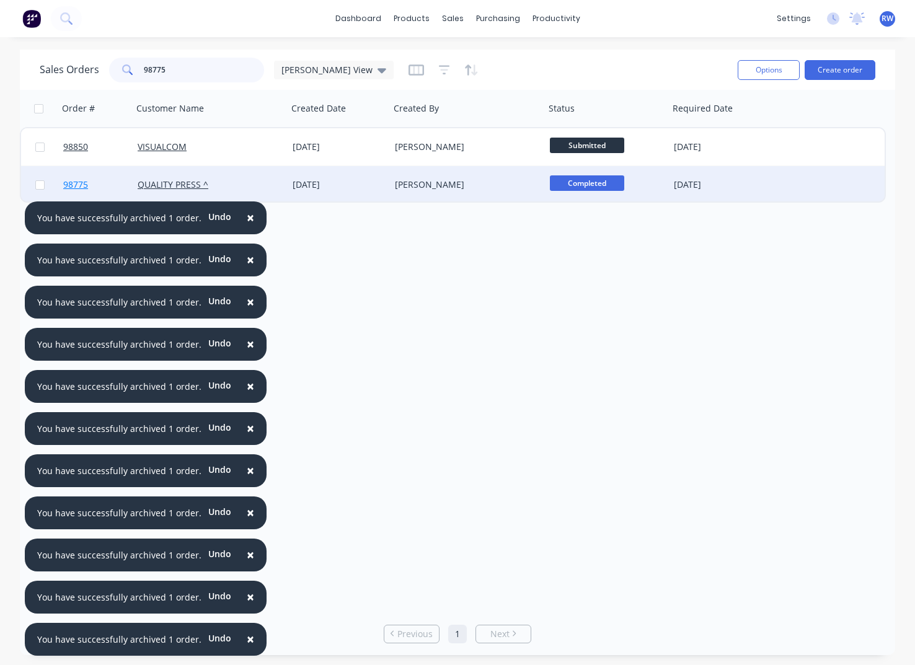
type input "98775"
click at [77, 185] on span "98775" at bounding box center [75, 184] width 25 height 12
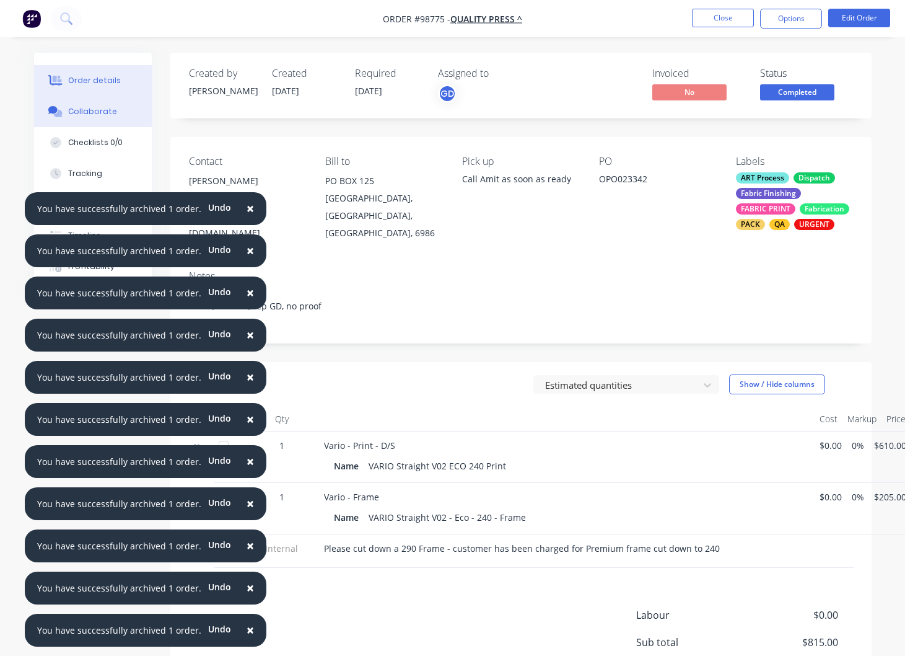
click at [87, 115] on div "Collaborate" at bounding box center [92, 111] width 49 height 11
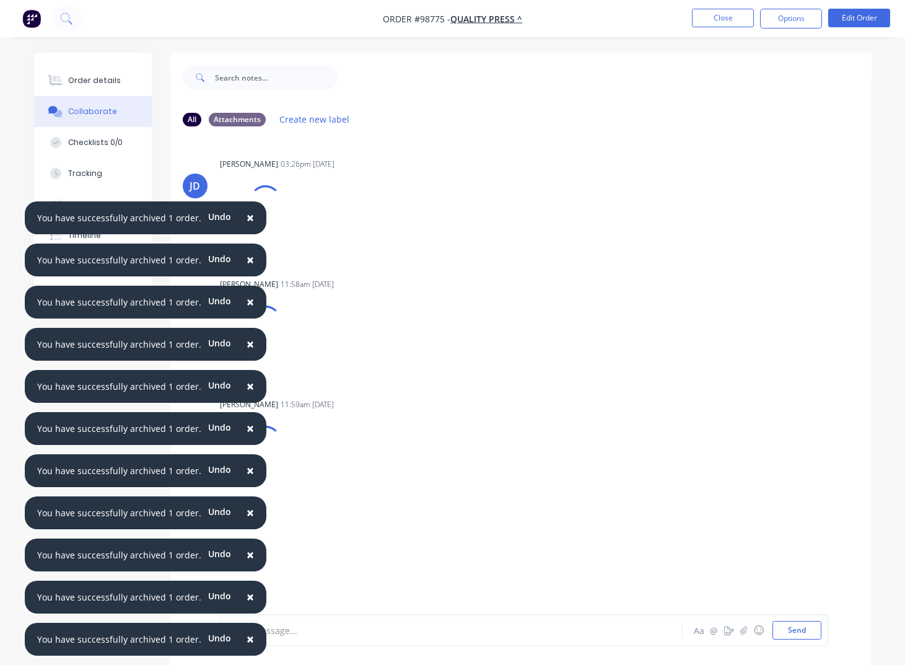
drag, startPoint x: 244, startPoint y: 218, endPoint x: 240, endPoint y: 270, distance: 52.2
click at [247, 219] on span "×" at bounding box center [250, 217] width 7 height 17
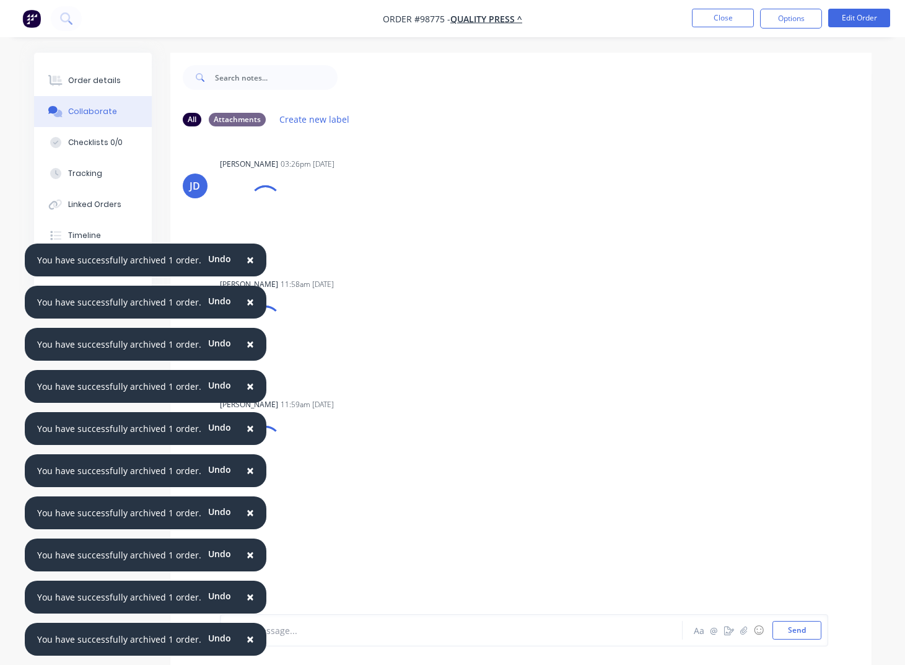
drag, startPoint x: 241, startPoint y: 258, endPoint x: 245, endPoint y: 303, distance: 44.8
click at [247, 258] on span "×" at bounding box center [250, 259] width 7 height 17
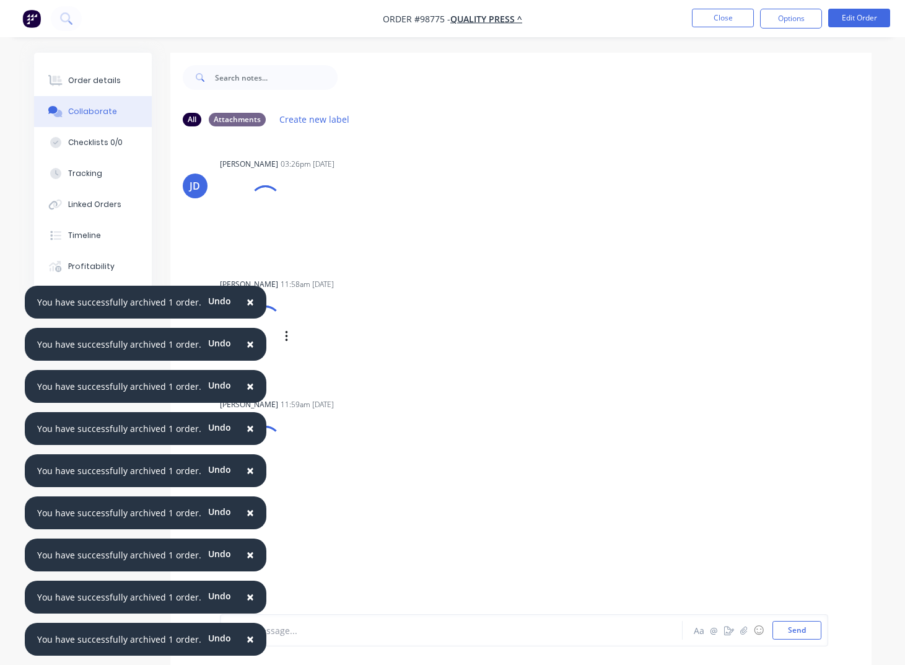
drag, startPoint x: 242, startPoint y: 296, endPoint x: 244, endPoint y: 309, distance: 13.1
click at [247, 296] on span "×" at bounding box center [250, 301] width 7 height 17
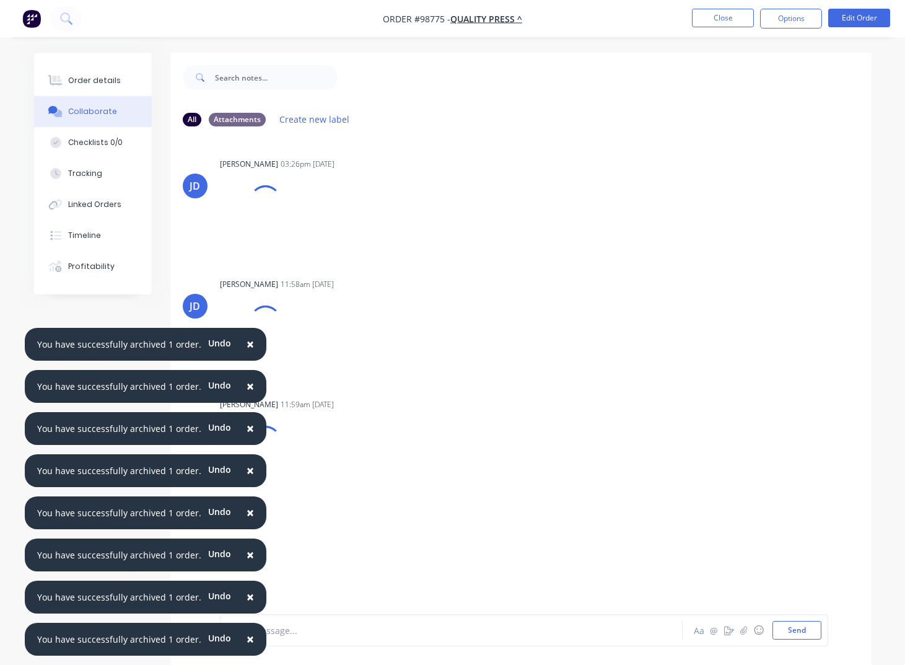
click at [247, 343] on span "×" at bounding box center [250, 343] width 7 height 17
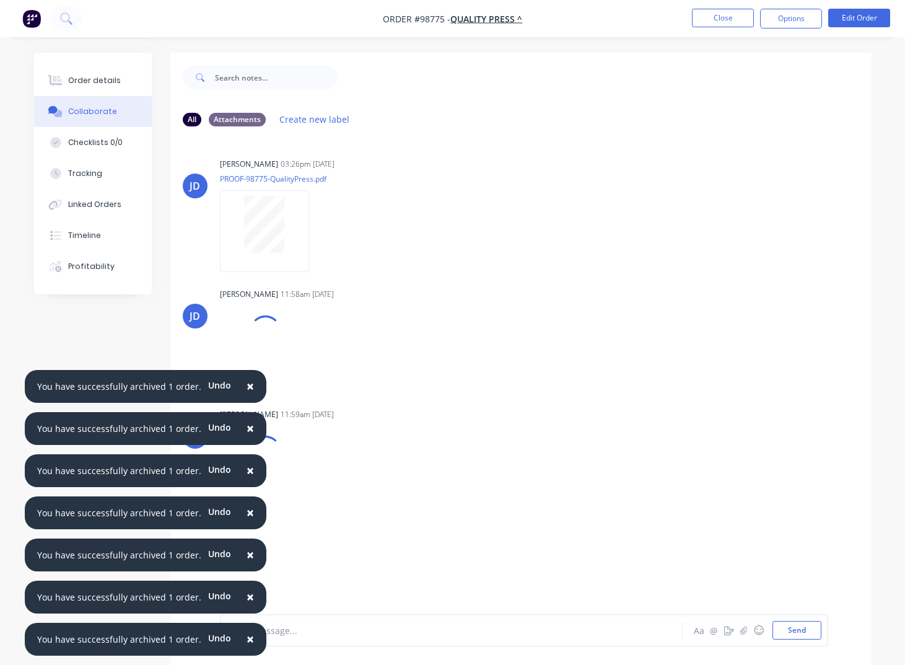
click at [247, 383] on span "×" at bounding box center [250, 385] width 7 height 17
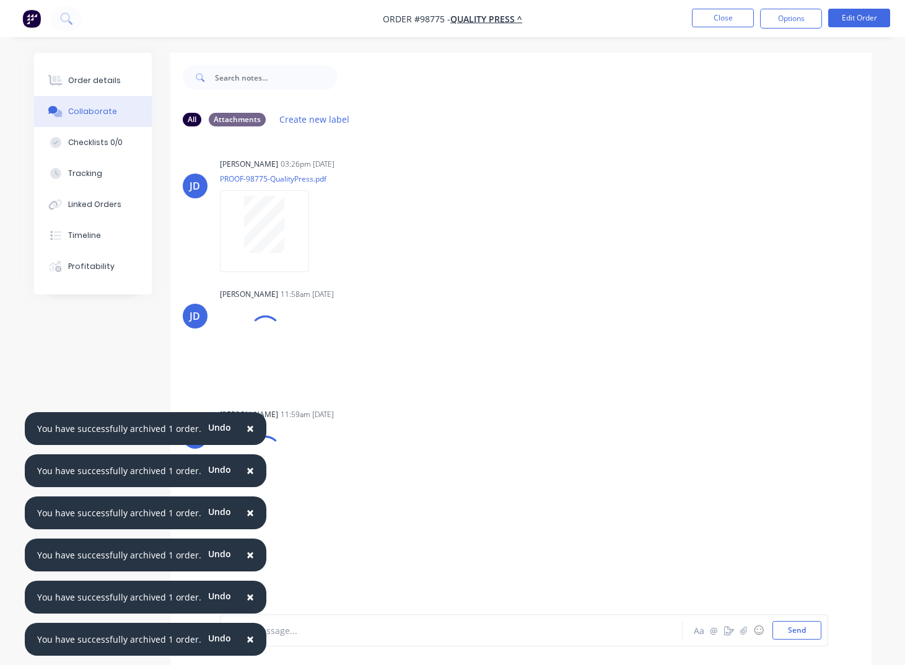
drag, startPoint x: 248, startPoint y: 427, endPoint x: 240, endPoint y: 458, distance: 31.9
click at [247, 427] on button "×" at bounding box center [250, 429] width 32 height 30
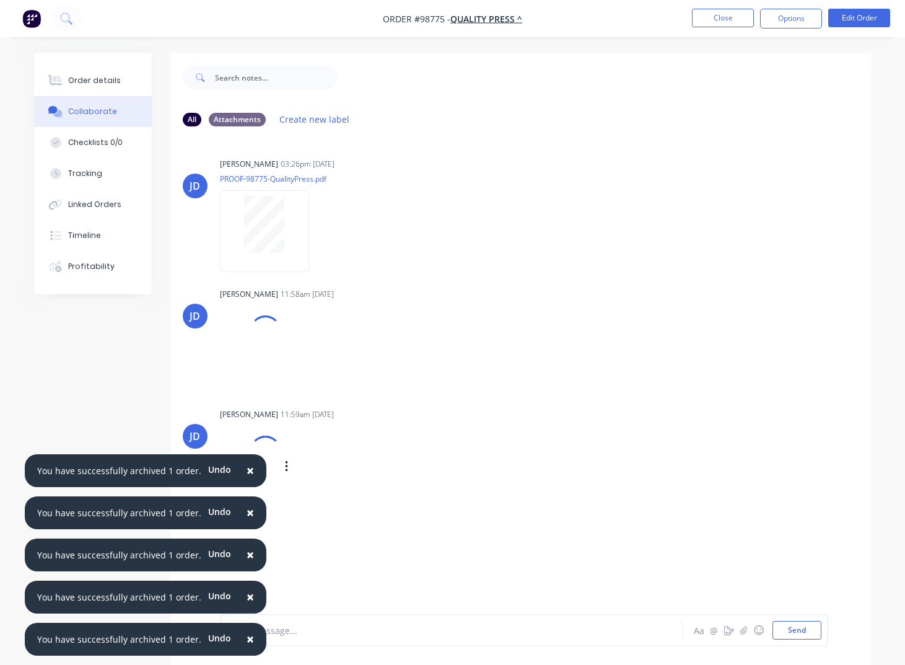
click at [247, 473] on span "×" at bounding box center [250, 470] width 7 height 17
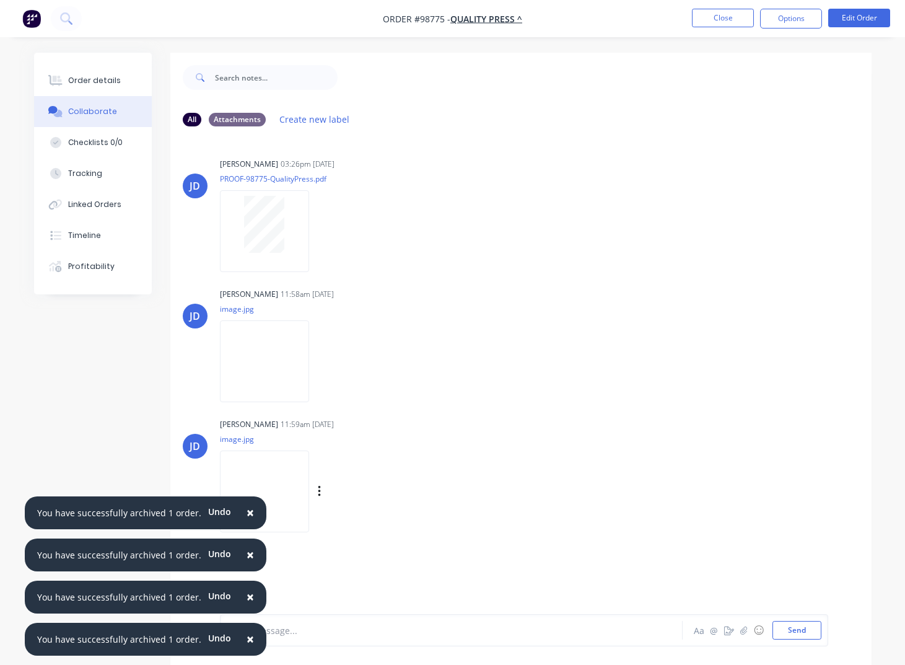
drag, startPoint x: 242, startPoint y: 512, endPoint x: 239, endPoint y: 532, distance: 20.7
click at [247, 512] on span "×" at bounding box center [250, 512] width 7 height 17
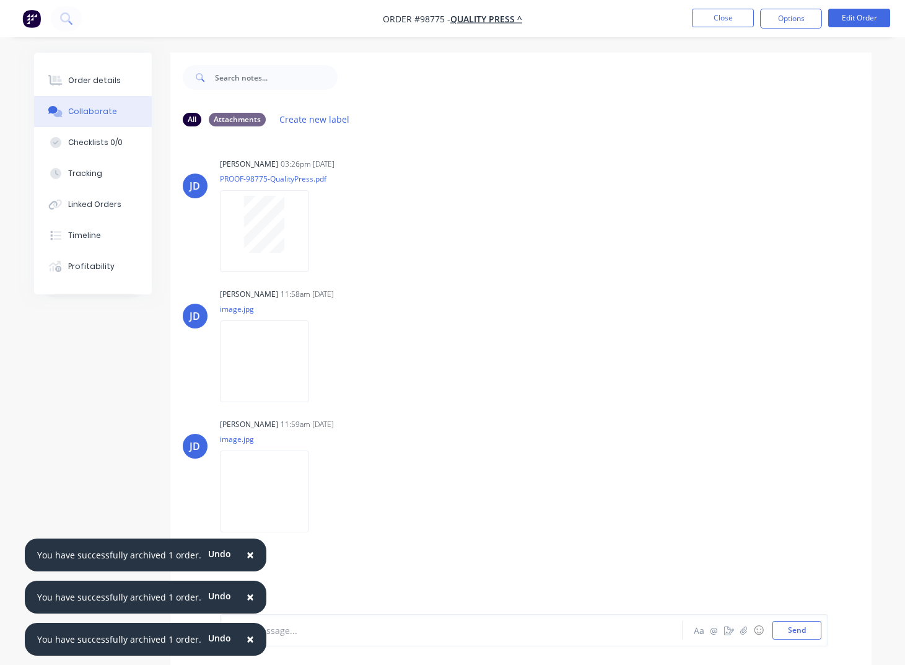
click at [247, 555] on span "×" at bounding box center [250, 554] width 7 height 17
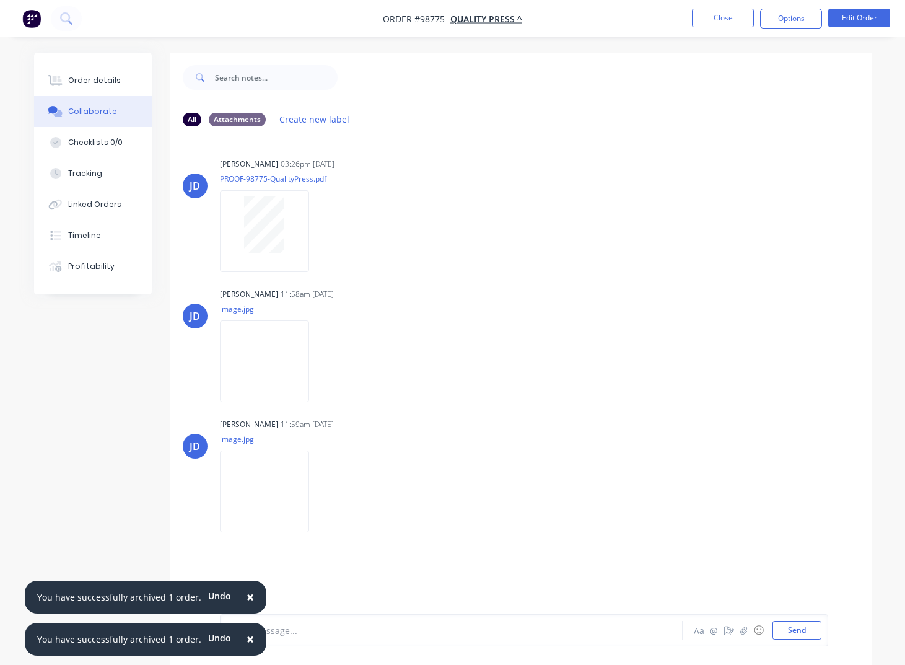
drag, startPoint x: 240, startPoint y: 592, endPoint x: 232, endPoint y: 625, distance: 33.2
click at [247, 592] on span "×" at bounding box center [250, 596] width 7 height 17
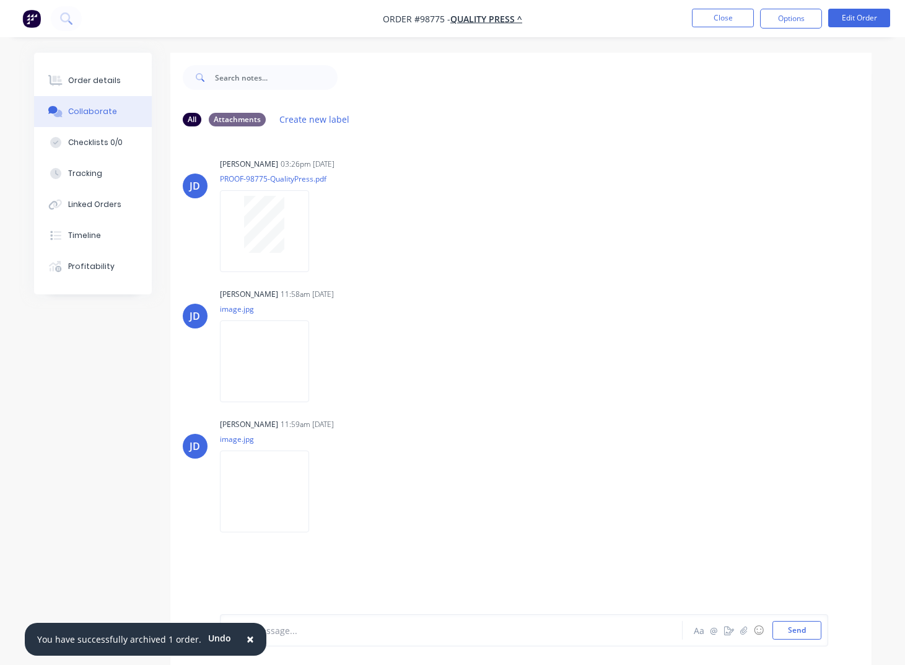
drag, startPoint x: 242, startPoint y: 639, endPoint x: 257, endPoint y: 615, distance: 28.7
click at [247, 639] on span "×" at bounding box center [250, 638] width 7 height 17
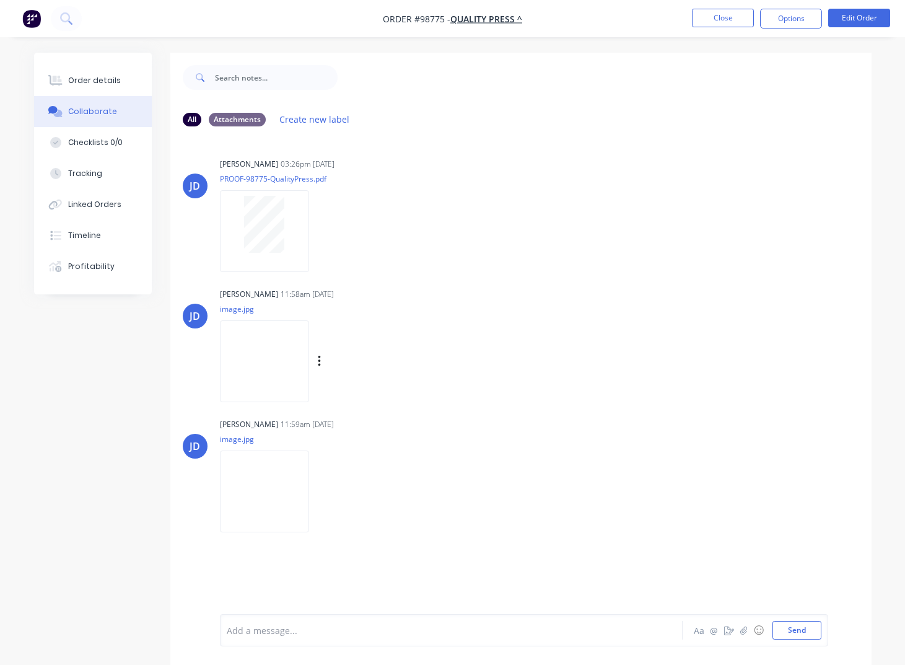
click at [358, 377] on div "Labels Download Delete" at bounding box center [333, 361] width 227 height 93
click at [322, 359] on icon "button" at bounding box center [320, 361] width 4 height 14
click at [371, 393] on button "Download" at bounding box center [400, 394] width 139 height 28
drag, startPoint x: 335, startPoint y: 493, endPoint x: 340, endPoint y: 496, distance: 6.4
click at [320, 493] on icon "button" at bounding box center [319, 491] width 2 height 11
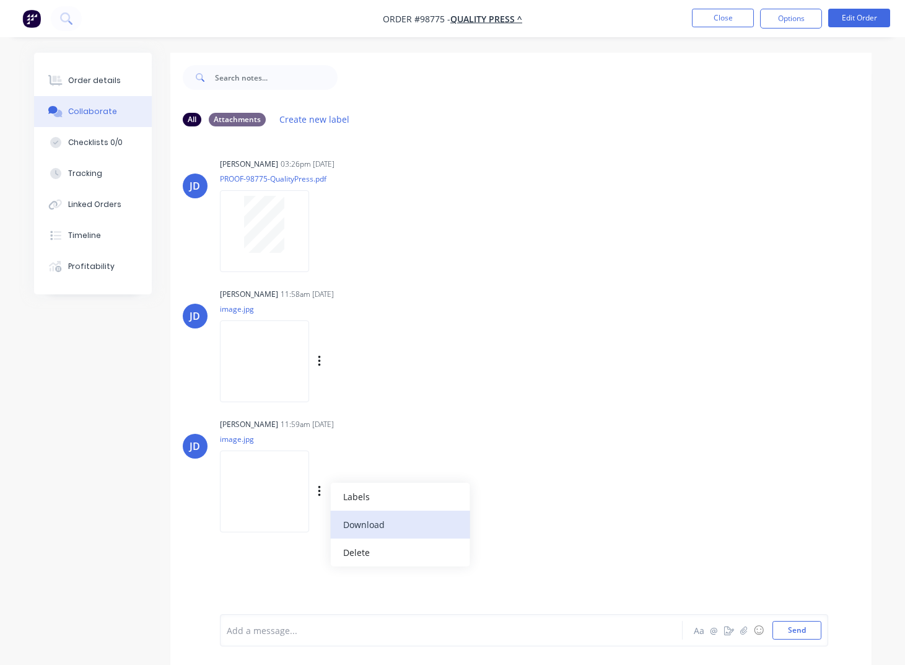
click at [376, 528] on button "Download" at bounding box center [400, 525] width 139 height 28
click at [726, 15] on button "Close" at bounding box center [723, 18] width 62 height 19
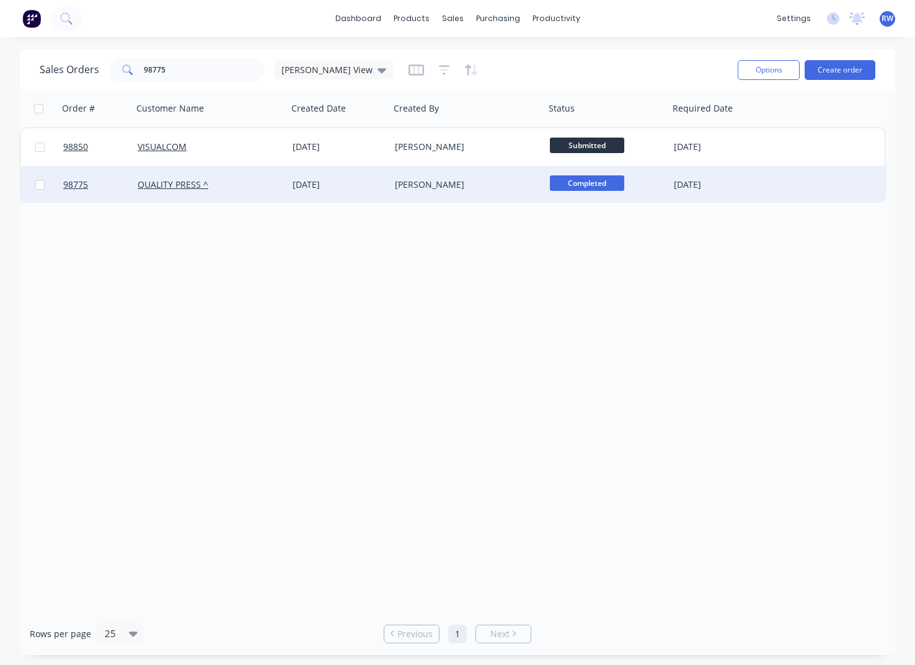
click at [40, 185] on input "checkbox" at bounding box center [39, 184] width 9 height 9
checkbox input "true"
click at [760, 71] on button "Options" at bounding box center [768, 70] width 62 height 20
click at [722, 123] on div "Archive" at bounding box center [731, 126] width 114 height 18
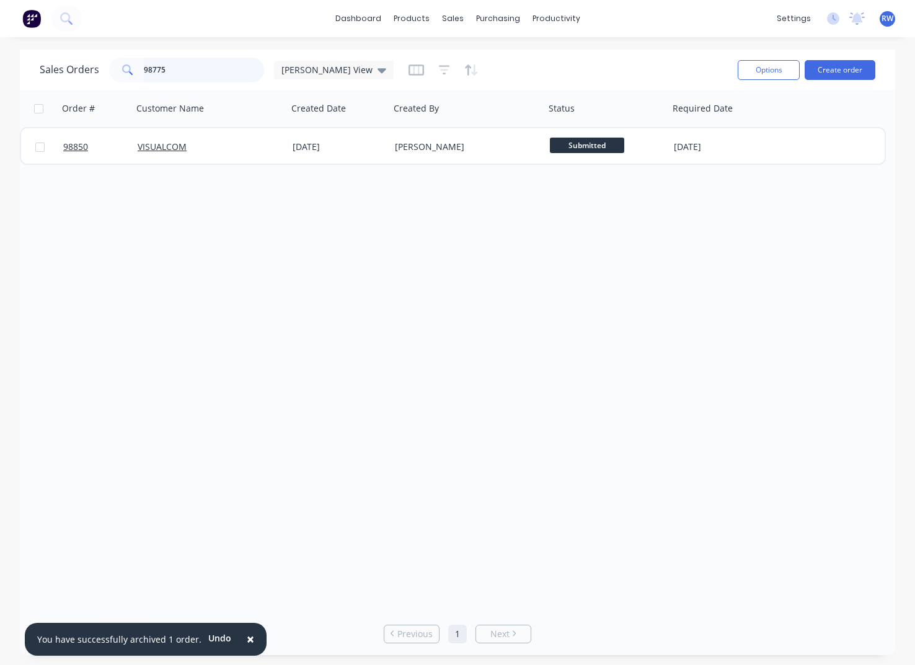
click at [172, 70] on input "98775" at bounding box center [204, 70] width 121 height 25
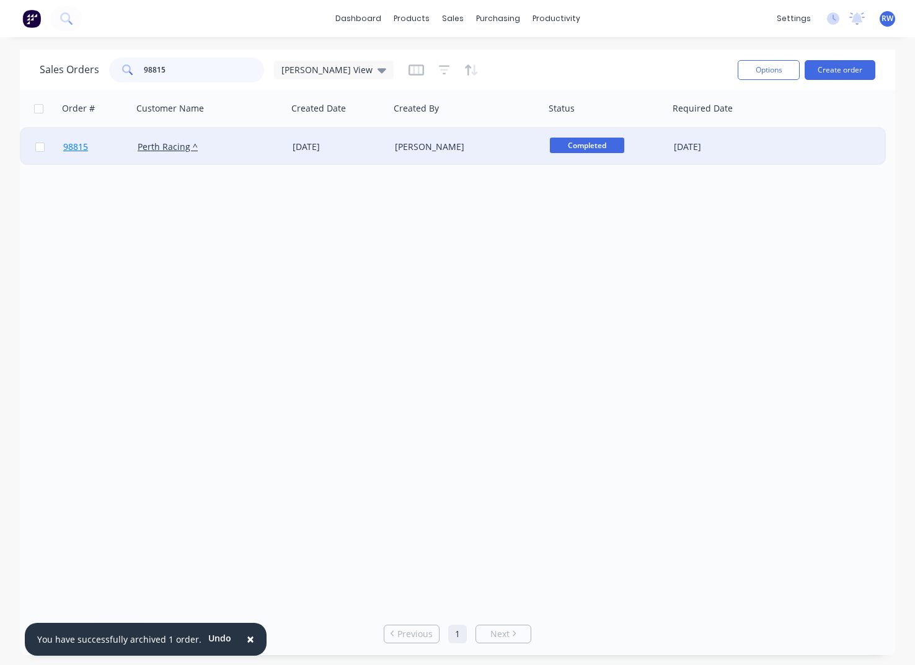
type input "98815"
click at [77, 147] on span "98815" at bounding box center [75, 147] width 25 height 12
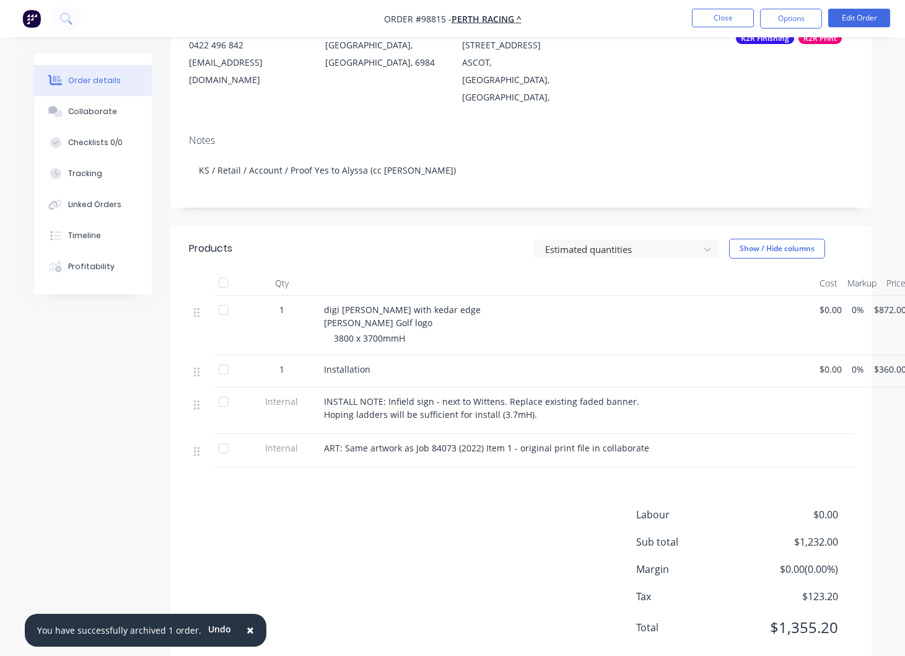
scroll to position [185, 0]
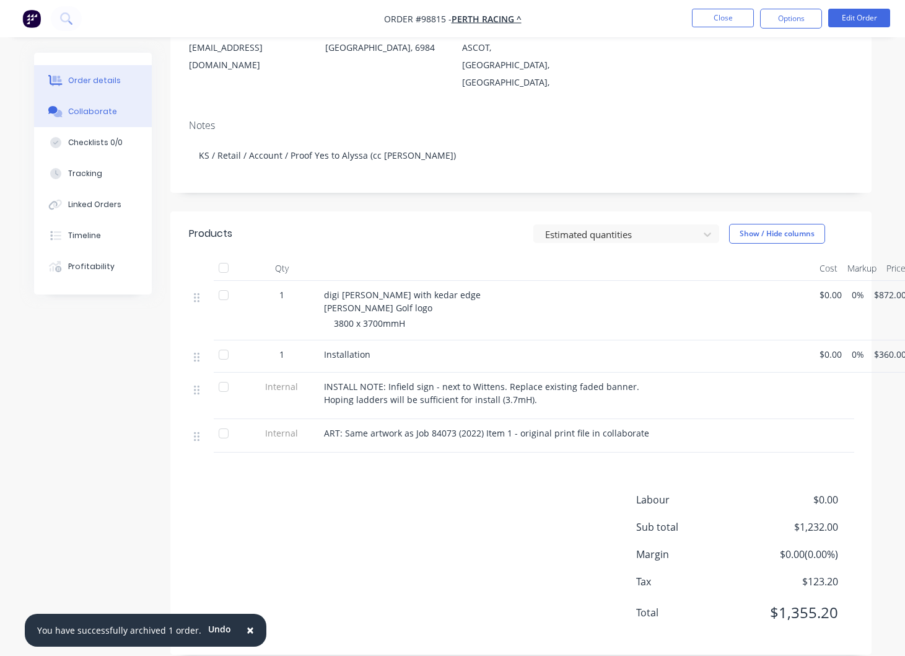
click at [97, 112] on div "Collaborate" at bounding box center [92, 111] width 49 height 11
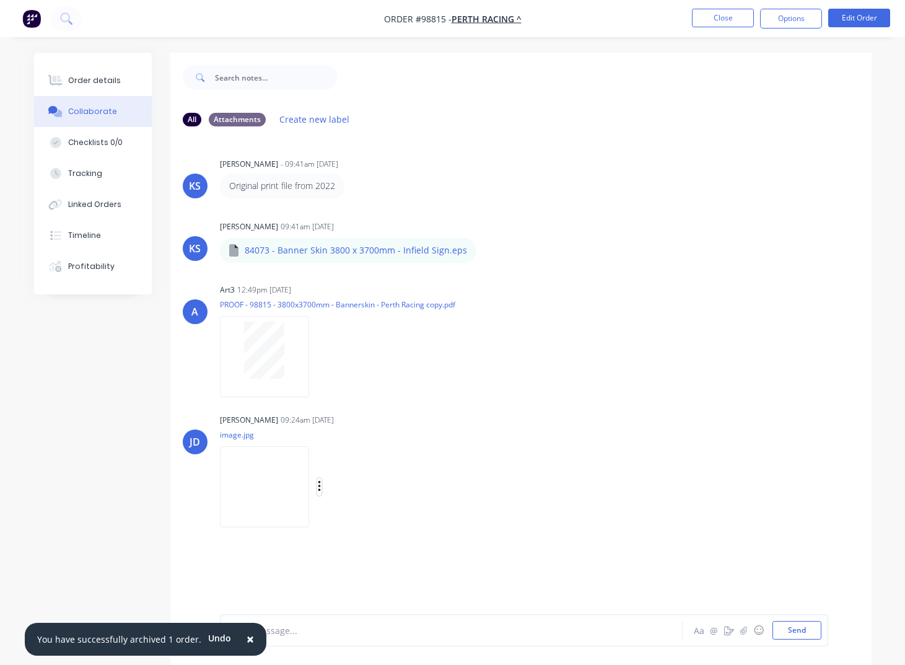
click at [322, 489] on icon "button" at bounding box center [320, 487] width 4 height 14
drag, startPoint x: 373, startPoint y: 517, endPoint x: 380, endPoint y: 525, distance: 11.4
click at [373, 517] on button "Download" at bounding box center [400, 520] width 139 height 28
click at [320, 487] on icon "button" at bounding box center [319, 486] width 2 height 11
click at [387, 520] on button "Download" at bounding box center [400, 520] width 139 height 28
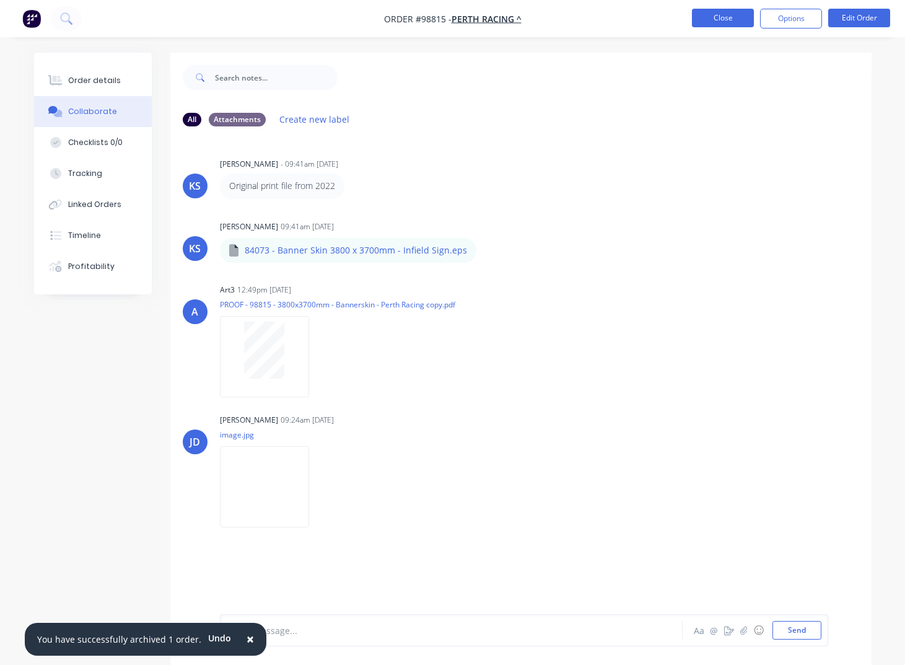
click at [721, 20] on button "Close" at bounding box center [723, 18] width 62 height 19
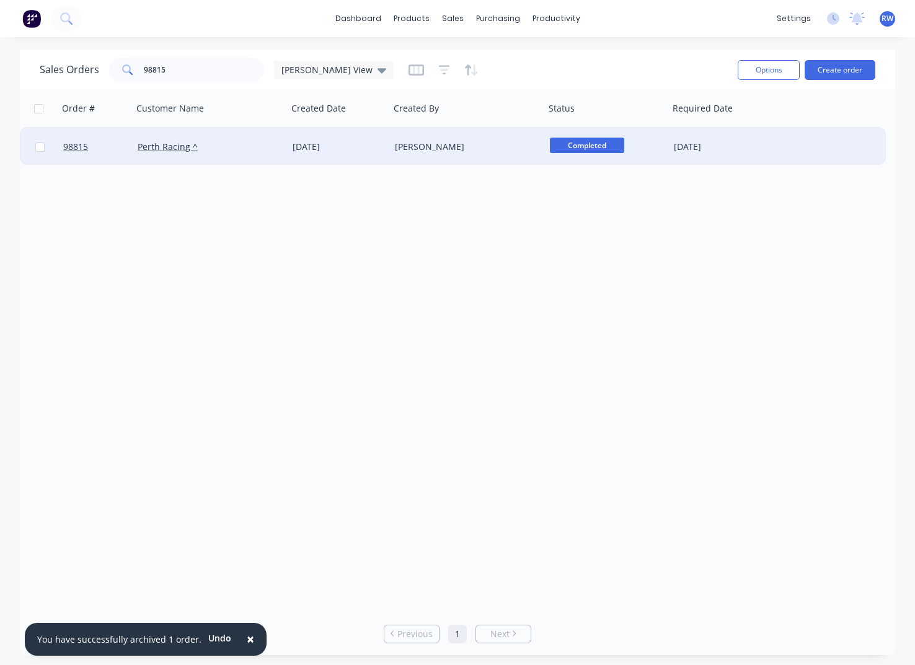
drag, startPoint x: 42, startPoint y: 147, endPoint x: 48, endPoint y: 146, distance: 6.9
click at [42, 147] on input "checkbox" at bounding box center [39, 147] width 9 height 9
checkbox input "true"
drag, startPoint x: 757, startPoint y: 66, endPoint x: 758, endPoint y: 74, distance: 8.3
click at [757, 67] on button "Options" at bounding box center [768, 70] width 62 height 20
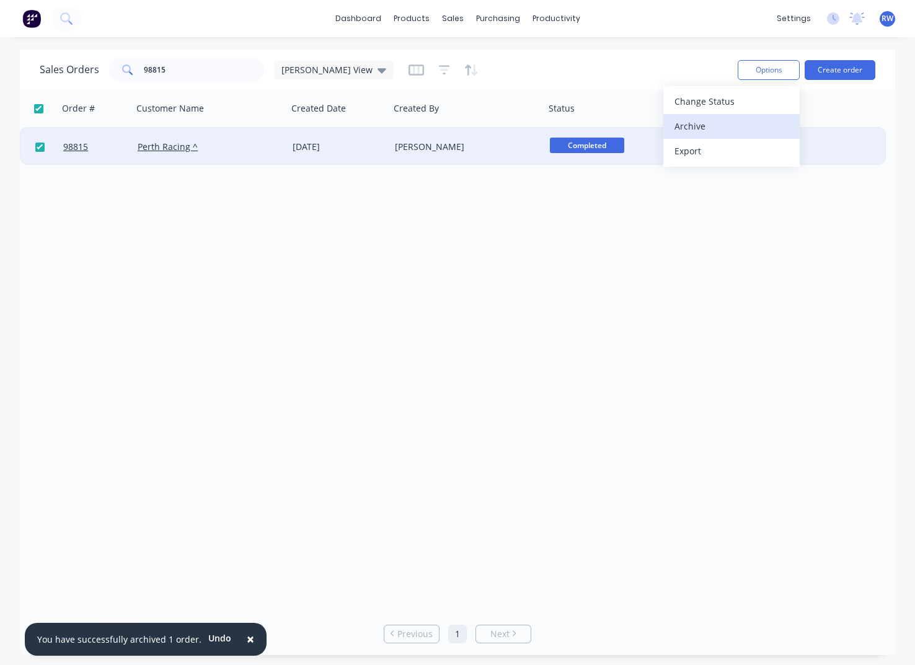
click at [734, 129] on div "Archive" at bounding box center [731, 126] width 114 height 18
checkbox input "false"
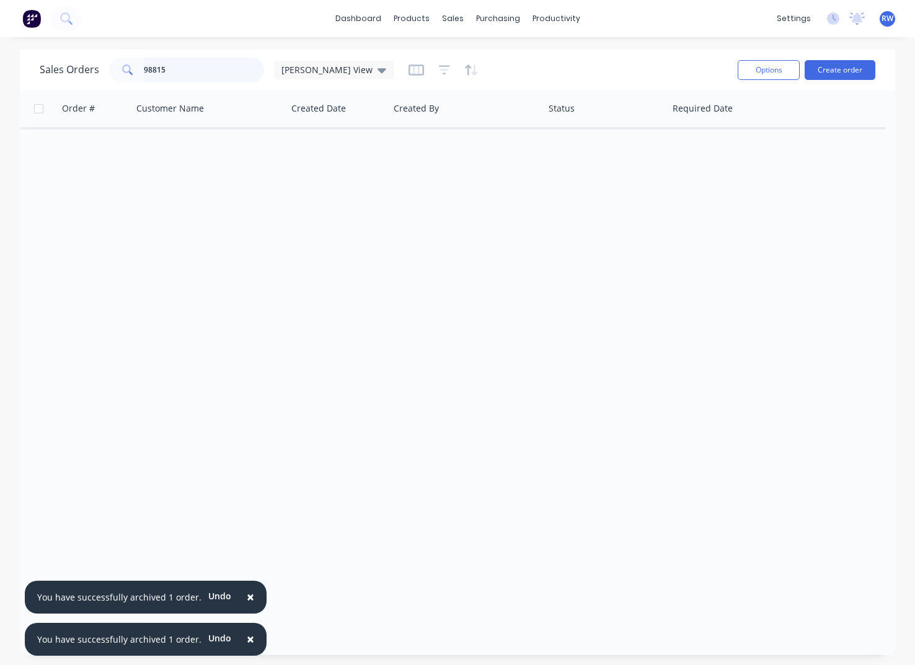
click at [197, 68] on input "98815" at bounding box center [204, 70] width 121 height 25
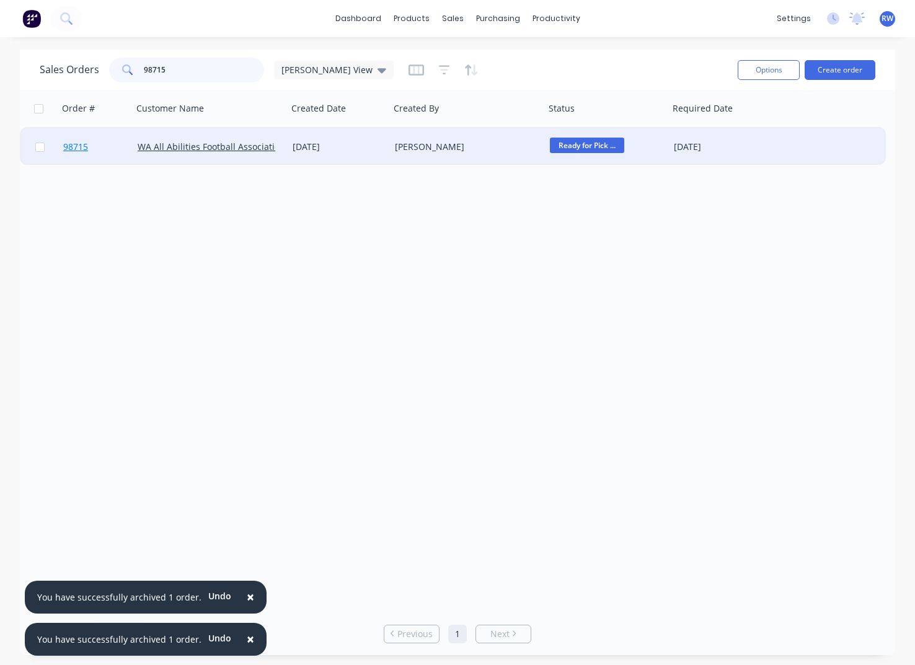
type input "98715"
click at [68, 144] on span "98715" at bounding box center [75, 147] width 25 height 12
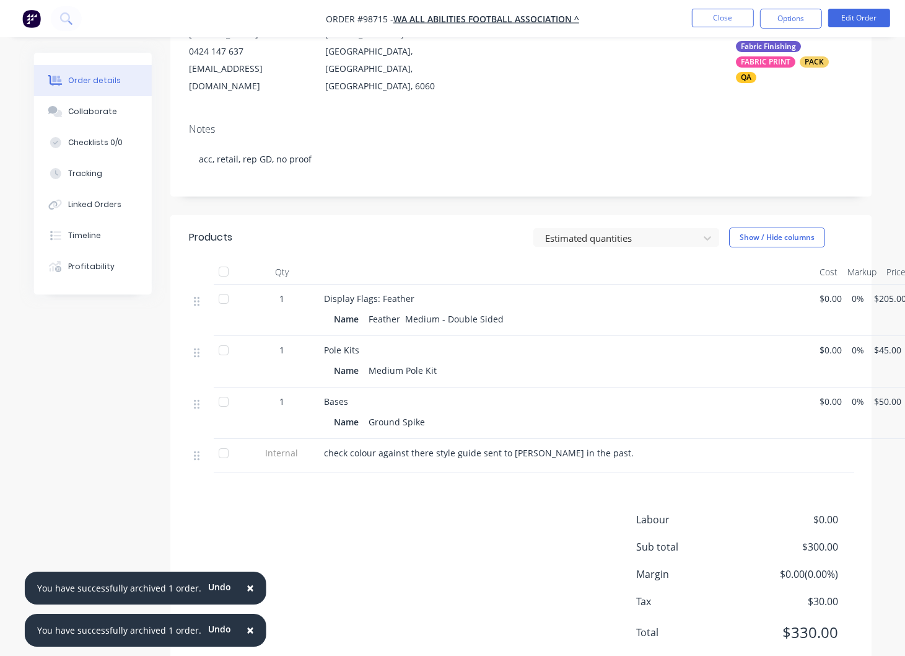
scroll to position [148, 0]
click at [93, 114] on div "Collaborate" at bounding box center [92, 111] width 49 height 11
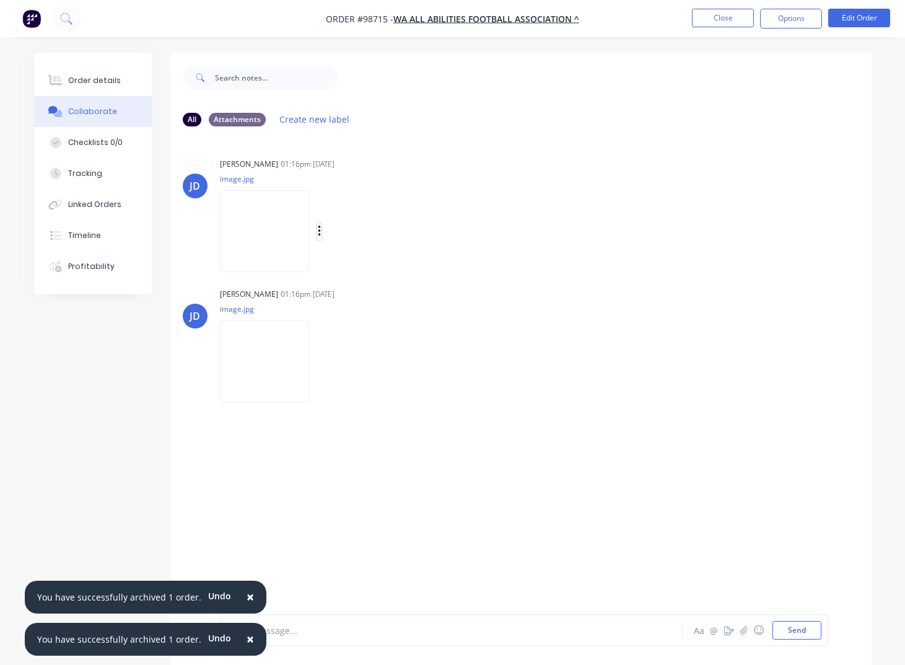
click at [318, 232] on icon "button" at bounding box center [319, 231] width 2 height 11
click at [355, 268] on button "Download" at bounding box center [400, 264] width 139 height 28
click at [320, 362] on icon "button" at bounding box center [319, 361] width 2 height 11
click at [356, 395] on button "Download" at bounding box center [400, 394] width 139 height 28
drag, startPoint x: 911, startPoint y: 278, endPoint x: 718, endPoint y: 22, distance: 320.8
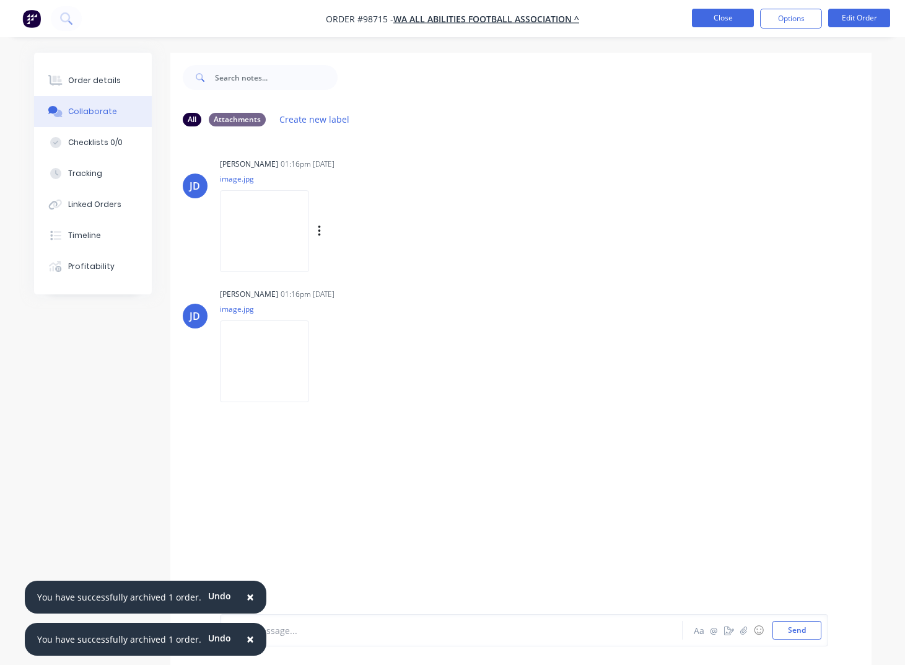
click at [718, 22] on button "Close" at bounding box center [723, 18] width 62 height 19
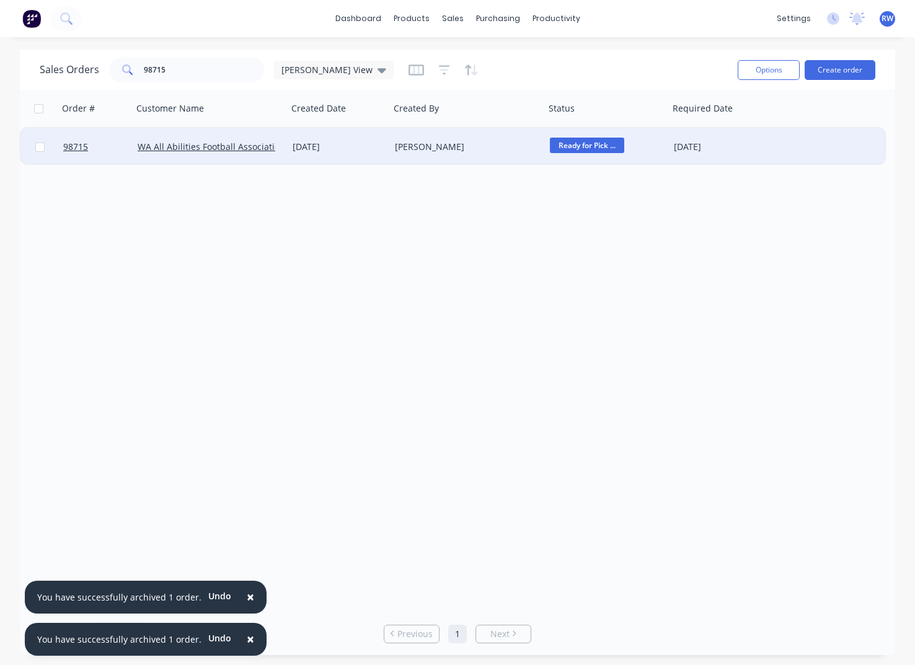
click at [41, 148] on input "checkbox" at bounding box center [39, 147] width 9 height 9
checkbox input "true"
drag, startPoint x: 760, startPoint y: 71, endPoint x: 753, endPoint y: 79, distance: 10.2
click at [759, 71] on button "Options" at bounding box center [768, 70] width 62 height 20
click at [713, 121] on div "Archive" at bounding box center [731, 126] width 114 height 18
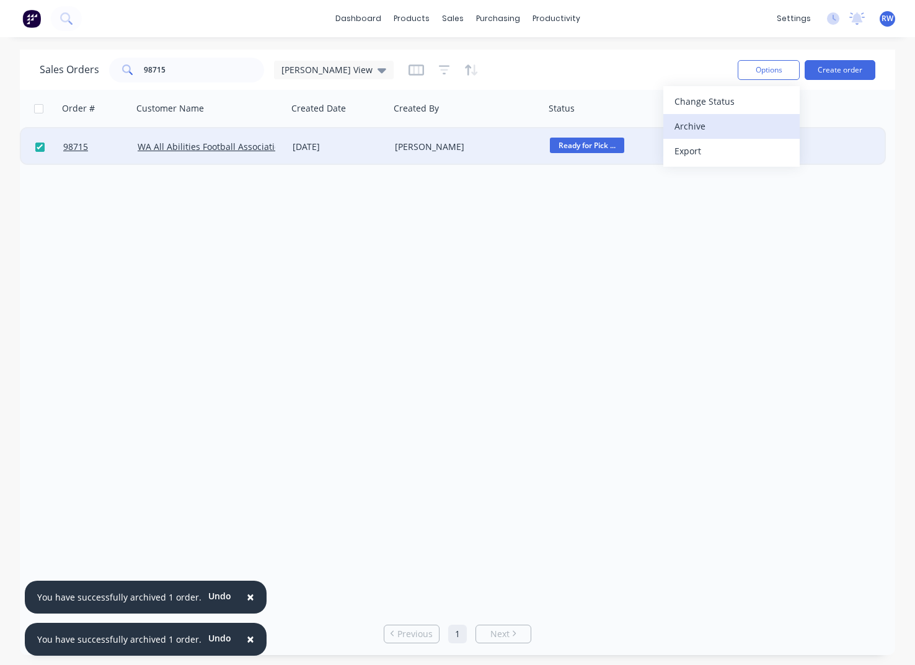
checkbox input "false"
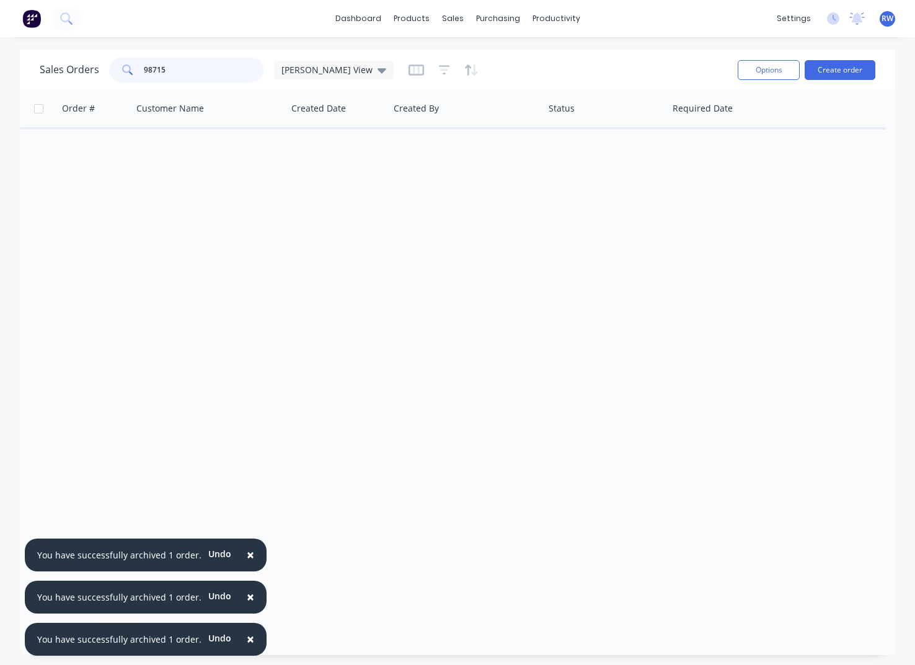
click at [216, 64] on input "98715" at bounding box center [204, 70] width 121 height 25
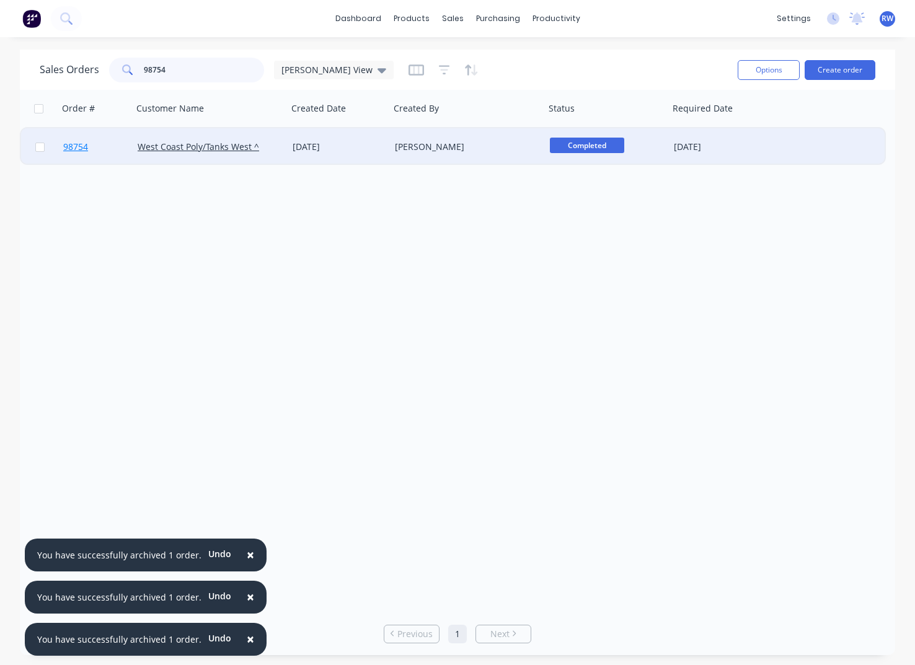
type input "98754"
click at [78, 148] on span "98754" at bounding box center [75, 147] width 25 height 12
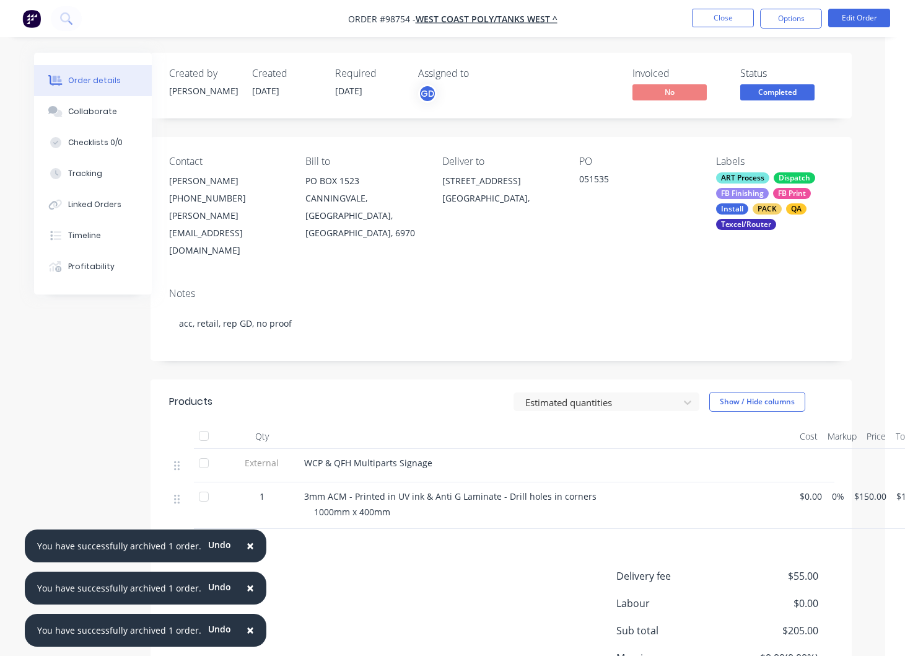
scroll to position [0, 47]
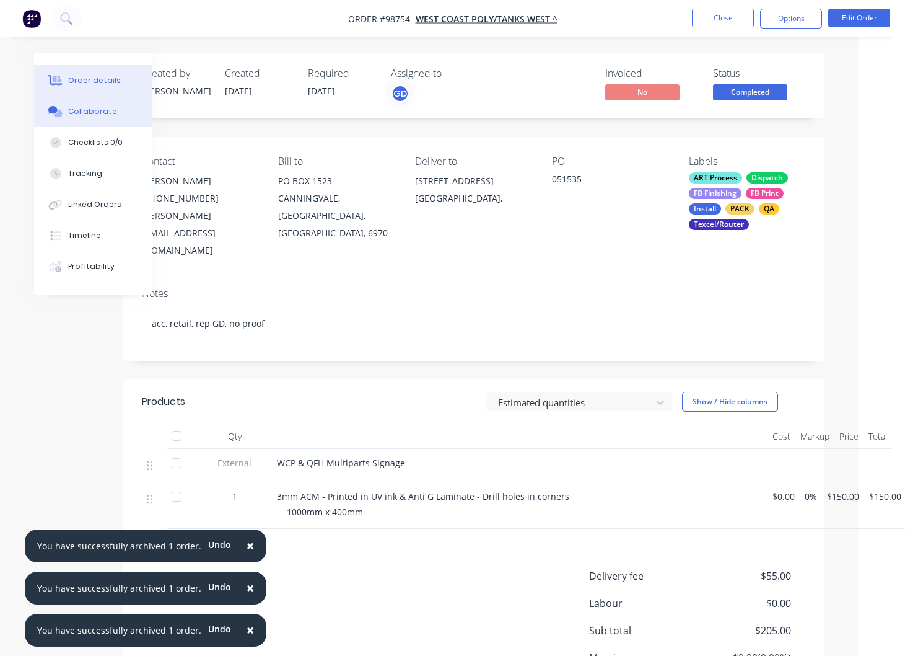
click at [103, 112] on div "Collaborate" at bounding box center [92, 111] width 49 height 11
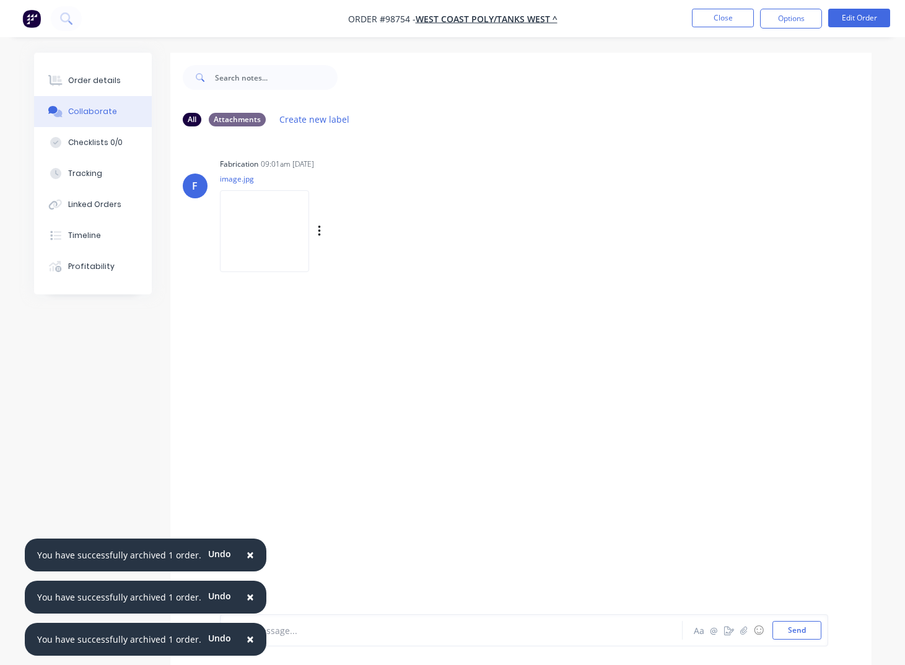
click at [338, 231] on div "Labels Download Delete" at bounding box center [383, 231] width 139 height 18
click at [320, 231] on icon "button" at bounding box center [319, 231] width 2 height 11
click at [367, 265] on button "Download" at bounding box center [400, 264] width 139 height 28
click at [737, 17] on button "Close" at bounding box center [723, 18] width 62 height 19
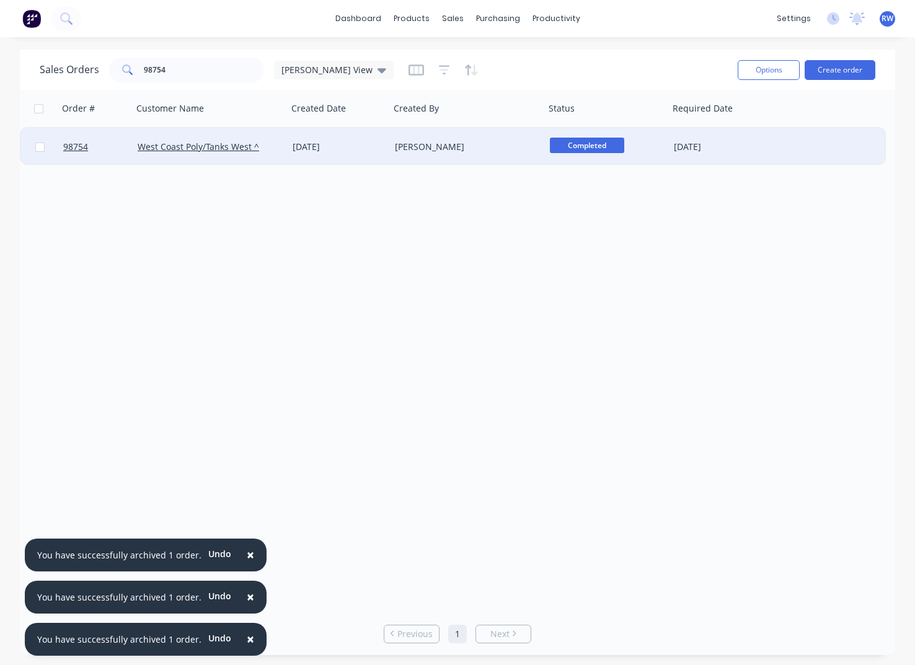
click at [39, 147] on input "checkbox" at bounding box center [39, 147] width 9 height 9
checkbox input "true"
click at [766, 73] on button "Options" at bounding box center [768, 70] width 62 height 20
click at [700, 128] on div "Archive" at bounding box center [731, 126] width 114 height 18
checkbox input "false"
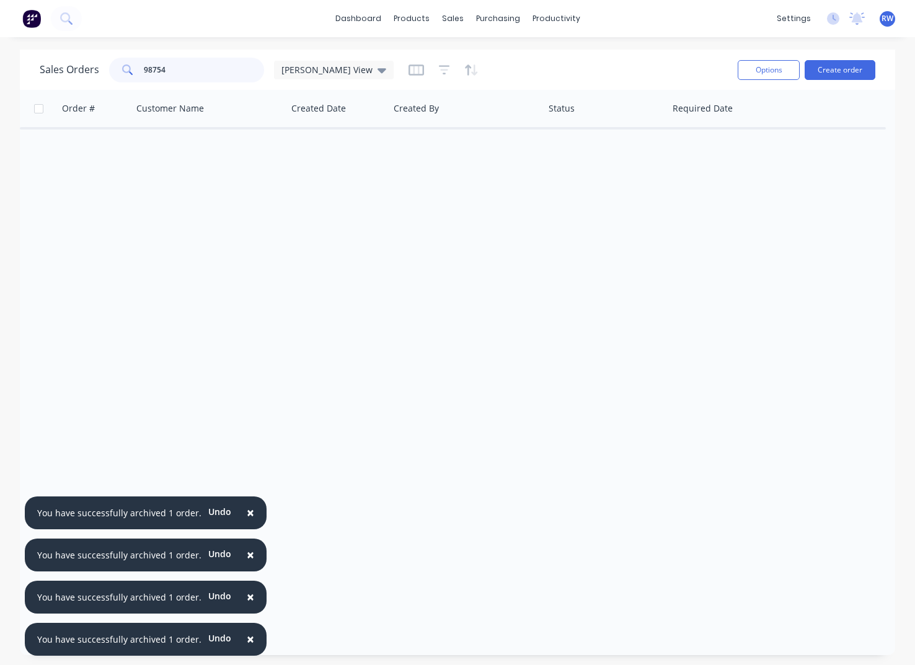
click at [193, 71] on input "98754" at bounding box center [204, 70] width 121 height 25
drag, startPoint x: 184, startPoint y: 70, endPoint x: 108, endPoint y: 64, distance: 75.8
click at [144, 65] on input "98754" at bounding box center [204, 70] width 121 height 25
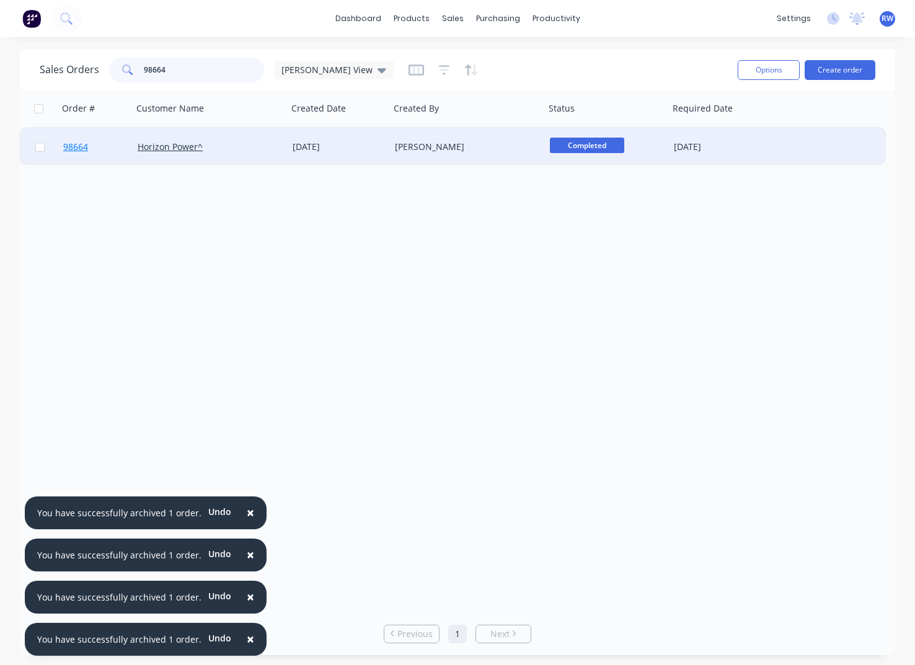
type input "98664"
click at [77, 148] on span "98664" at bounding box center [75, 147] width 25 height 12
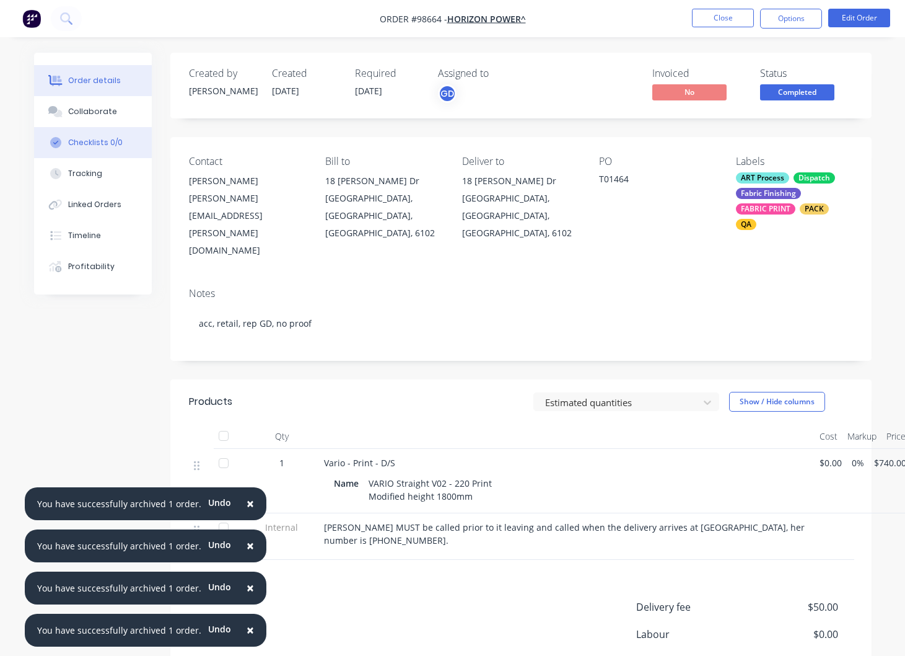
scroll to position [0, 47]
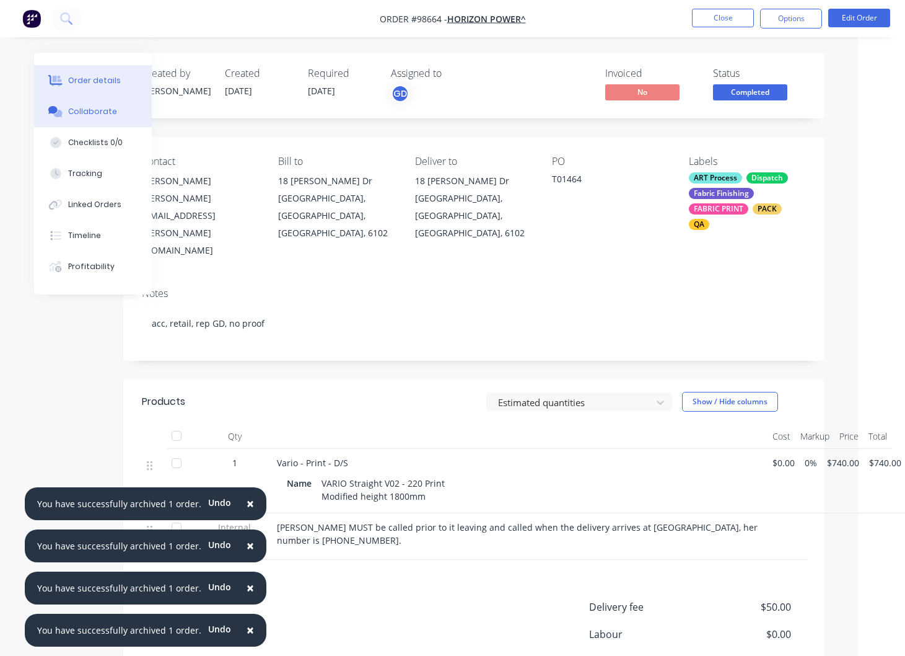
click at [90, 110] on div "Collaborate" at bounding box center [92, 111] width 49 height 11
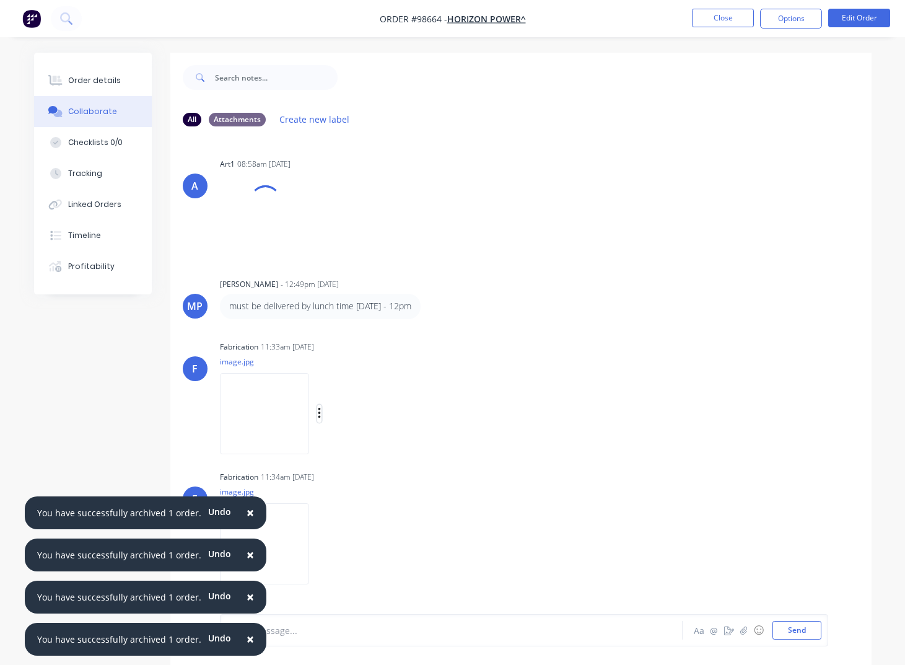
click at [320, 413] on icon "button" at bounding box center [319, 413] width 2 height 11
click at [379, 446] on button "Download" at bounding box center [400, 446] width 139 height 28
drag, startPoint x: 333, startPoint y: 540, endPoint x: 338, endPoint y: 548, distance: 10.0
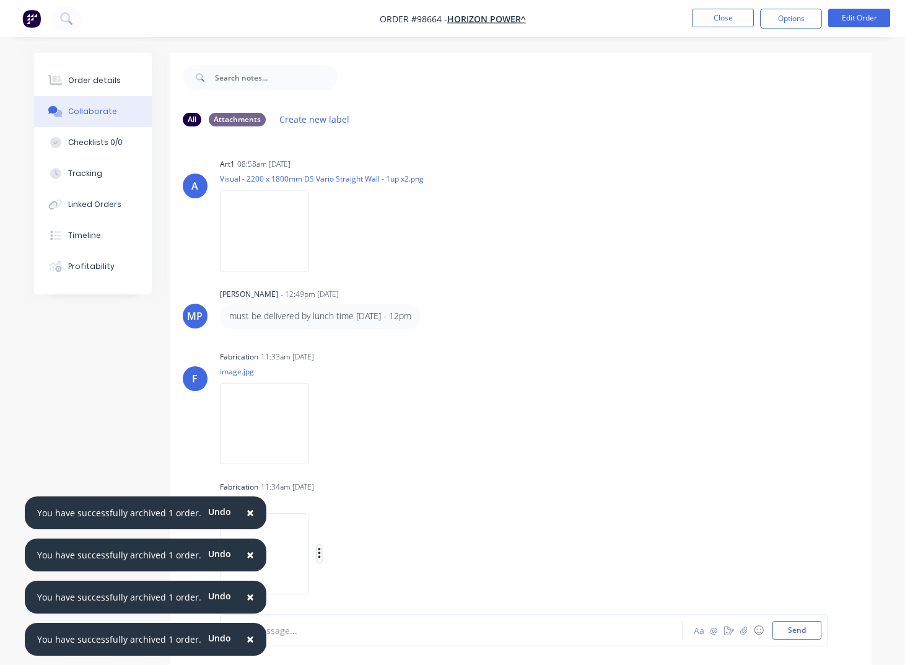
click at [320, 554] on icon "button" at bounding box center [319, 553] width 2 height 11
click at [362, 570] on button "Download" at bounding box center [400, 569] width 139 height 28
click at [706, 19] on button "Close" at bounding box center [723, 18] width 62 height 19
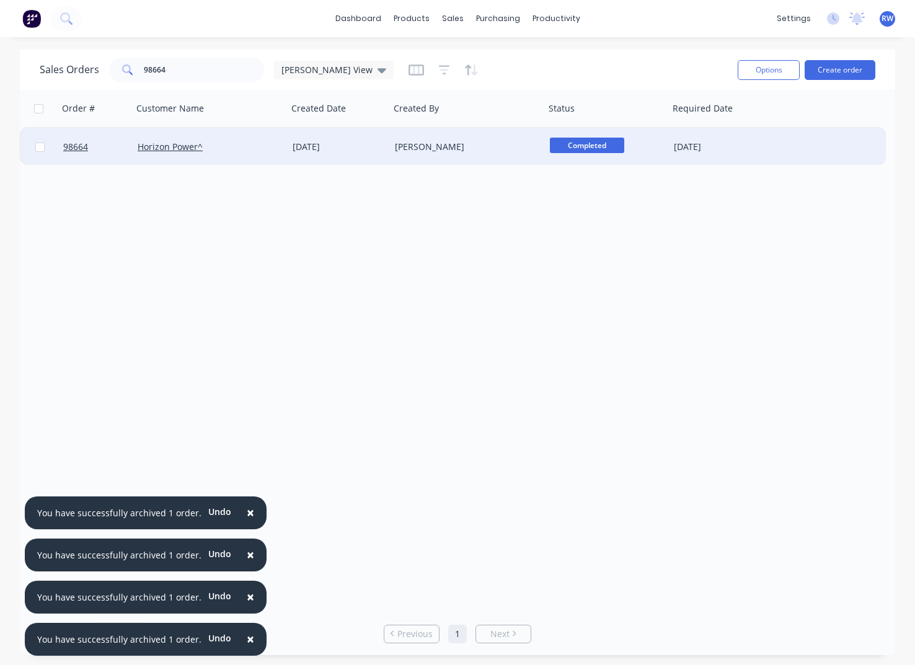
drag, startPoint x: 40, startPoint y: 149, endPoint x: 48, endPoint y: 148, distance: 7.5
click at [42, 148] on input "checkbox" at bounding box center [39, 147] width 9 height 9
checkbox input "true"
drag, startPoint x: 780, startPoint y: 73, endPoint x: 773, endPoint y: 84, distance: 13.4
click at [780, 72] on button "Options" at bounding box center [768, 70] width 62 height 20
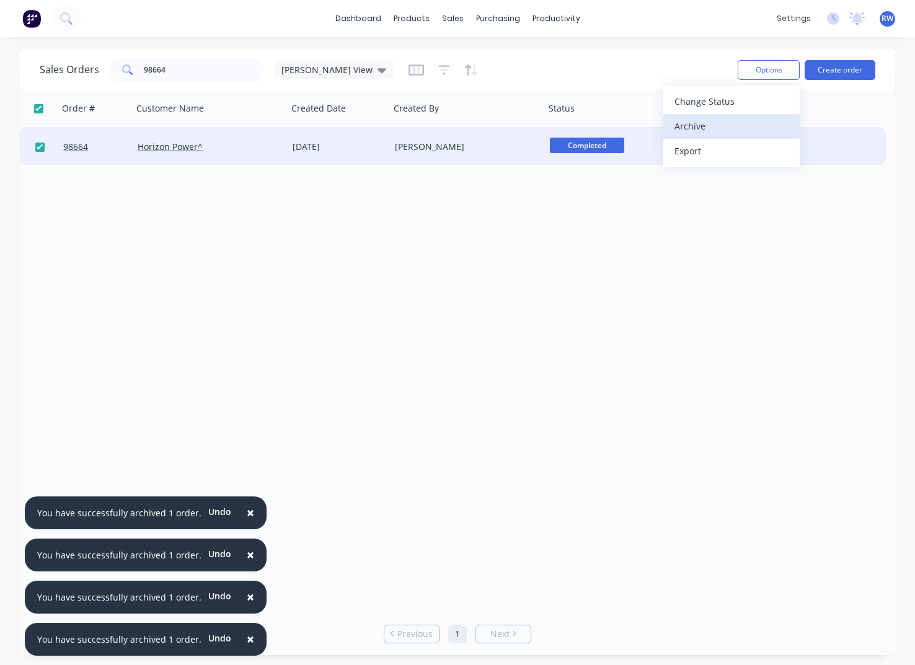
click at [708, 128] on div "Archive" at bounding box center [731, 126] width 114 height 18
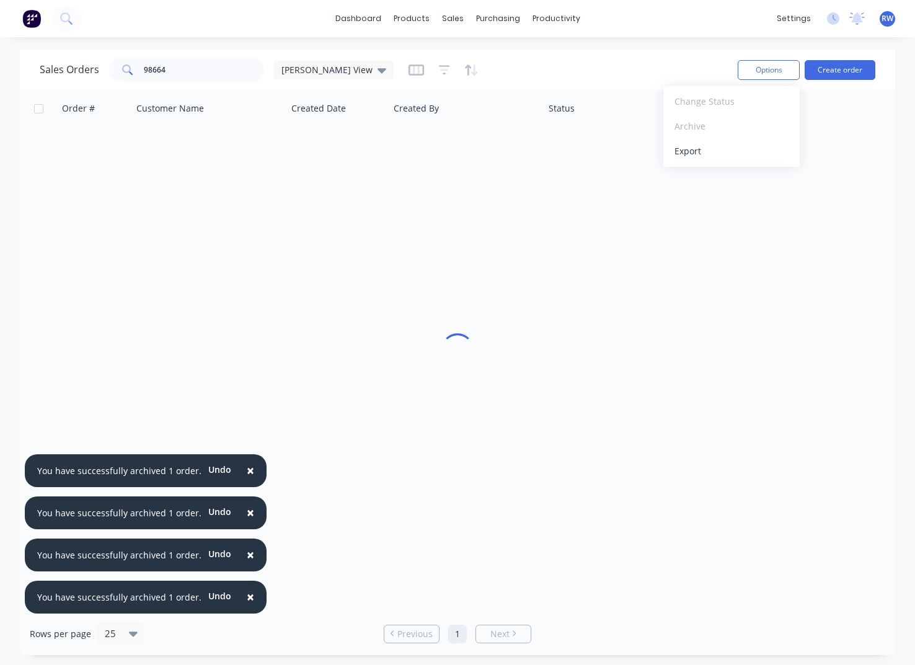
checkbox input "false"
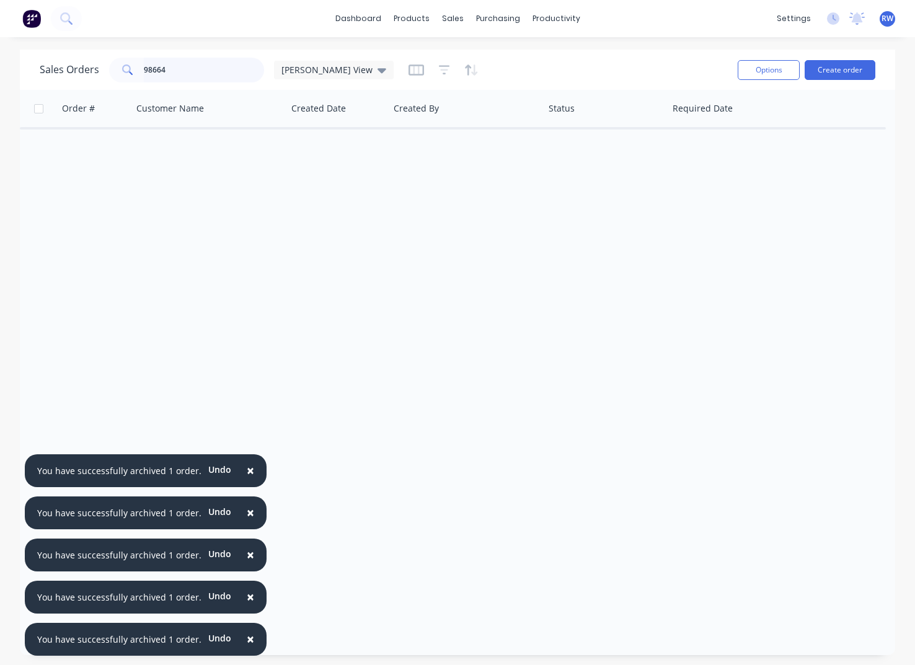
click at [179, 72] on input "98664" at bounding box center [204, 70] width 121 height 25
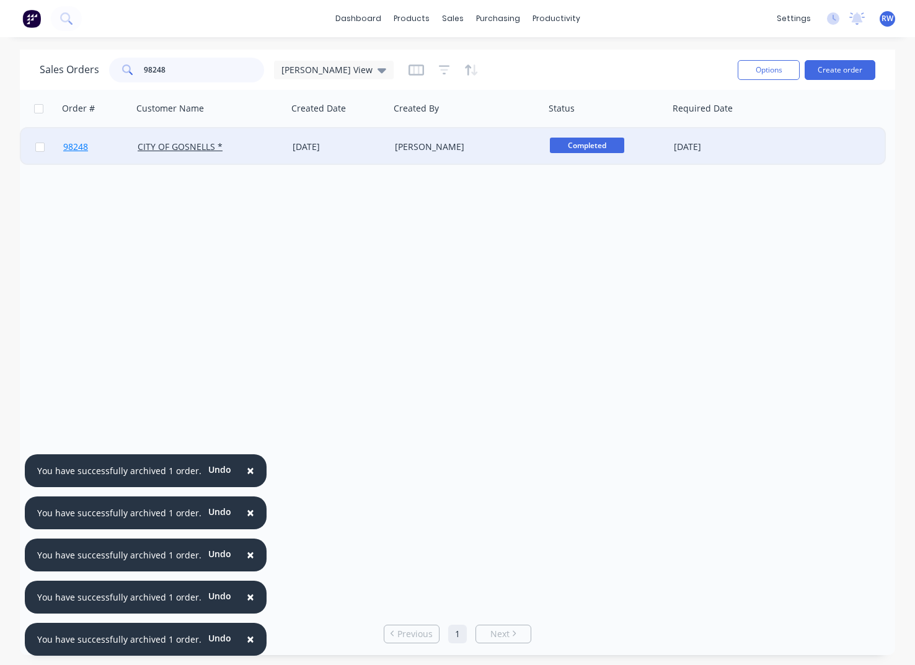
type input "98248"
click at [79, 149] on span "98248" at bounding box center [75, 147] width 25 height 12
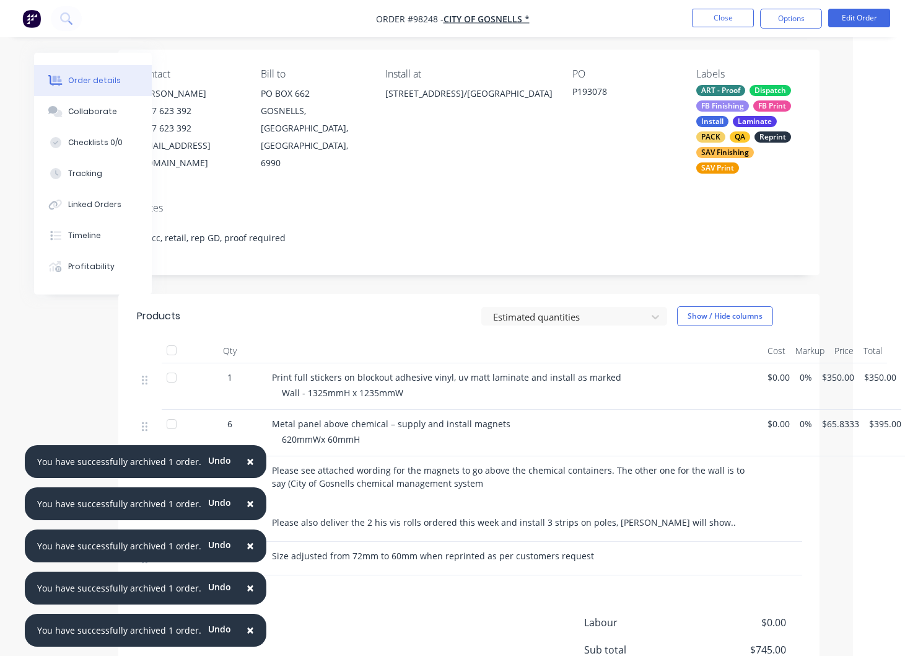
scroll to position [0, 52]
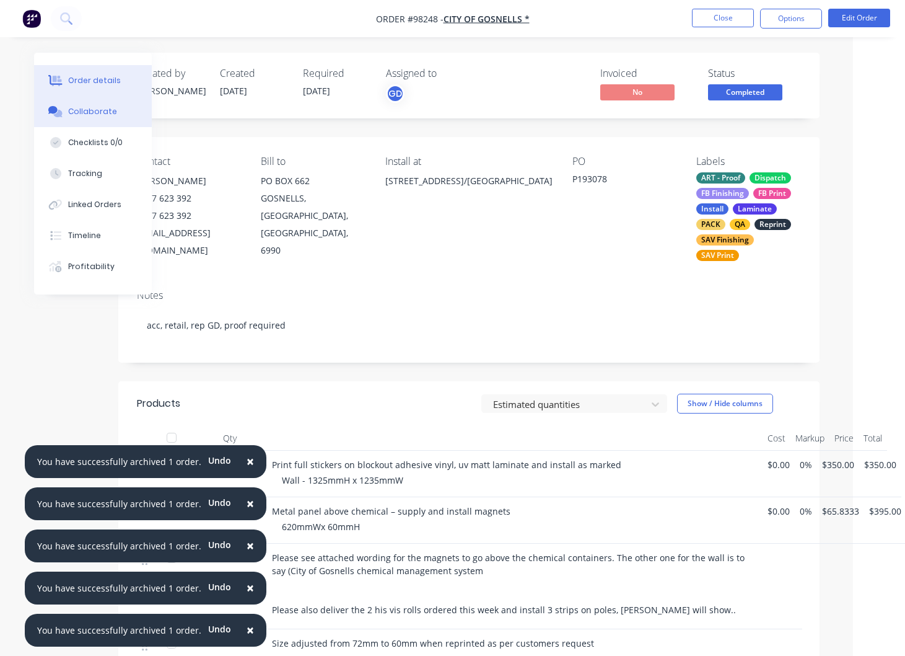
click at [81, 114] on div "Collaborate" at bounding box center [92, 111] width 49 height 11
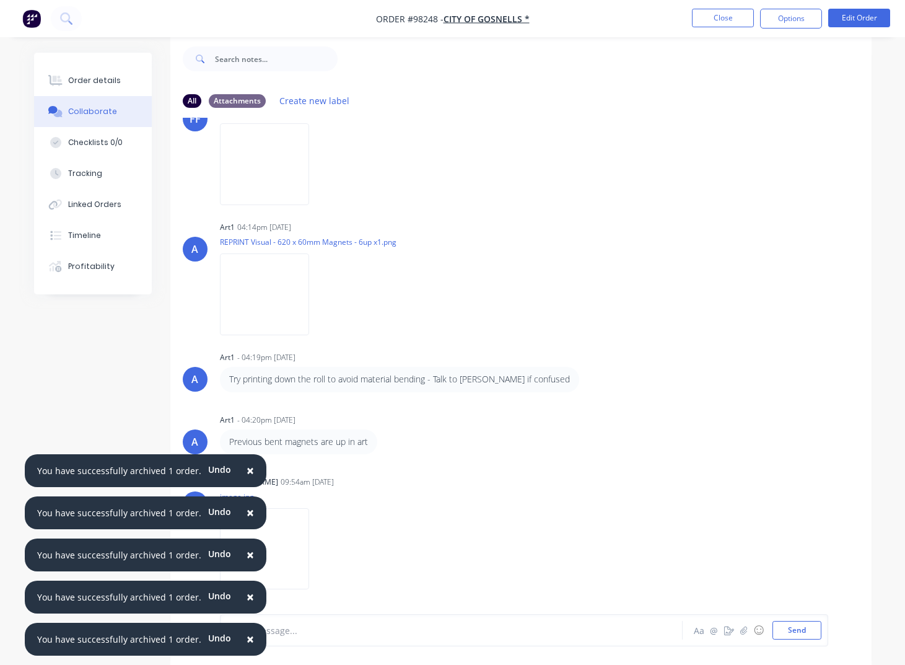
scroll to position [19, 0]
click at [320, 553] on icon "button" at bounding box center [319, 548] width 2 height 11
click at [373, 552] on button "Download" at bounding box center [400, 551] width 139 height 28
click at [706, 19] on button "Close" at bounding box center [723, 18] width 62 height 19
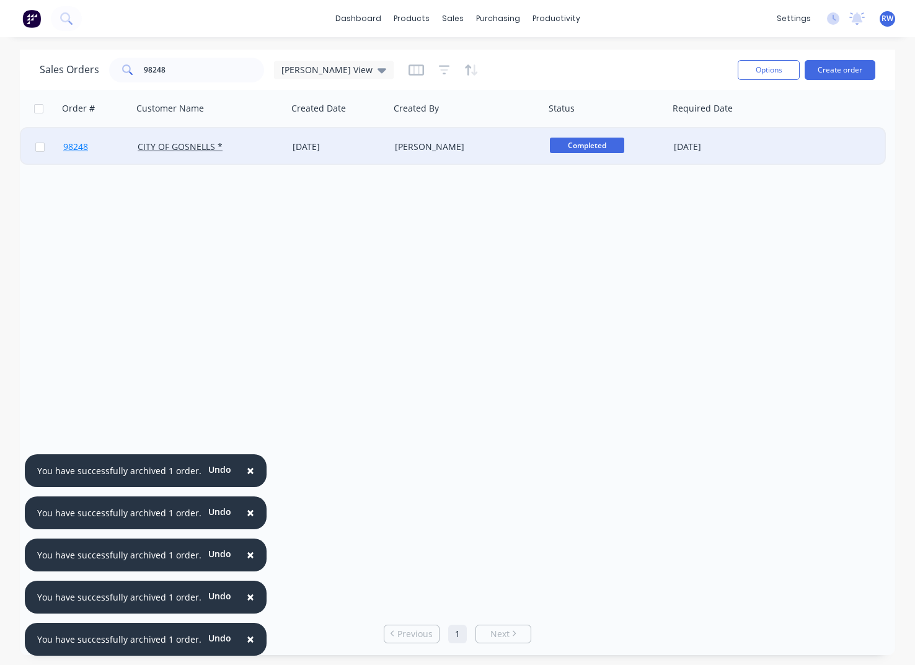
drag, startPoint x: 42, startPoint y: 147, endPoint x: 67, endPoint y: 149, distance: 25.5
click at [42, 147] on input "checkbox" at bounding box center [39, 147] width 9 height 9
checkbox input "true"
click at [778, 70] on button "Options" at bounding box center [768, 70] width 62 height 20
click at [726, 129] on div "Archive" at bounding box center [731, 126] width 114 height 18
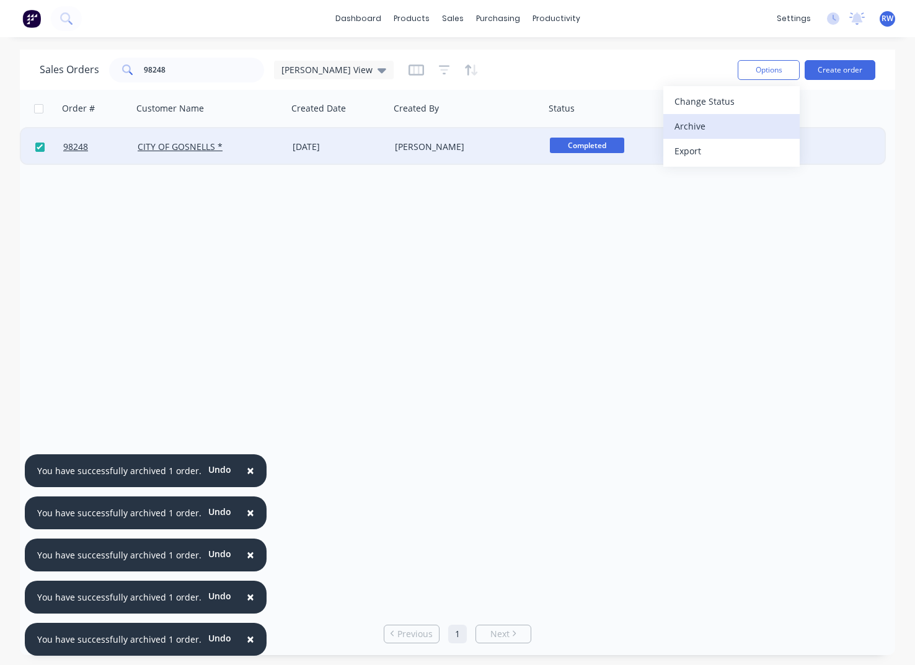
checkbox input "false"
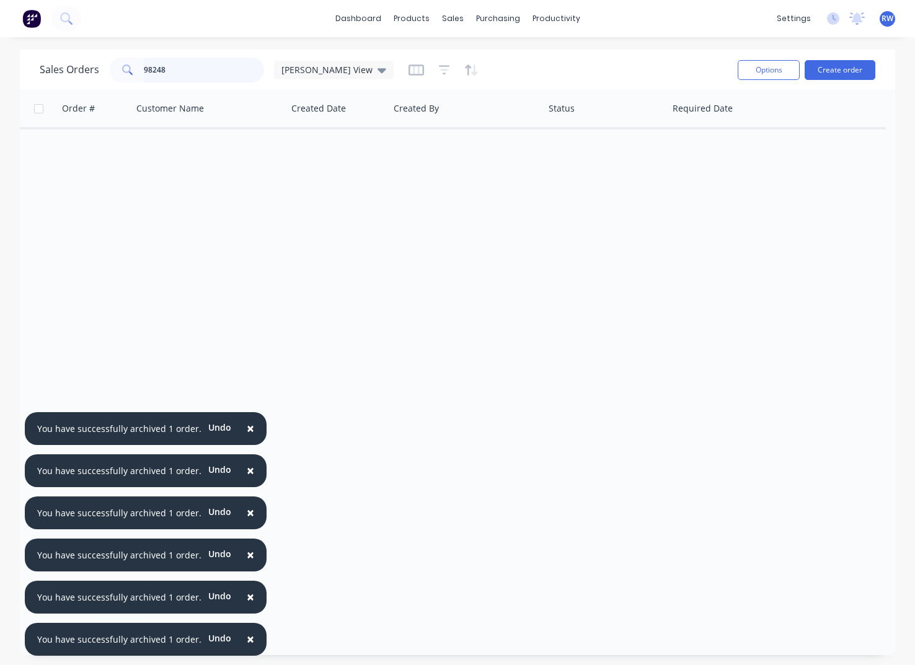
click at [194, 72] on input "98248" at bounding box center [204, 70] width 121 height 25
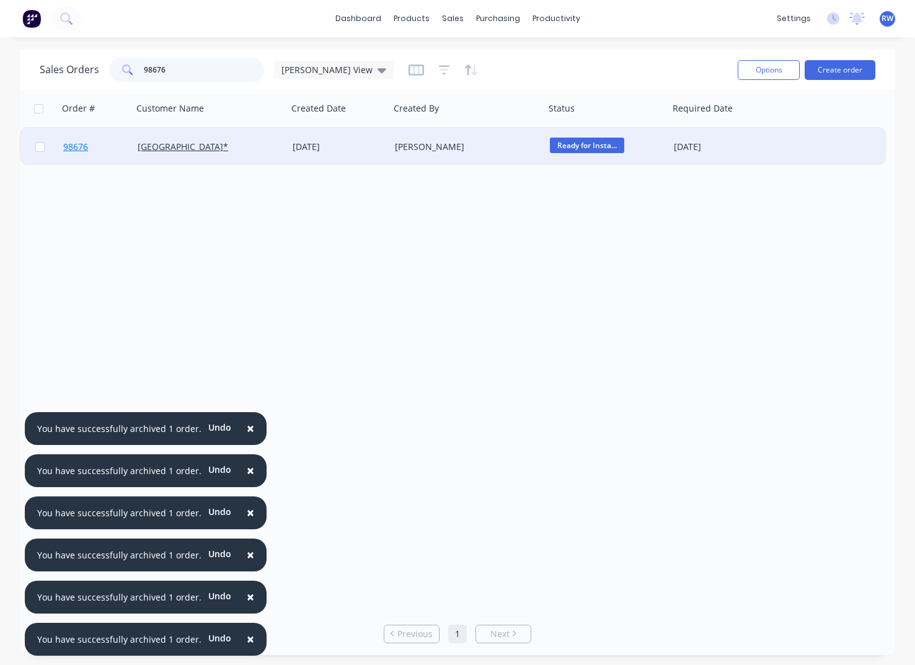
type input "98676"
click at [74, 148] on span "98676" at bounding box center [75, 147] width 25 height 12
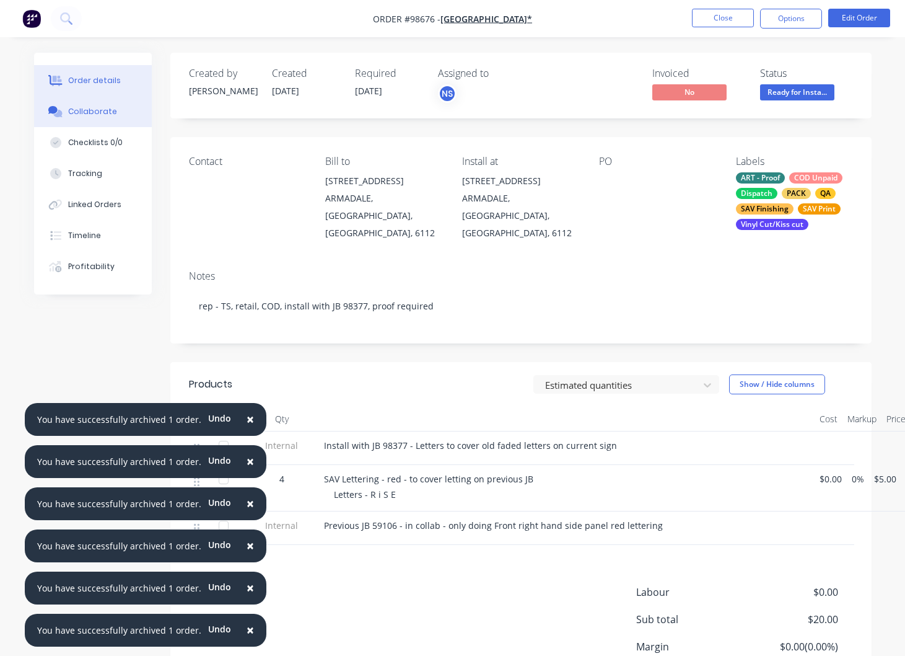
click at [90, 111] on div "Collaborate" at bounding box center [92, 111] width 49 height 11
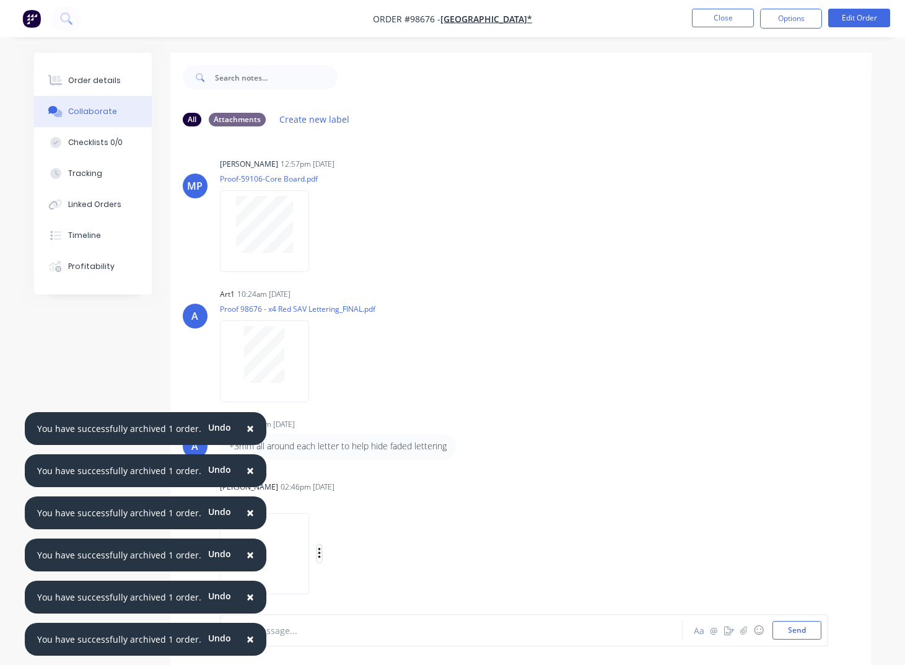
click at [322, 556] on button "button" at bounding box center [319, 554] width 5 height 18
click at [381, 573] on button "Download" at bounding box center [400, 569] width 139 height 28
click at [709, 19] on button "Close" at bounding box center [723, 18] width 62 height 19
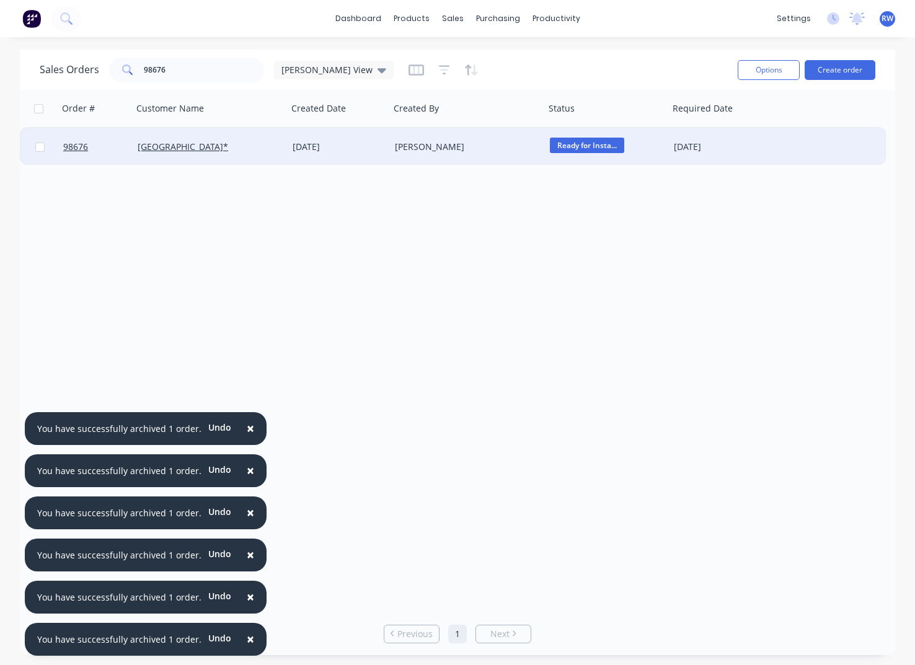
click at [39, 149] on input "checkbox" at bounding box center [39, 147] width 9 height 9
checkbox input "true"
click at [756, 73] on button "Options" at bounding box center [768, 70] width 62 height 20
click at [700, 128] on div "Archive" at bounding box center [731, 126] width 114 height 18
checkbox input "false"
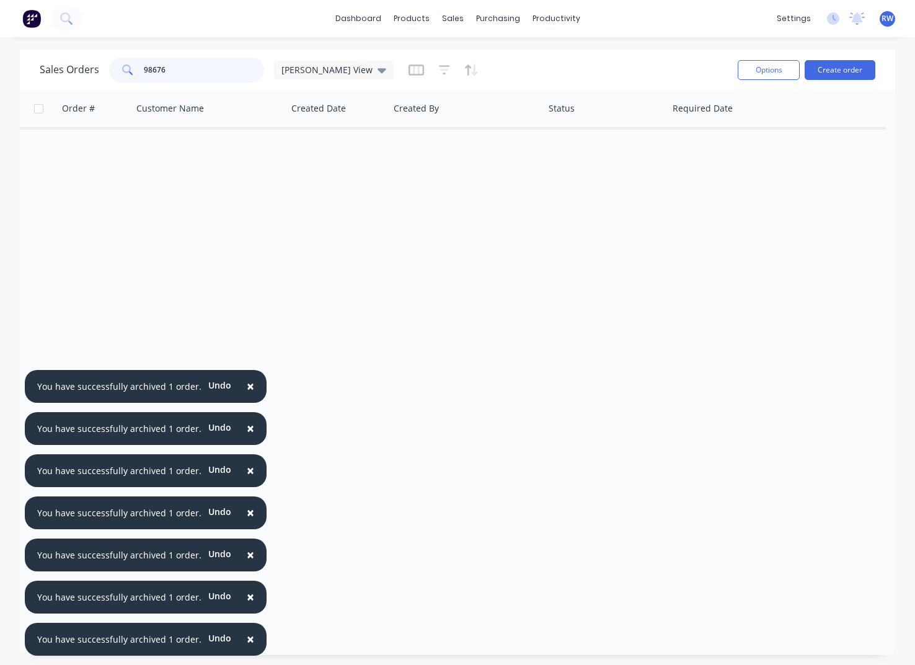
click at [200, 71] on input "98676" at bounding box center [204, 70] width 121 height 25
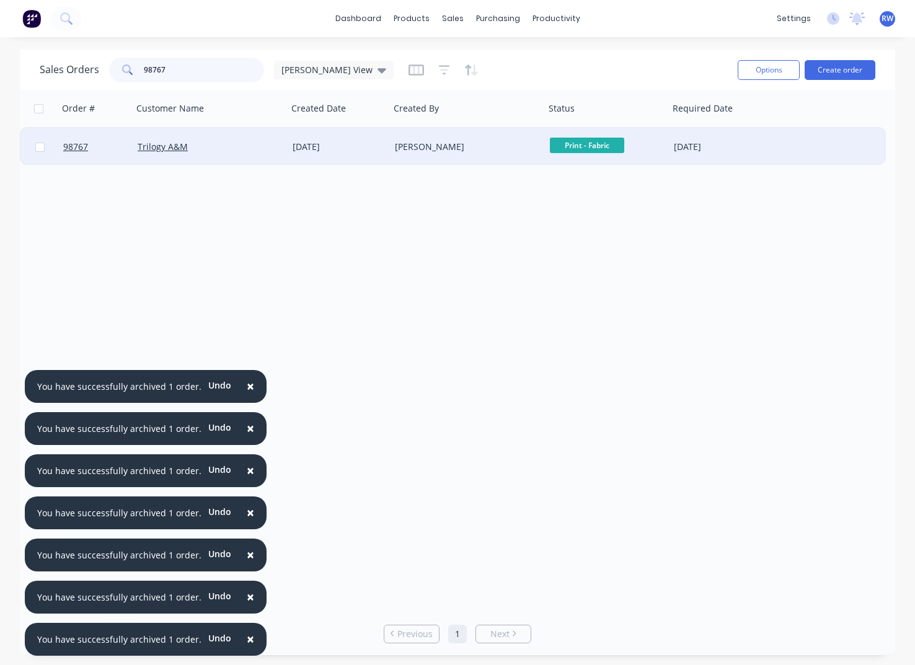
type input "98767"
